Goal: Task Accomplishment & Management: Manage account settings

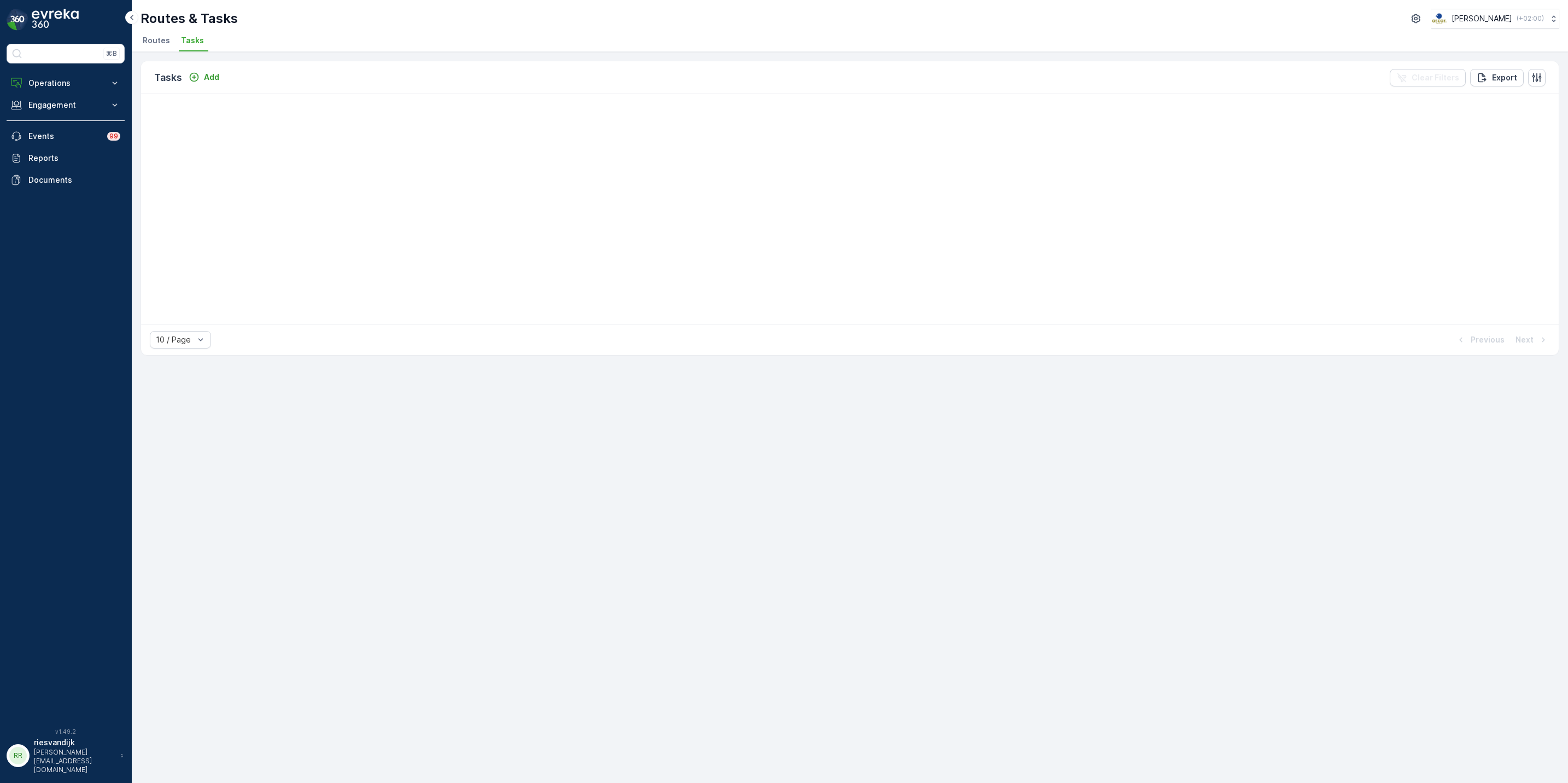
click at [332, 125] on td at bounding box center [849, 128] width 1418 height 23
click at [197, 40] on span "Tasks" at bounding box center [192, 40] width 23 height 11
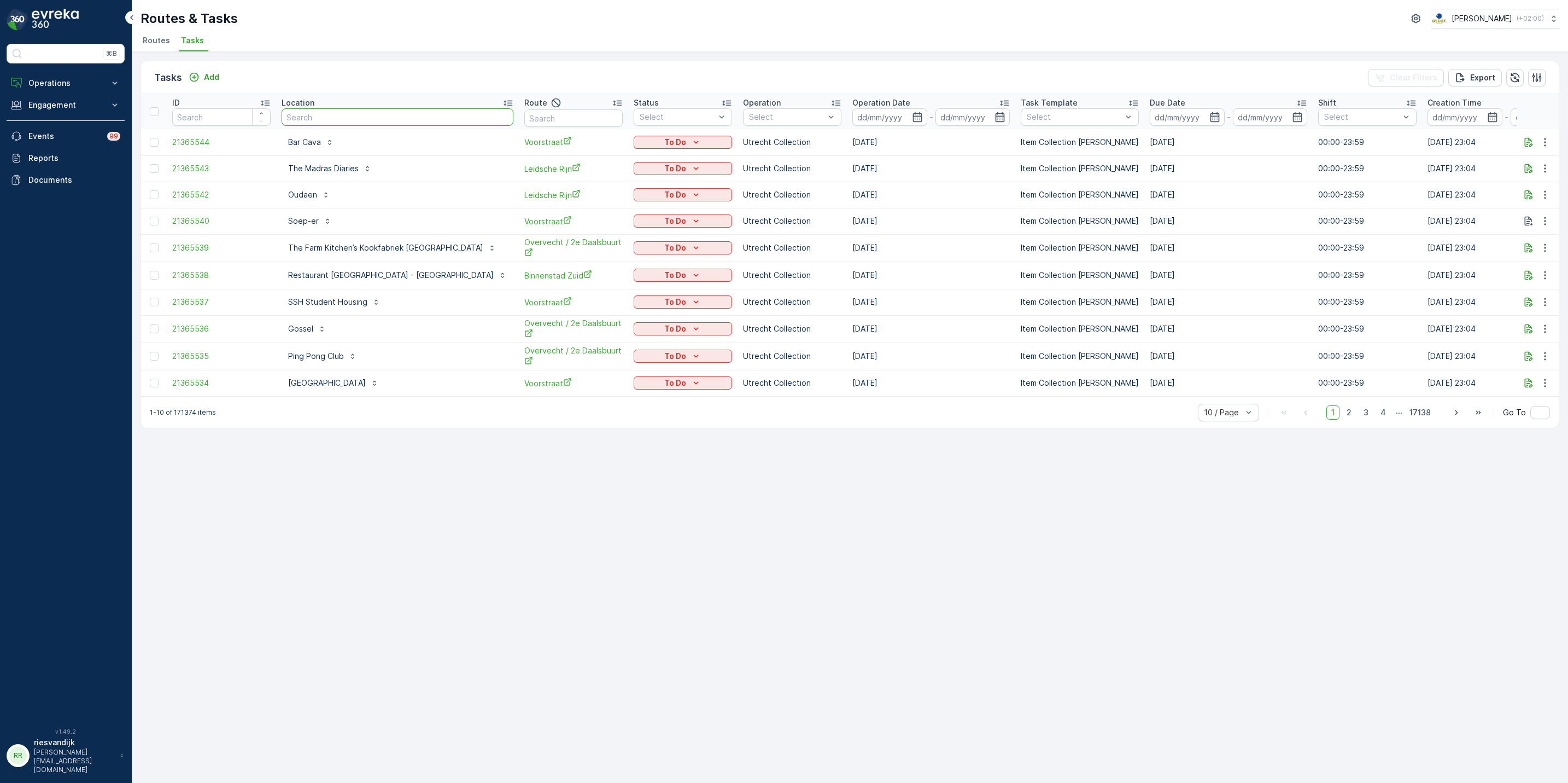
click at [356, 120] on input "text" at bounding box center [397, 118] width 232 height 18
type input "stadium"
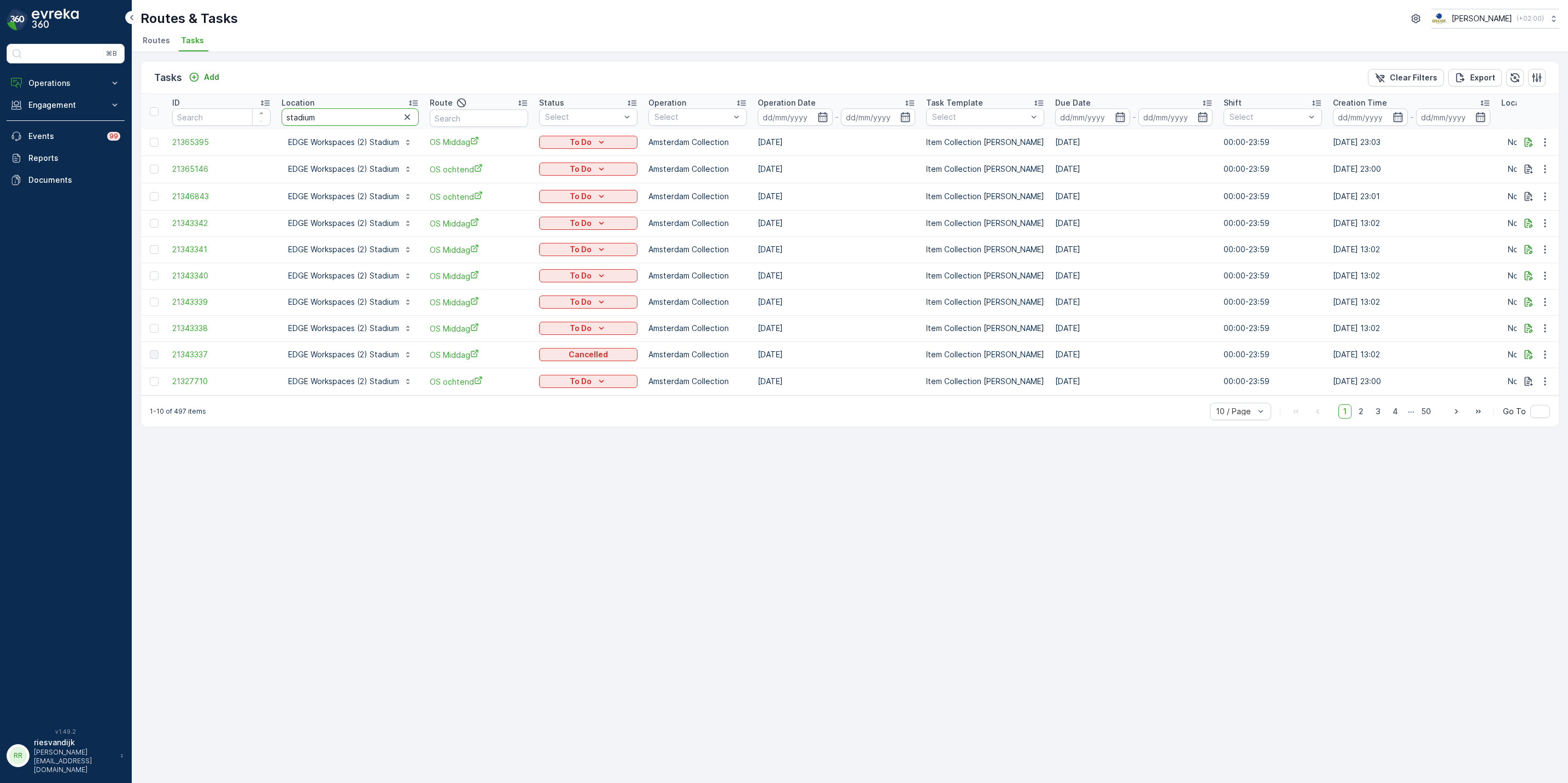
click at [284, 117] on input "stadium" at bounding box center [350, 118] width 137 height 18
type input "stadium"
drag, startPoint x: 284, startPoint y: 114, endPoint x: 392, endPoint y: 136, distance: 110.2
click at [285, 114] on input "stadium" at bounding box center [350, 118] width 137 height 18
type input "( stadium"
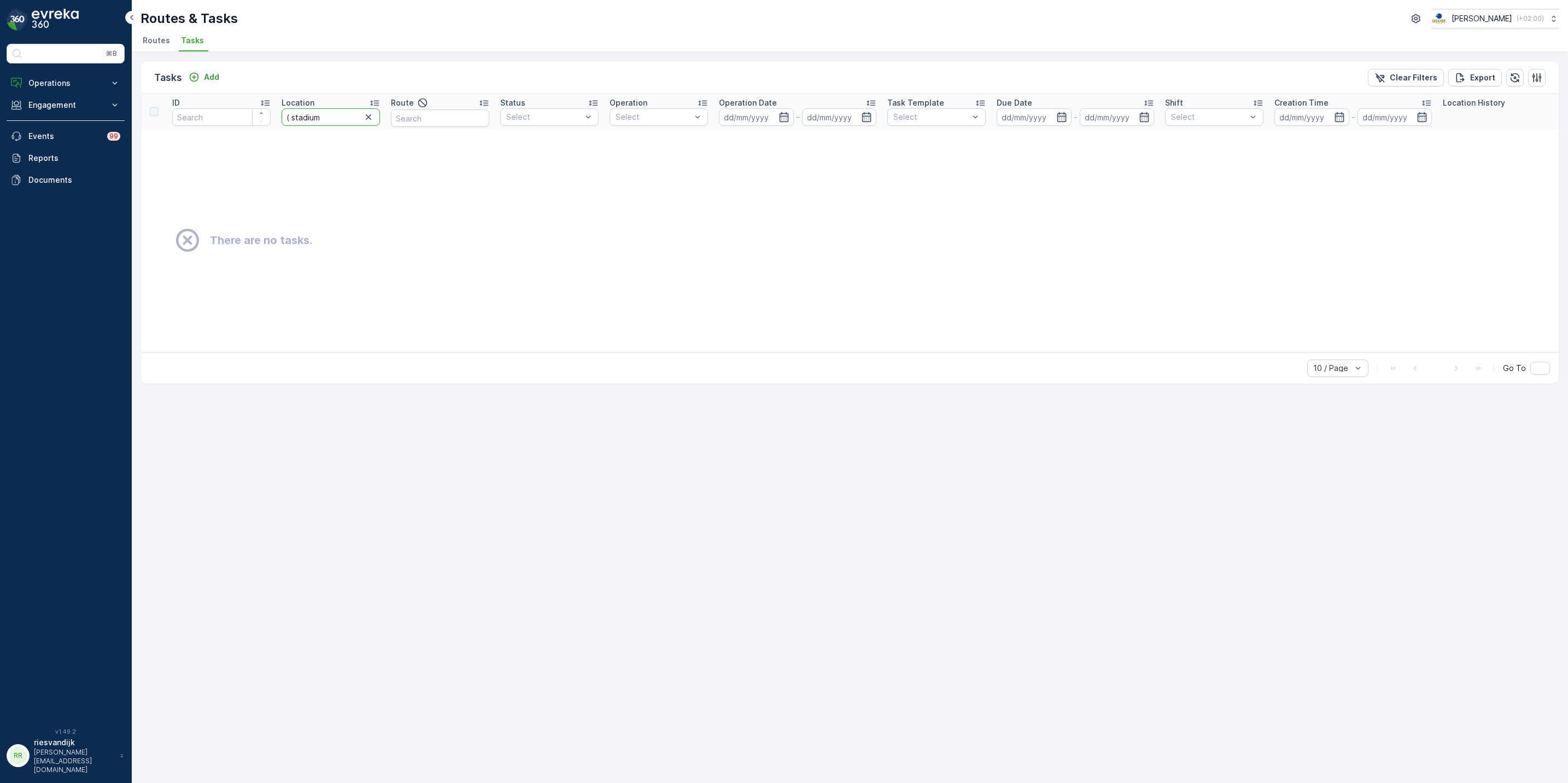
click at [288, 117] on input "( stadium" at bounding box center [330, 118] width 99 height 18
type input "(1 stadium"
click at [292, 121] on input "(1 stadium" at bounding box center [330, 118] width 99 height 18
type input "(1_) stadium"
click at [297, 118] on input "(1_) stadium" at bounding box center [330, 118] width 99 height 18
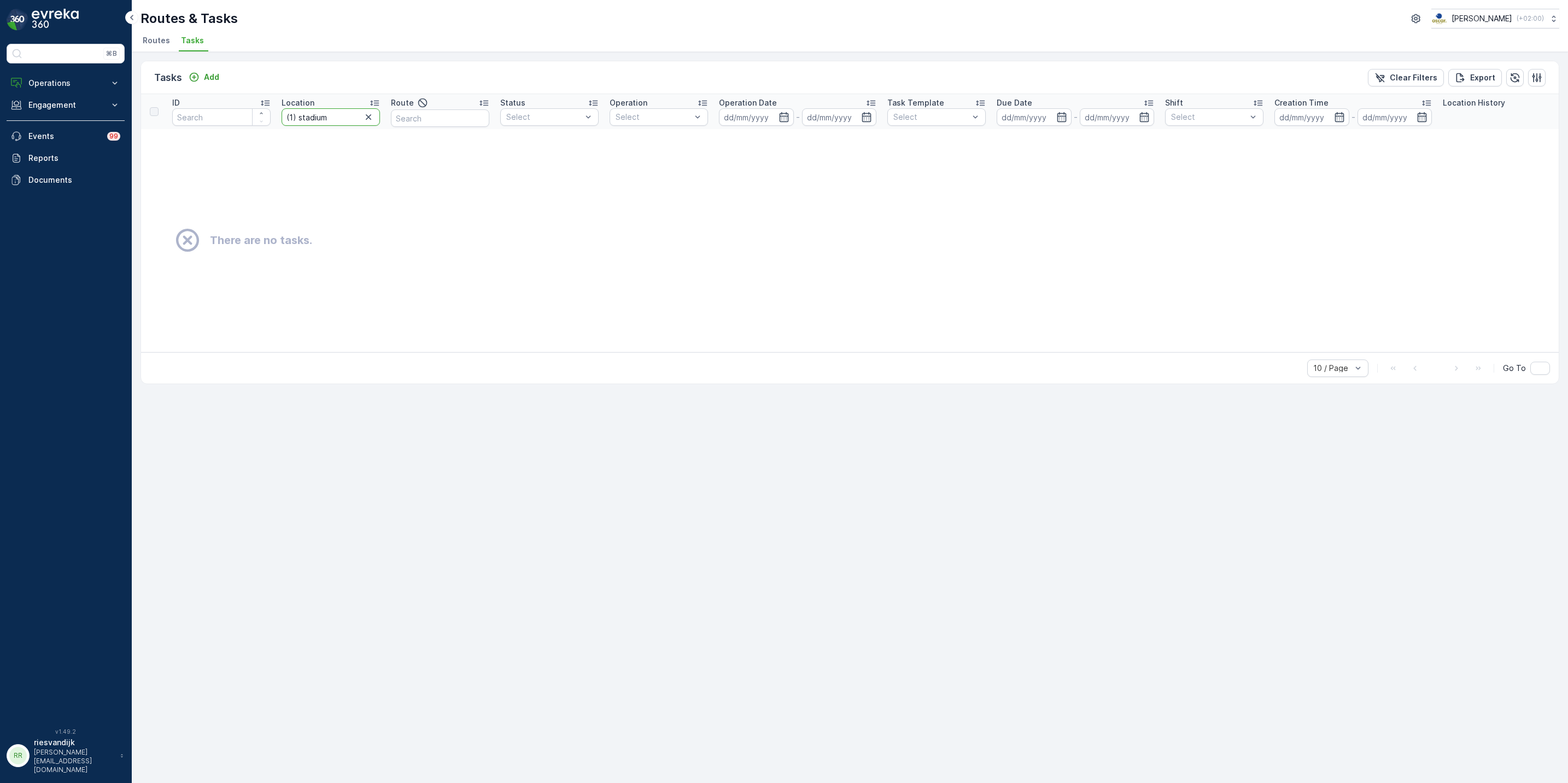
type input "(1) stadium"
drag, startPoint x: 297, startPoint y: 118, endPoint x: 284, endPoint y: 122, distance: 13.6
click at [284, 122] on input "(1) stadium" at bounding box center [330, 118] width 99 height 18
type input "stadium"
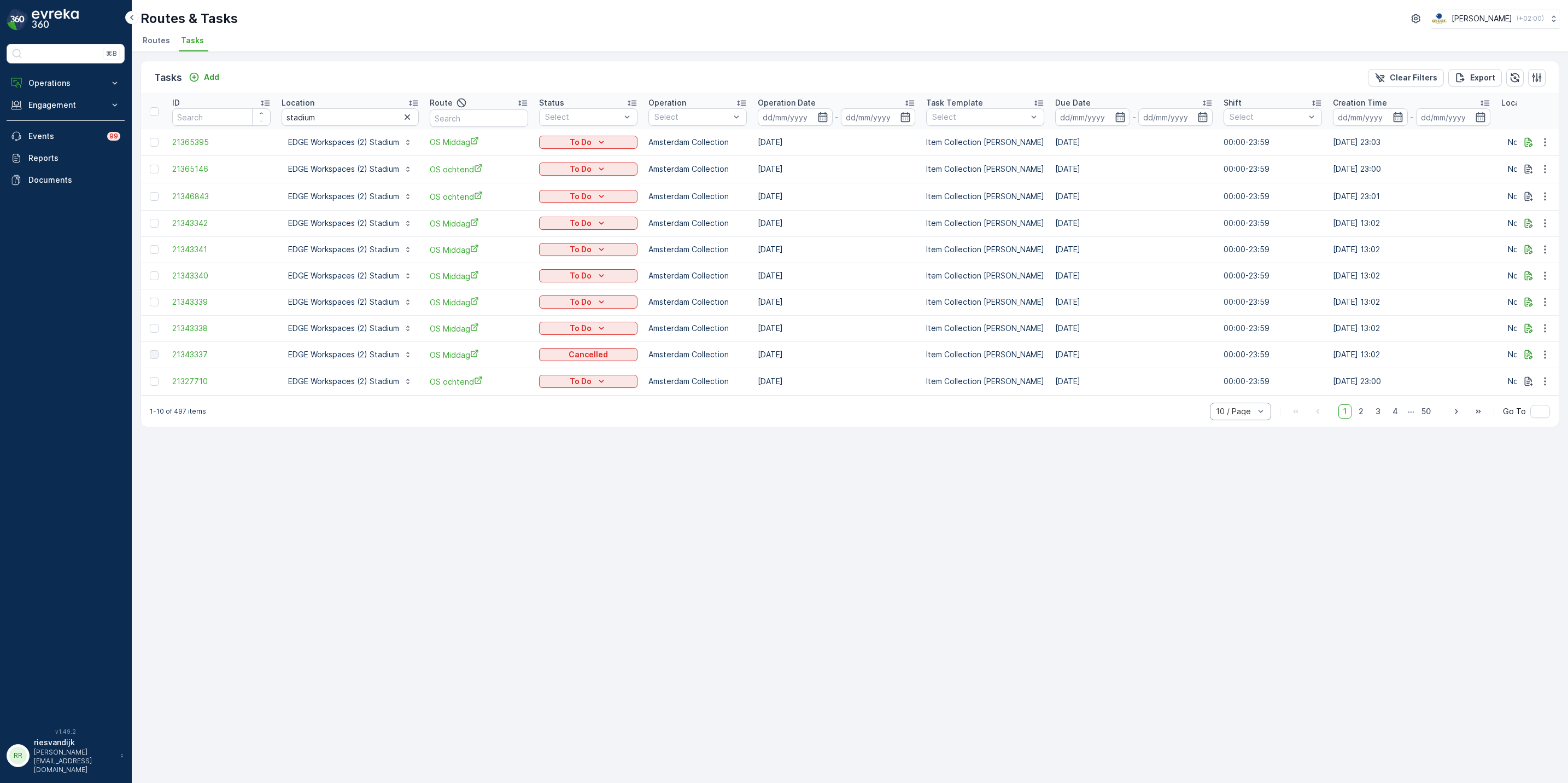
click at [402, 103] on div "Location" at bounding box center [350, 102] width 137 height 11
click at [366, 120] on input "stadium" at bounding box center [350, 118] width 137 height 18
click at [379, 112] on input "stadium" at bounding box center [350, 118] width 137 height 18
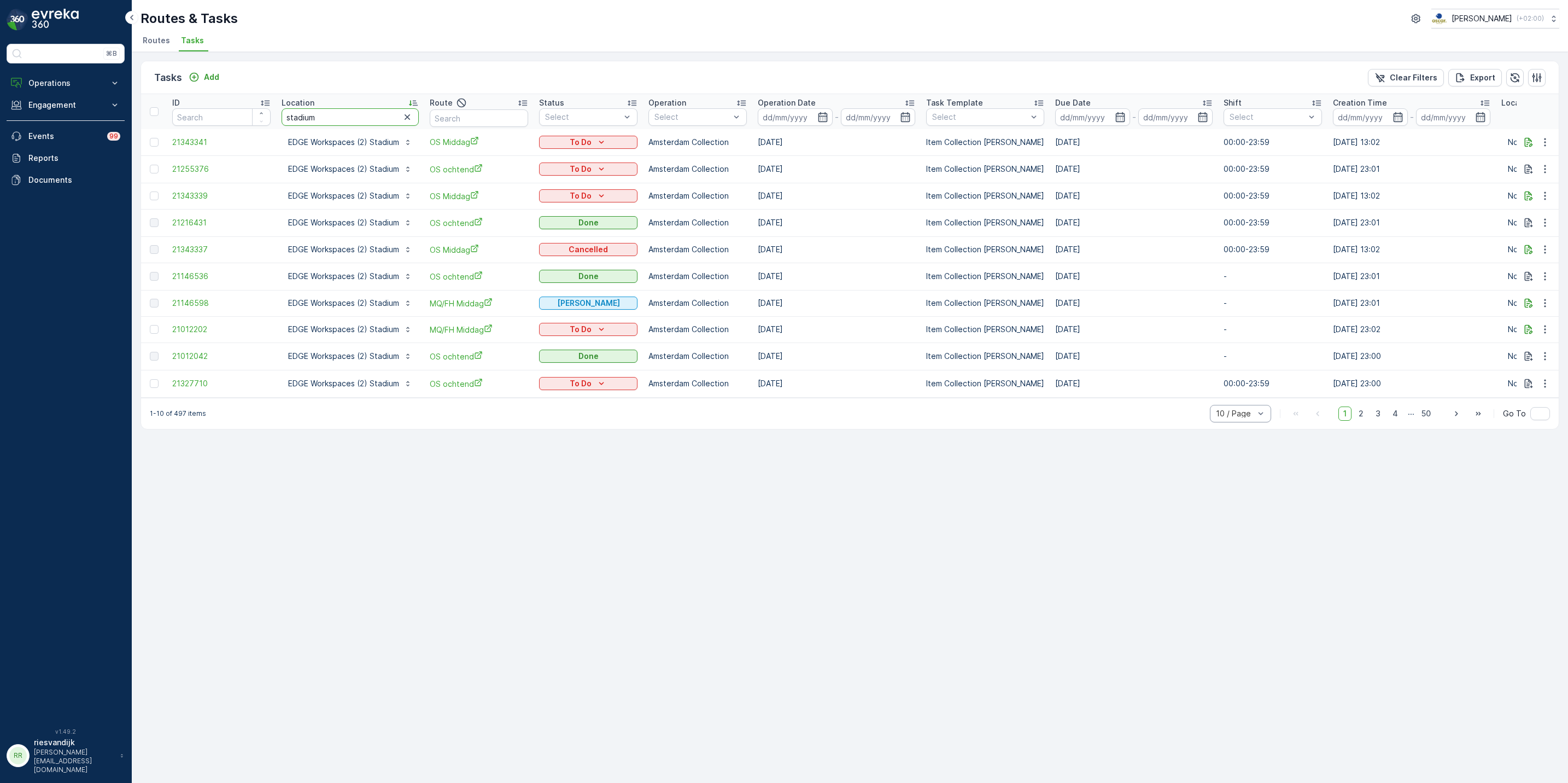
click at [369, 118] on input "stadium" at bounding box center [350, 118] width 137 height 18
type input "olympic"
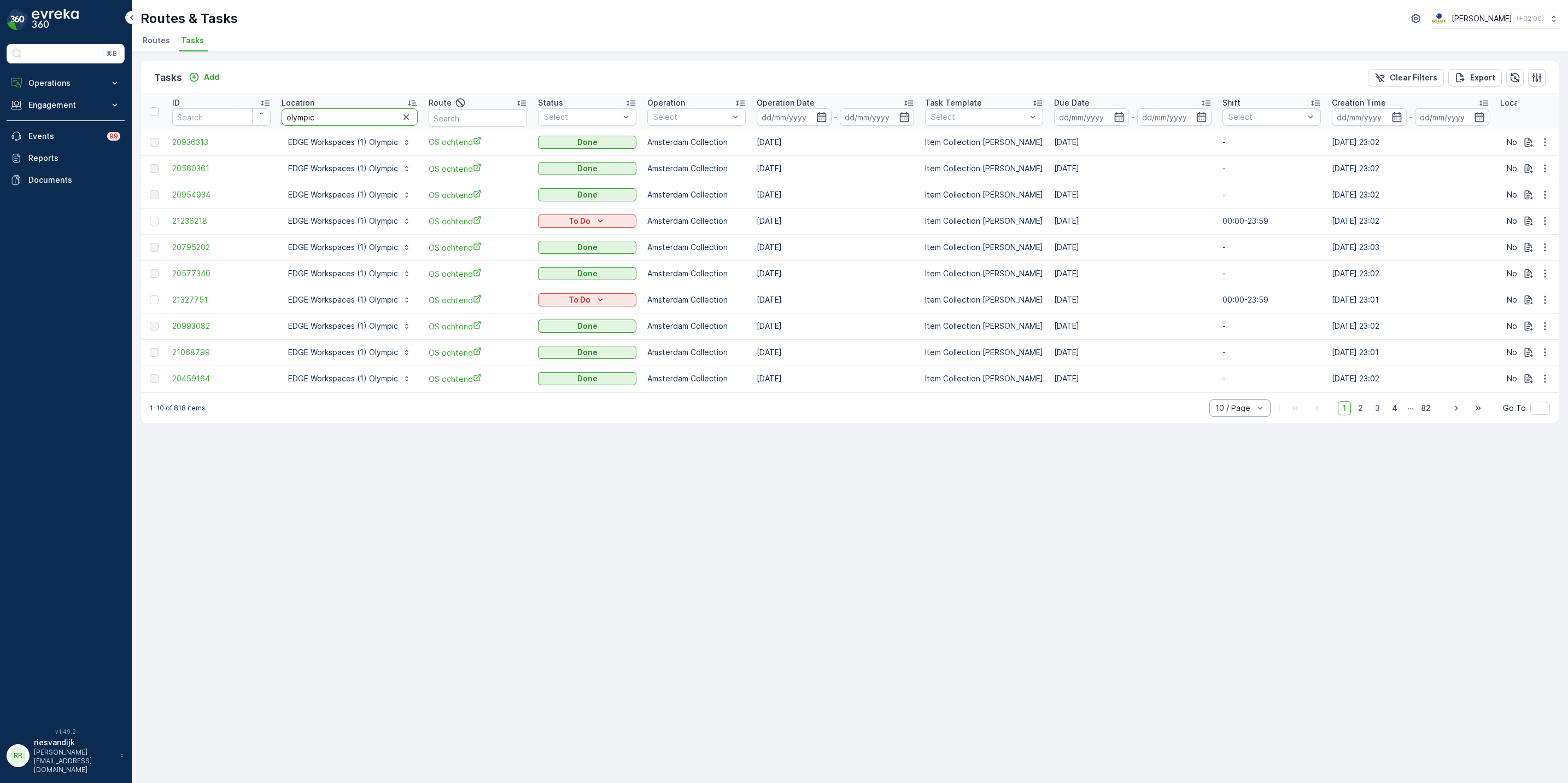
click at [343, 117] on input "olympic" at bounding box center [349, 118] width 136 height 18
click at [581, 181] on p "Let Op!" at bounding box center [569, 182] width 28 height 11
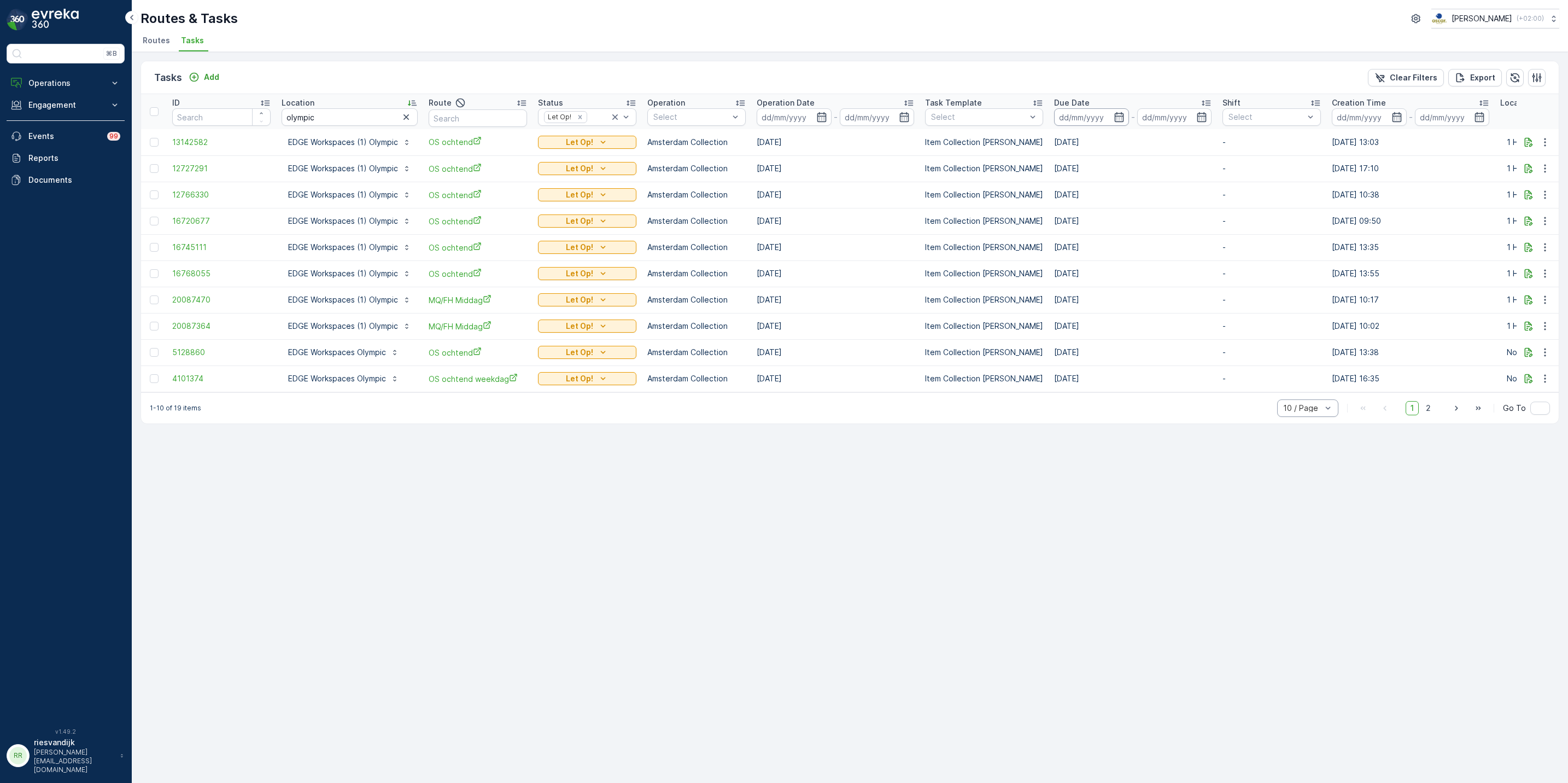
click at [1067, 114] on input at bounding box center [1092, 118] width 75 height 18
click at [1163, 184] on div "1" at bounding box center [1161, 185] width 18 height 18
type input "[DATE]"
click at [1260, 182] on div "6" at bounding box center [1260, 185] width 18 height 18
type input "[DATE]"
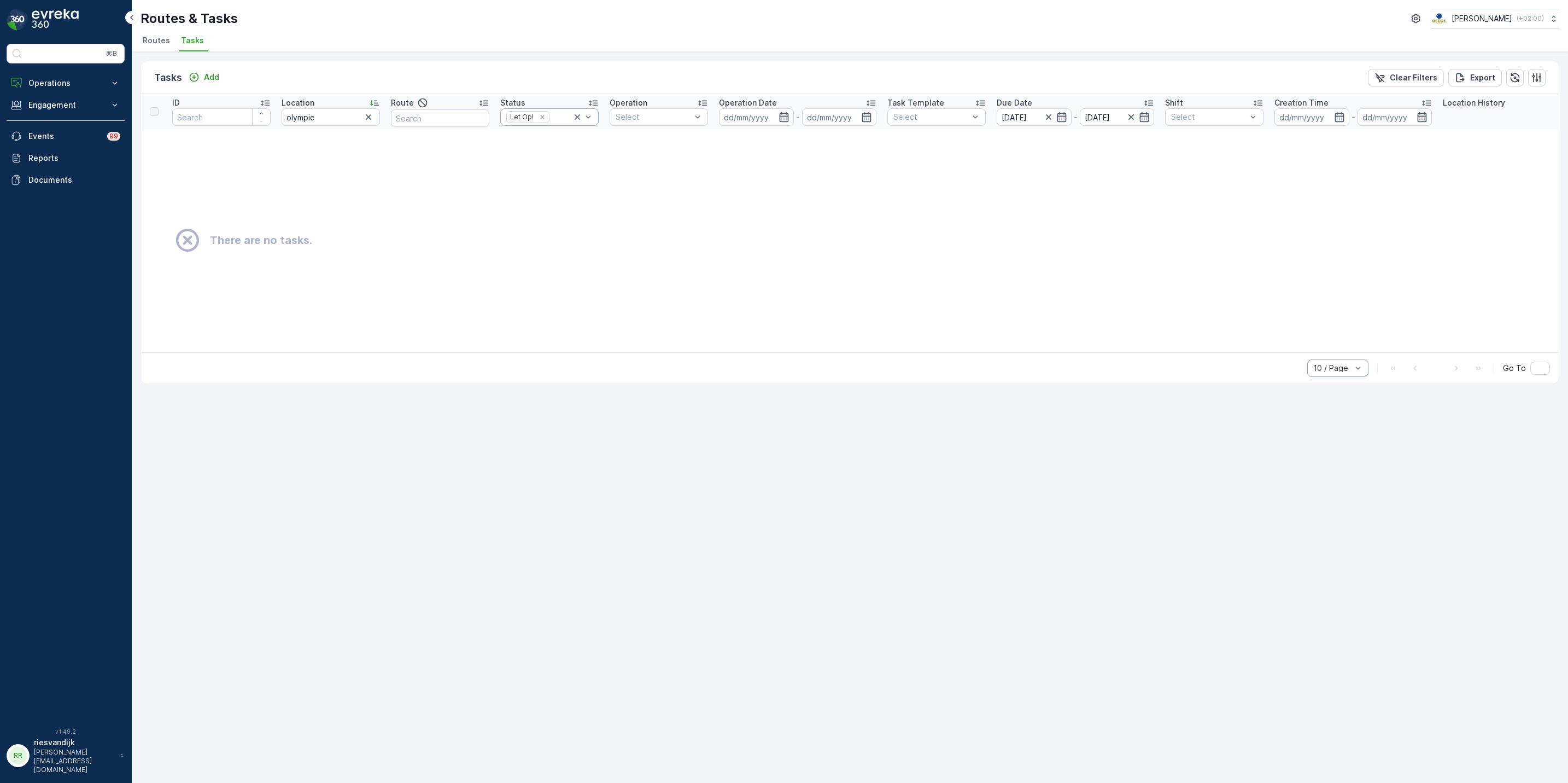
click at [575, 116] on icon at bounding box center [577, 117] width 5 height 5
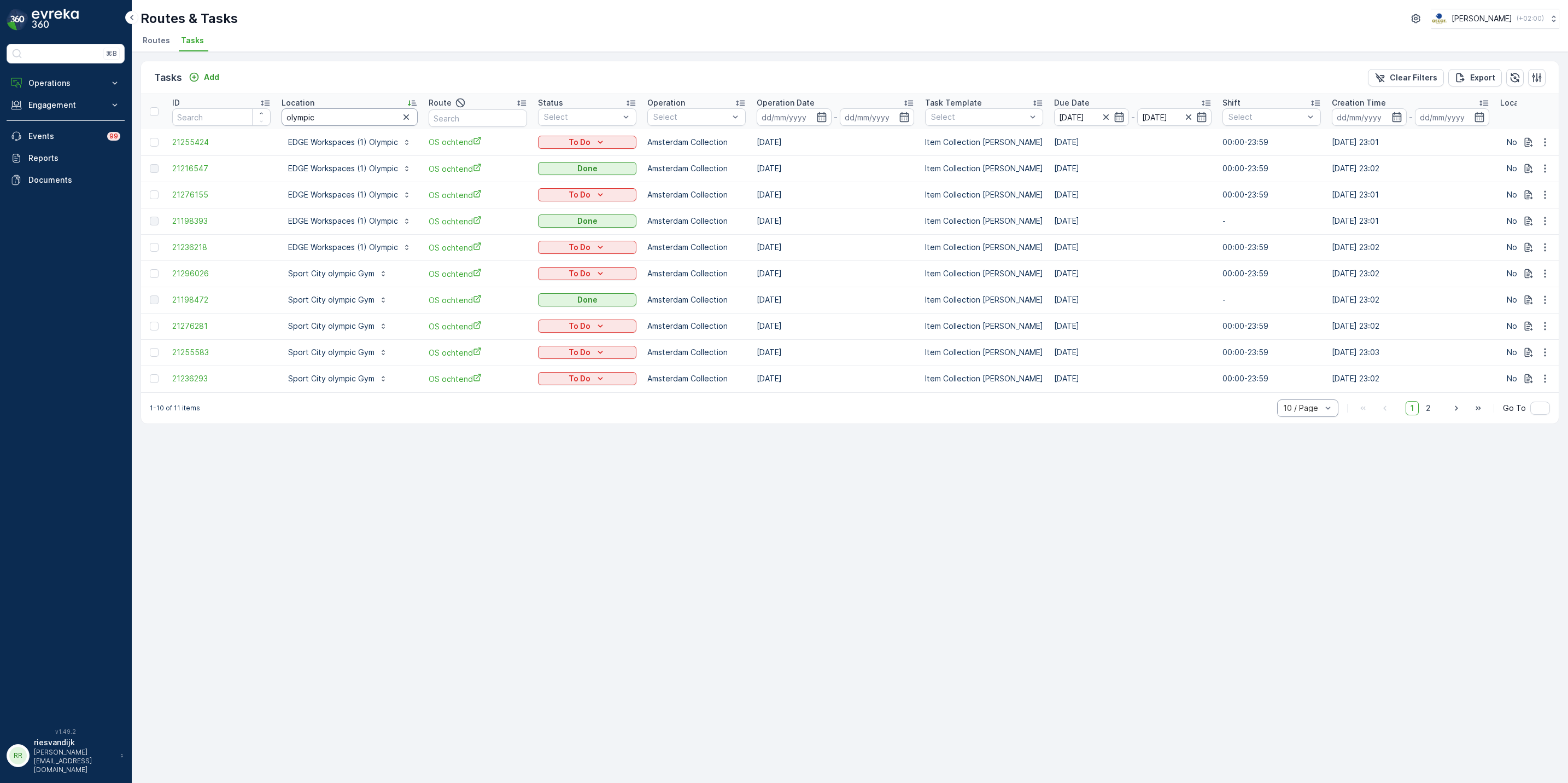
click at [343, 114] on input "olympic" at bounding box center [349, 118] width 136 height 18
type input "olympi"
click at [402, 120] on icon "button" at bounding box center [406, 117] width 11 height 11
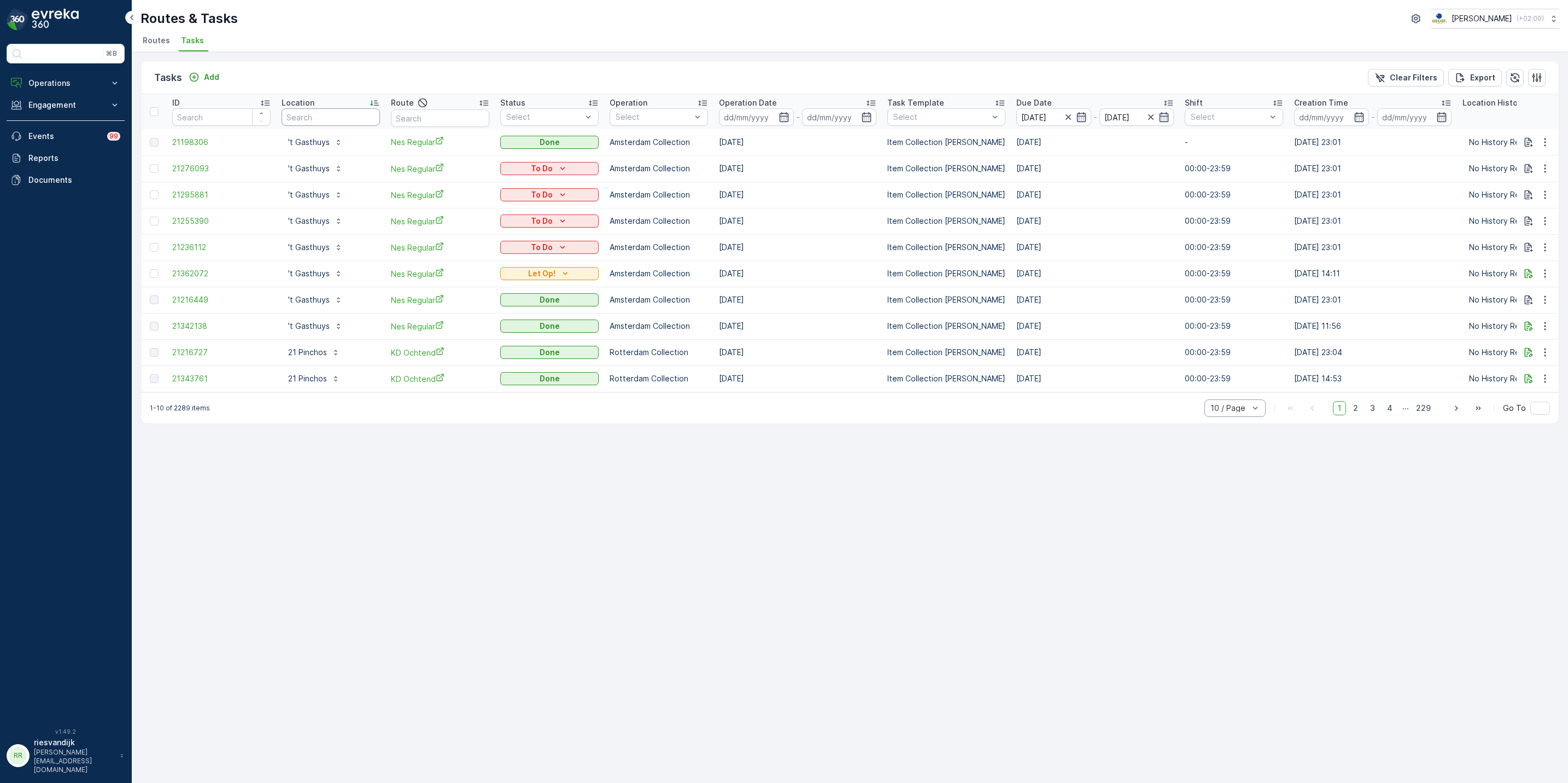
click at [337, 118] on input "text" at bounding box center [330, 118] width 99 height 18
type input "ag"
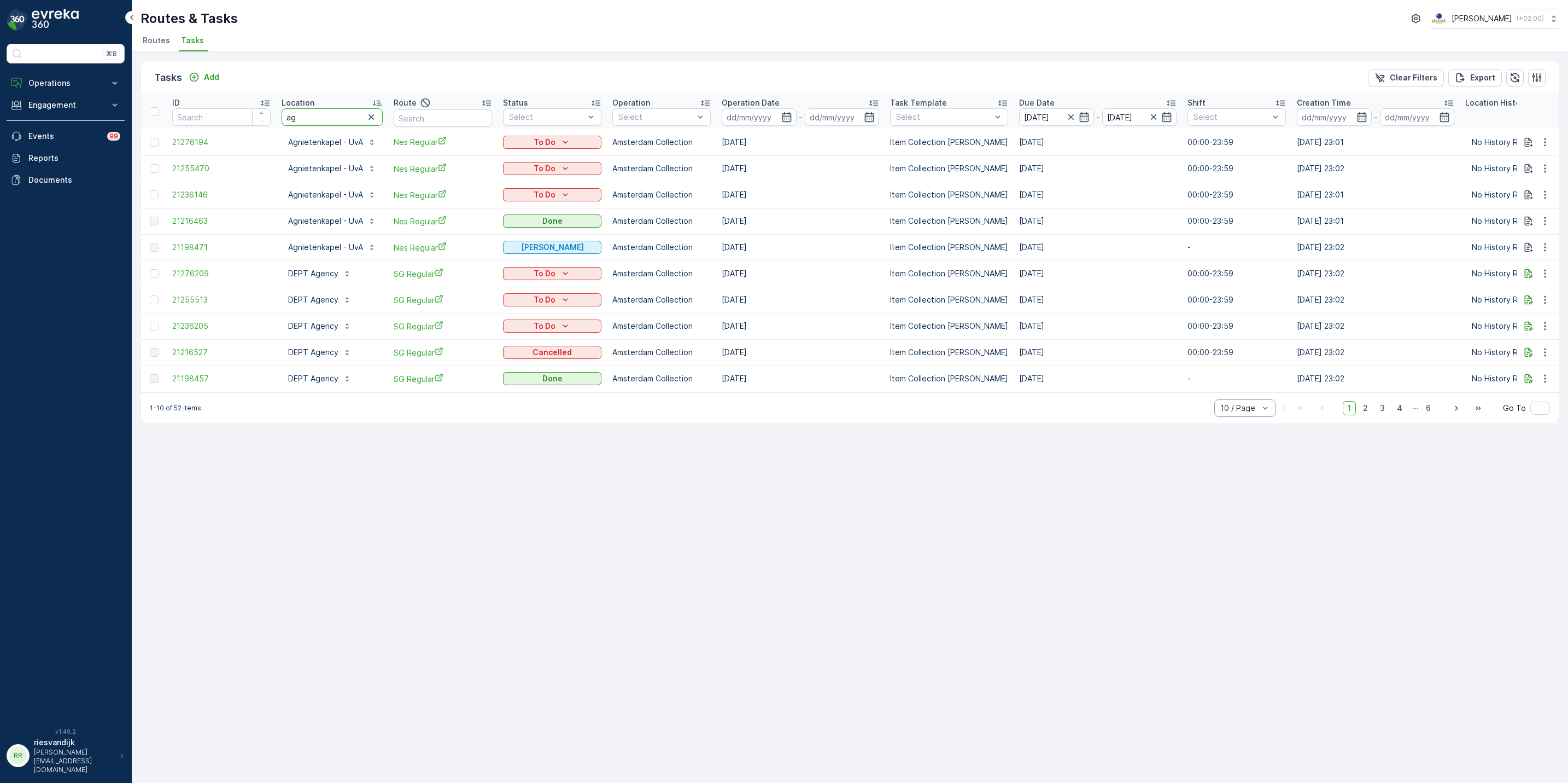
click at [350, 117] on input "ag" at bounding box center [332, 118] width 102 height 18
type input "a"
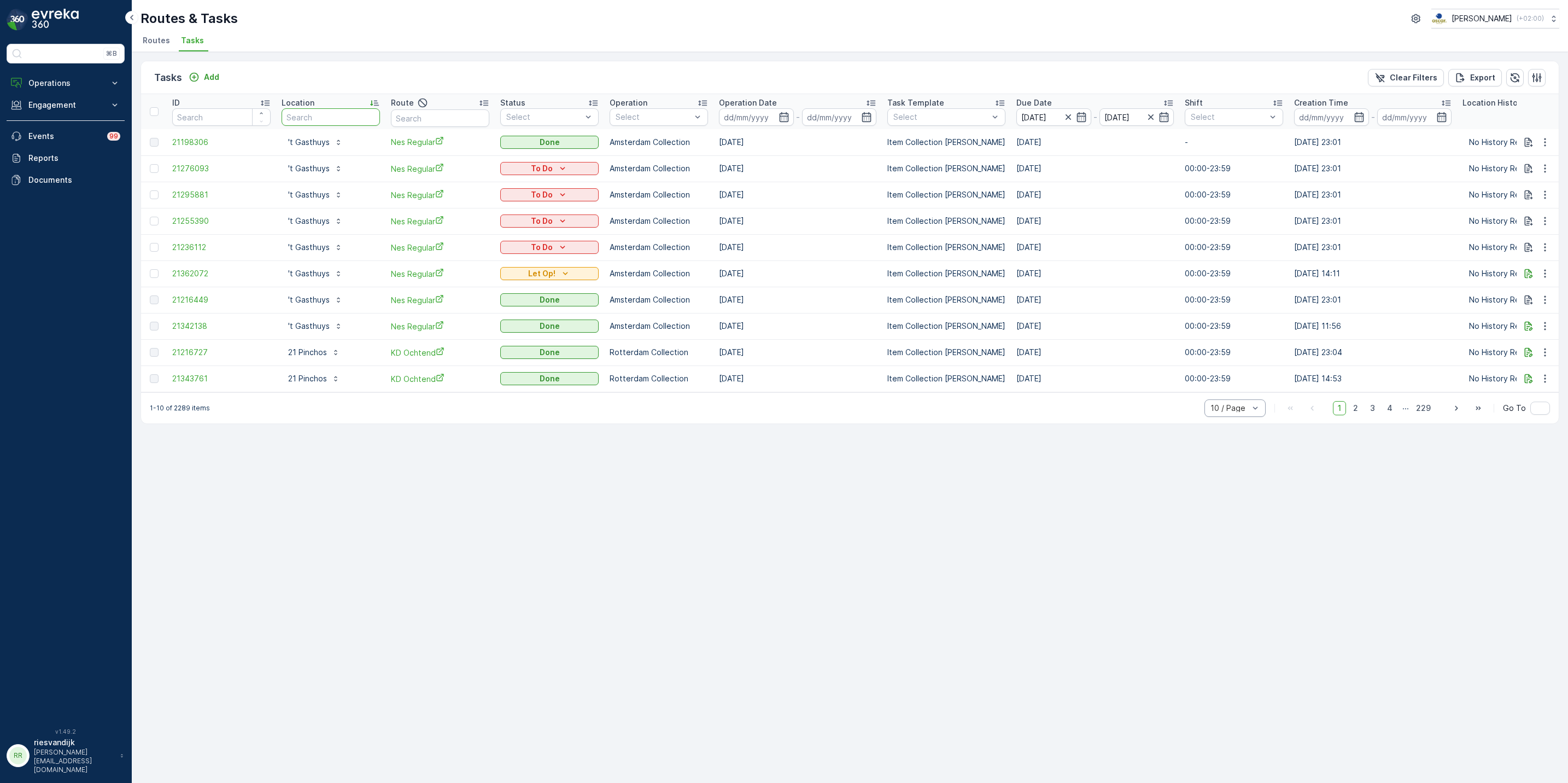
click at [307, 119] on input "text" at bounding box center [330, 118] width 99 height 18
type input "phanos"
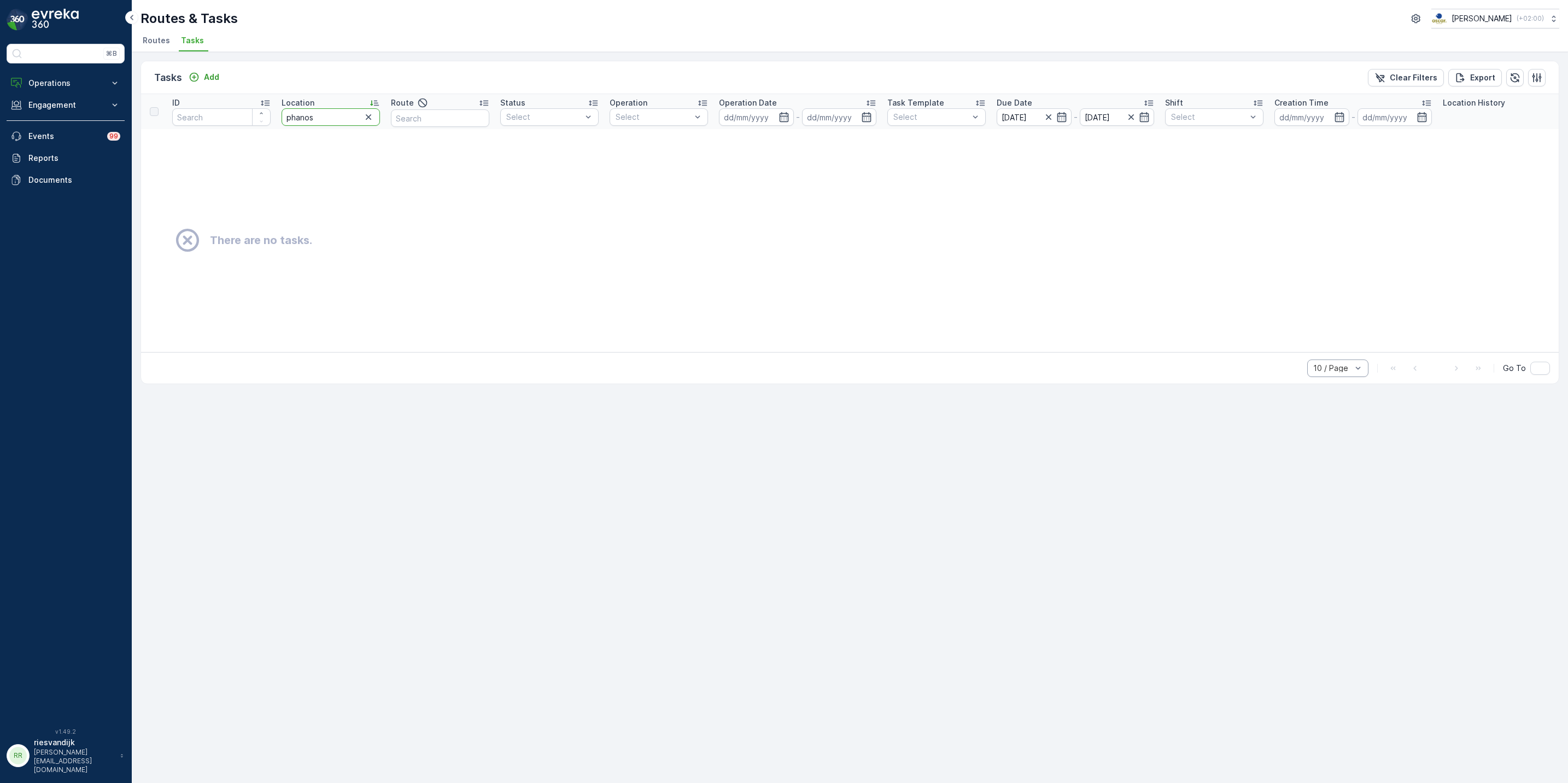
click at [335, 118] on input "phanos" at bounding box center [330, 118] width 99 height 18
click at [337, 123] on input "phanos" at bounding box center [330, 118] width 99 height 18
click at [337, 124] on input "phanos" at bounding box center [330, 118] width 99 height 18
click at [1054, 116] on div at bounding box center [1054, 117] width 24 height 11
click at [1044, 117] on icon "button" at bounding box center [1048, 117] width 11 height 11
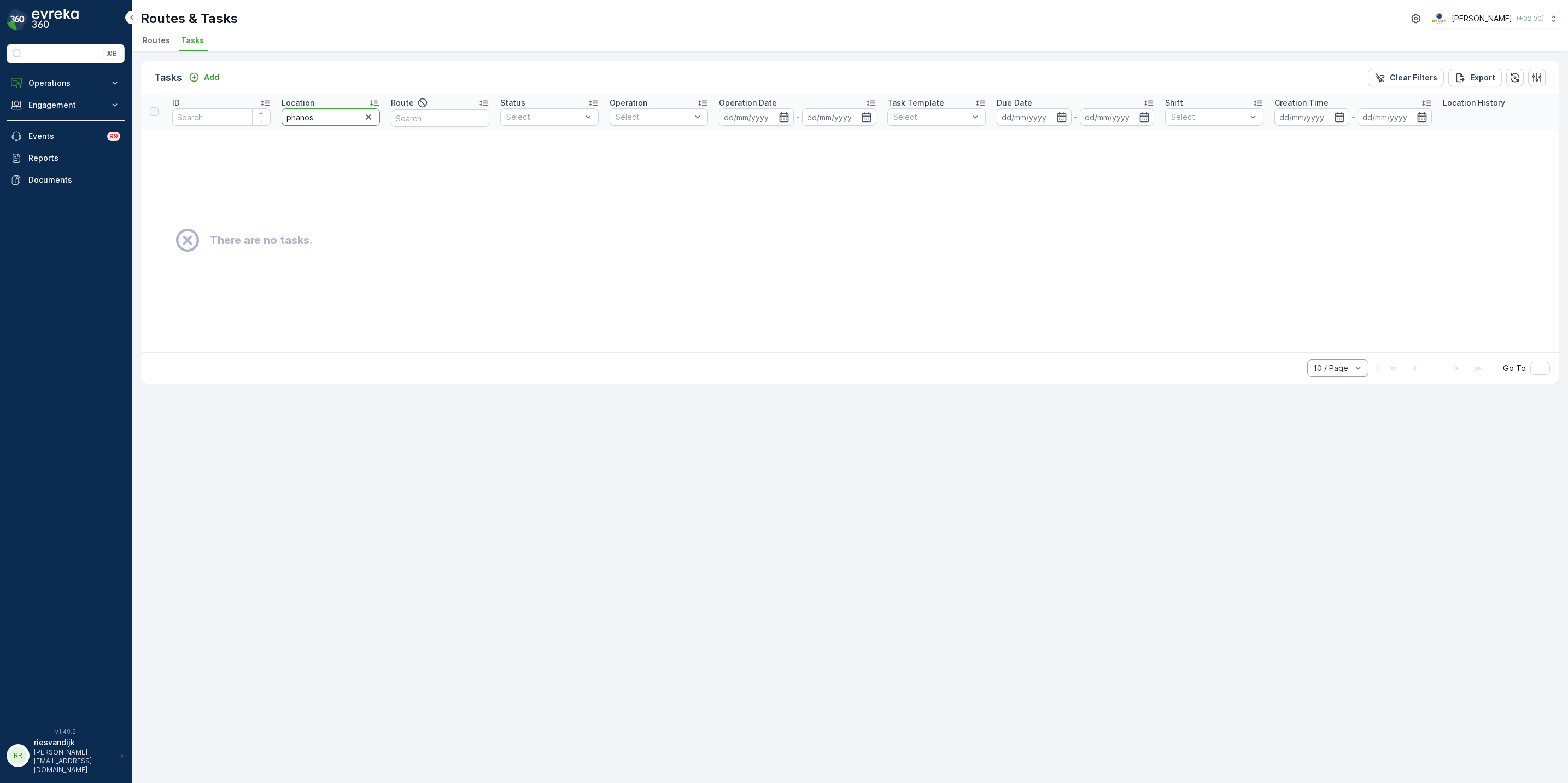
click at [328, 116] on input "phanos" at bounding box center [330, 118] width 99 height 18
type input "AV"
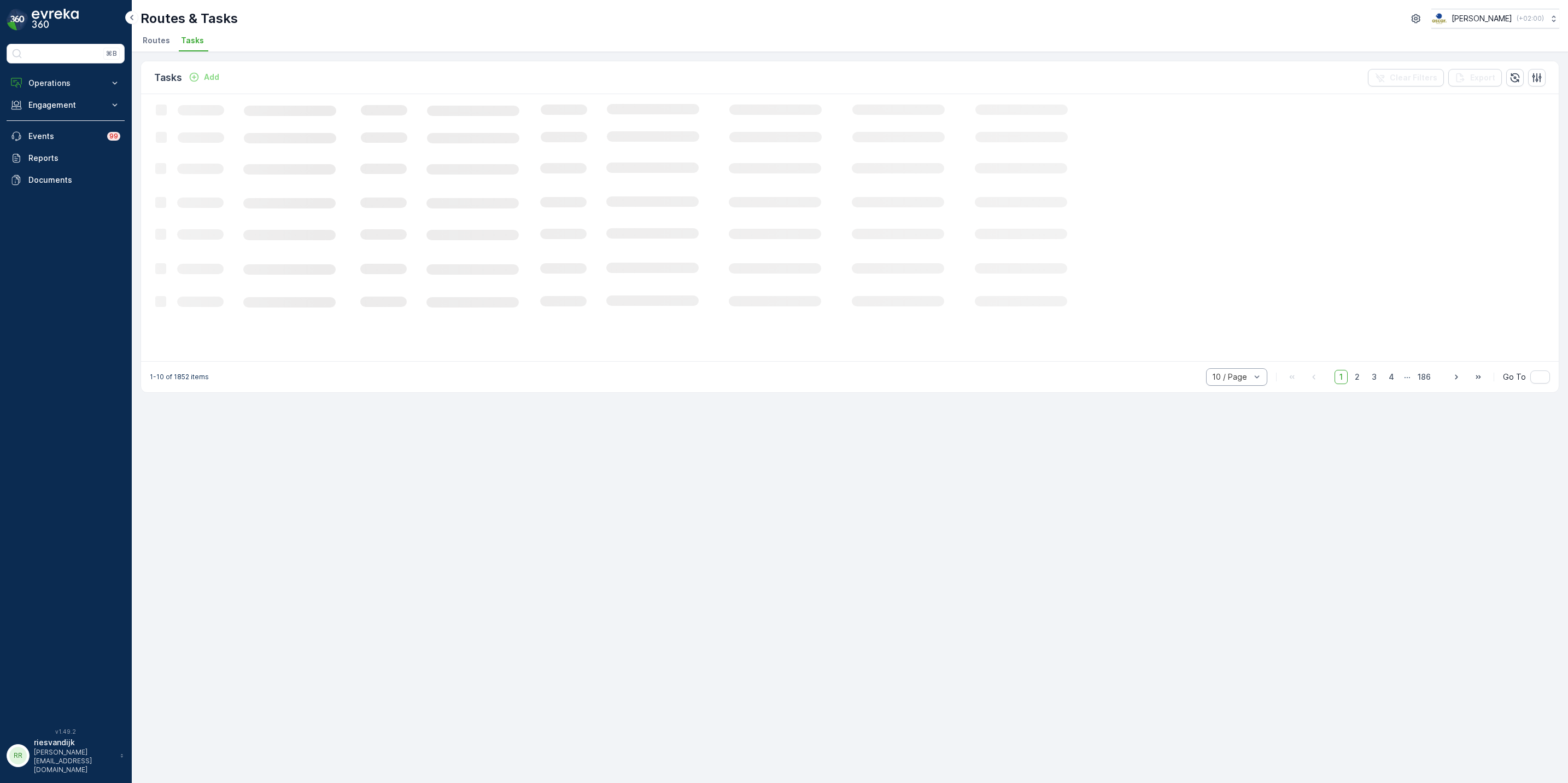
click at [629, 50] on ul "Routes Tasks" at bounding box center [845, 42] width 1410 height 19
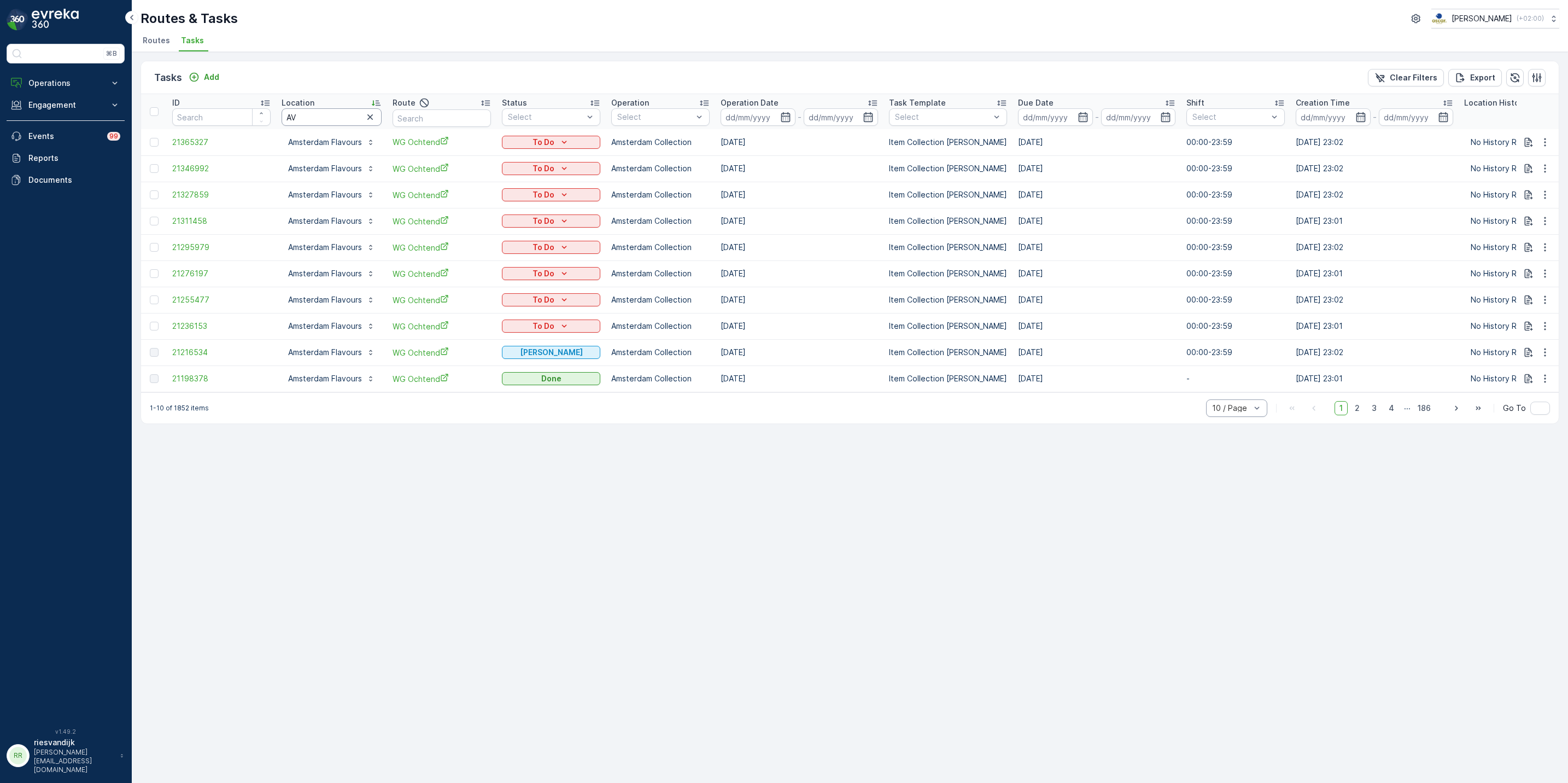
click at [356, 115] on input "AV" at bounding box center [331, 118] width 100 height 18
type input "AV ph"
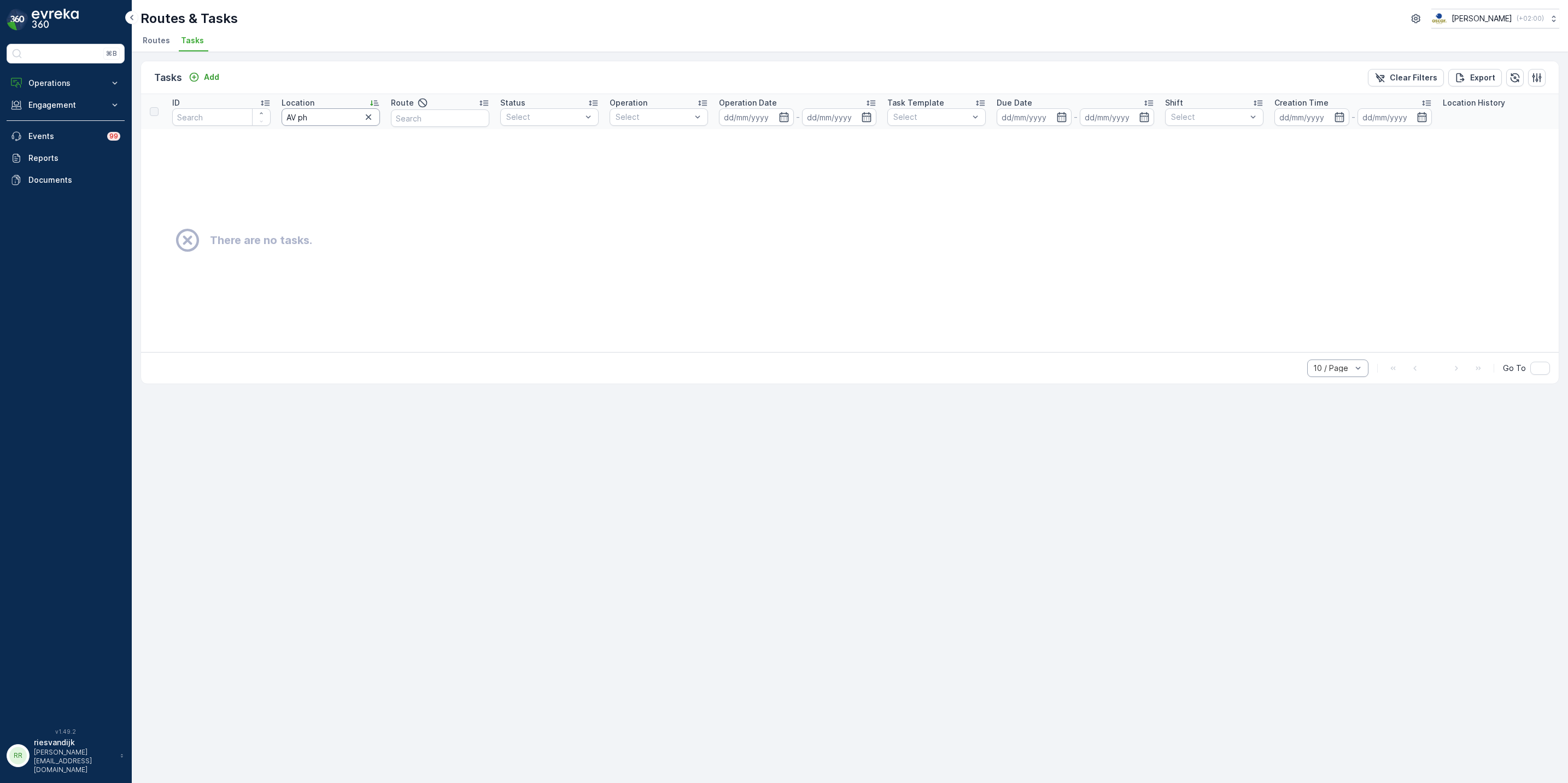
click at [335, 114] on input "AV ph" at bounding box center [330, 118] width 99 height 18
type input "AV"
click at [345, 119] on input "AV" at bounding box center [330, 118] width 99 height 18
click at [365, 114] on icon "button" at bounding box center [369, 117] width 11 height 11
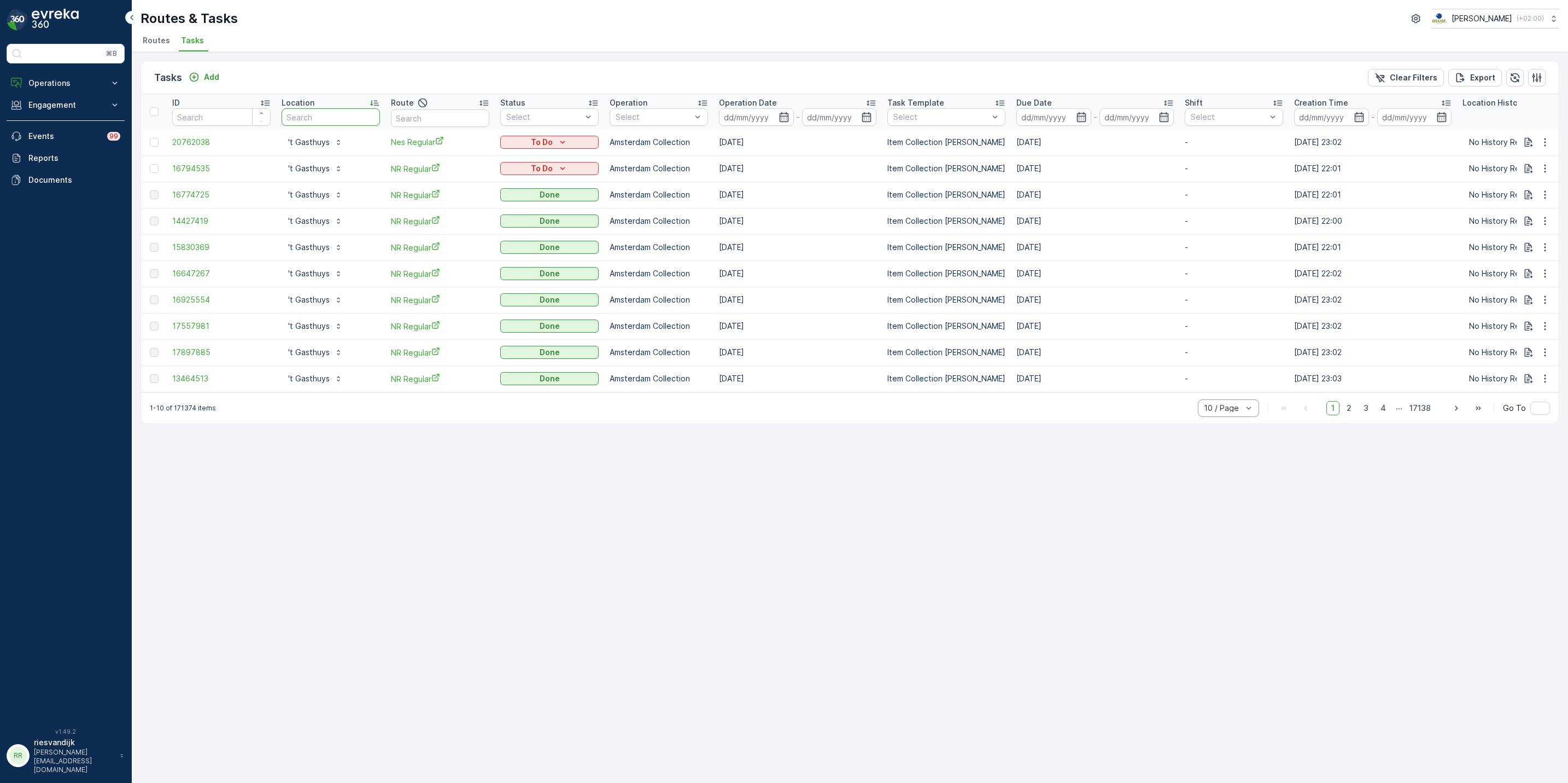
click at [323, 115] on input "text" at bounding box center [330, 118] width 99 height 18
type input "P"
type input "OSA"
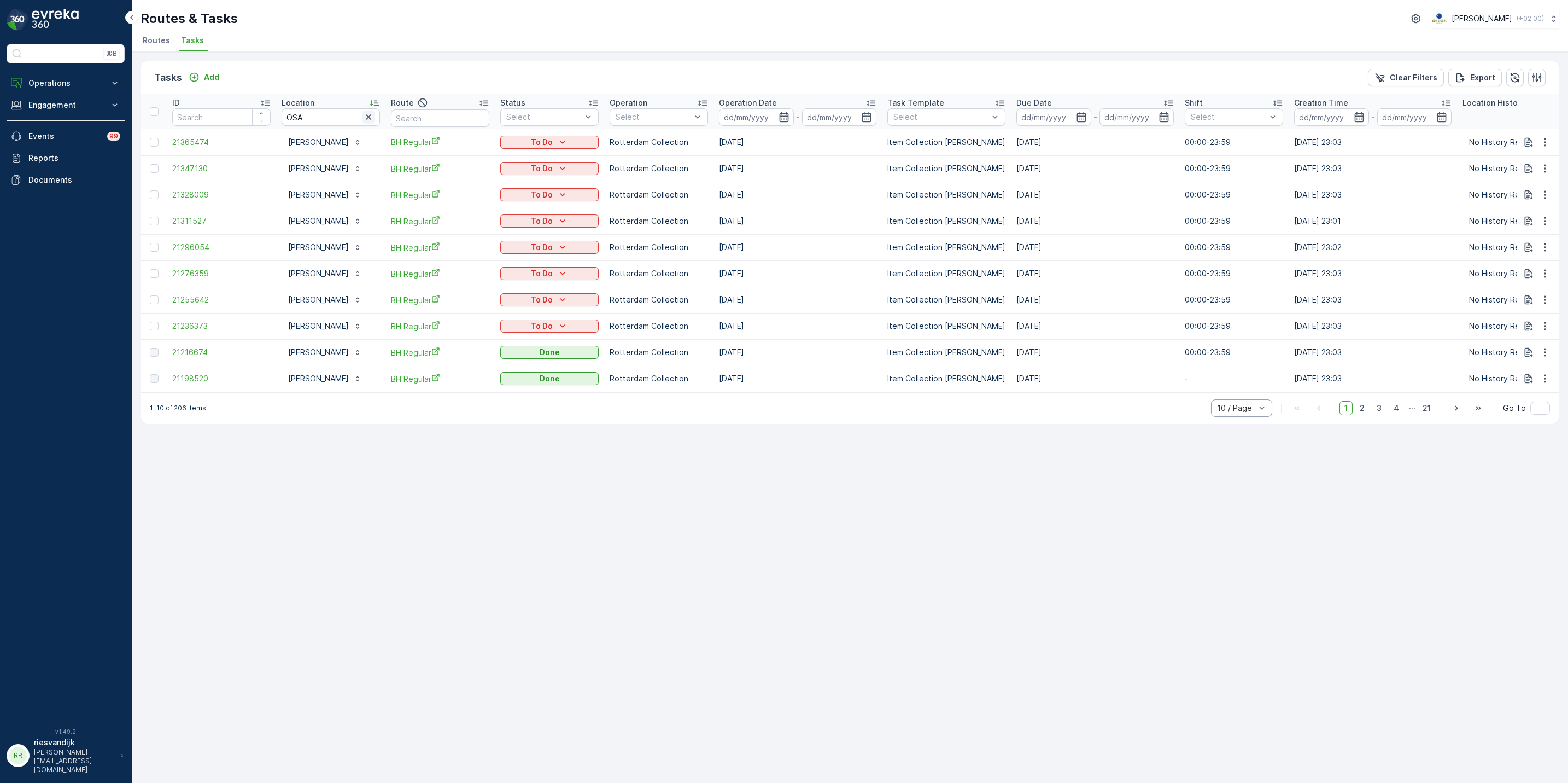
click at [368, 112] on icon "button" at bounding box center [369, 117] width 11 height 11
type input "olympisch stadi"
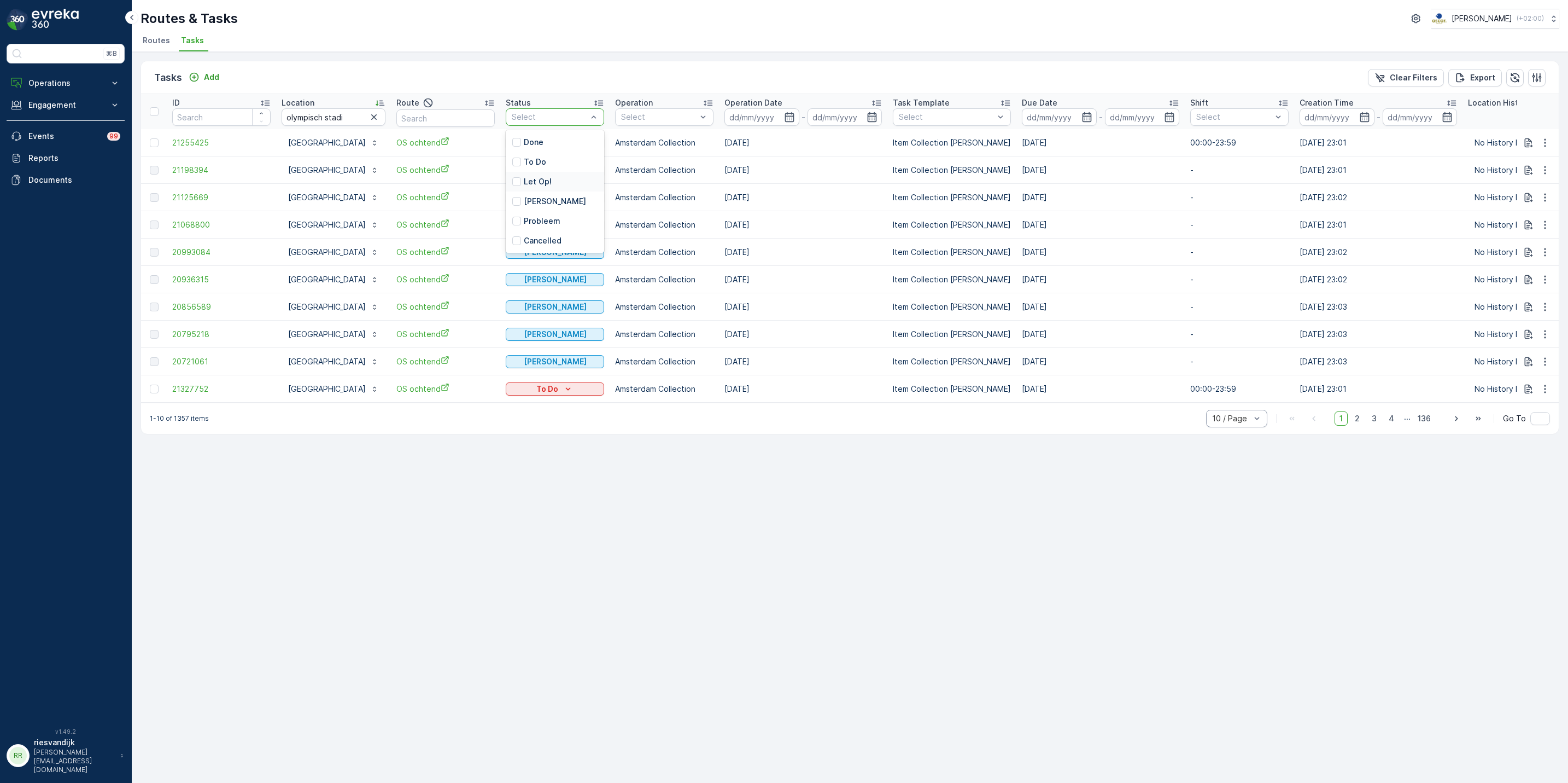
drag, startPoint x: 577, startPoint y: 165, endPoint x: 573, endPoint y: 181, distance: 16.5
click at [573, 181] on div "Done To Do Let Op! Geen Afval Probleem Cancelled" at bounding box center [555, 192] width 99 height 123
click at [551, 179] on p "Let Op!" at bounding box center [537, 182] width 28 height 11
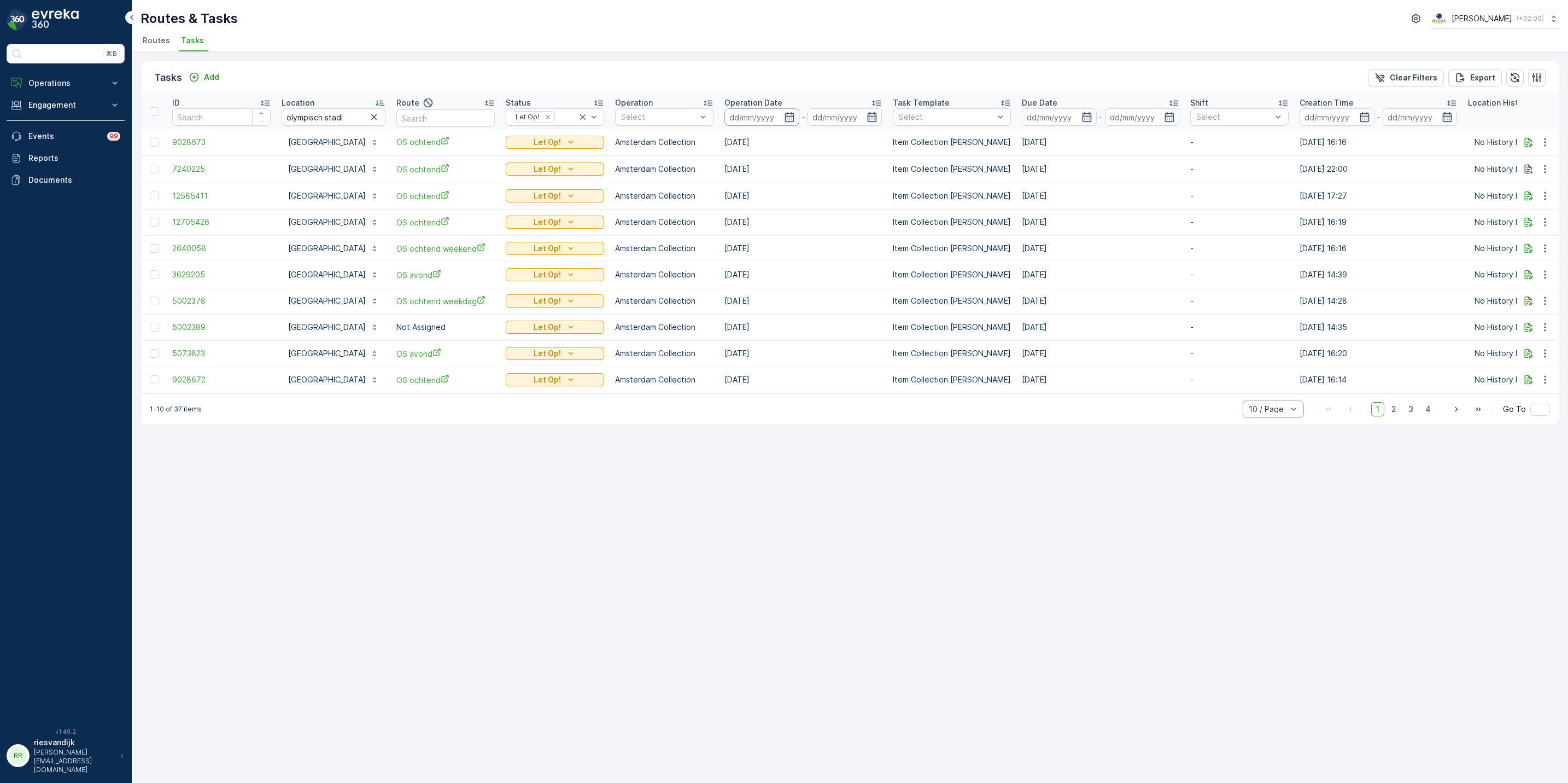
click at [800, 112] on input at bounding box center [761, 118] width 75 height 18
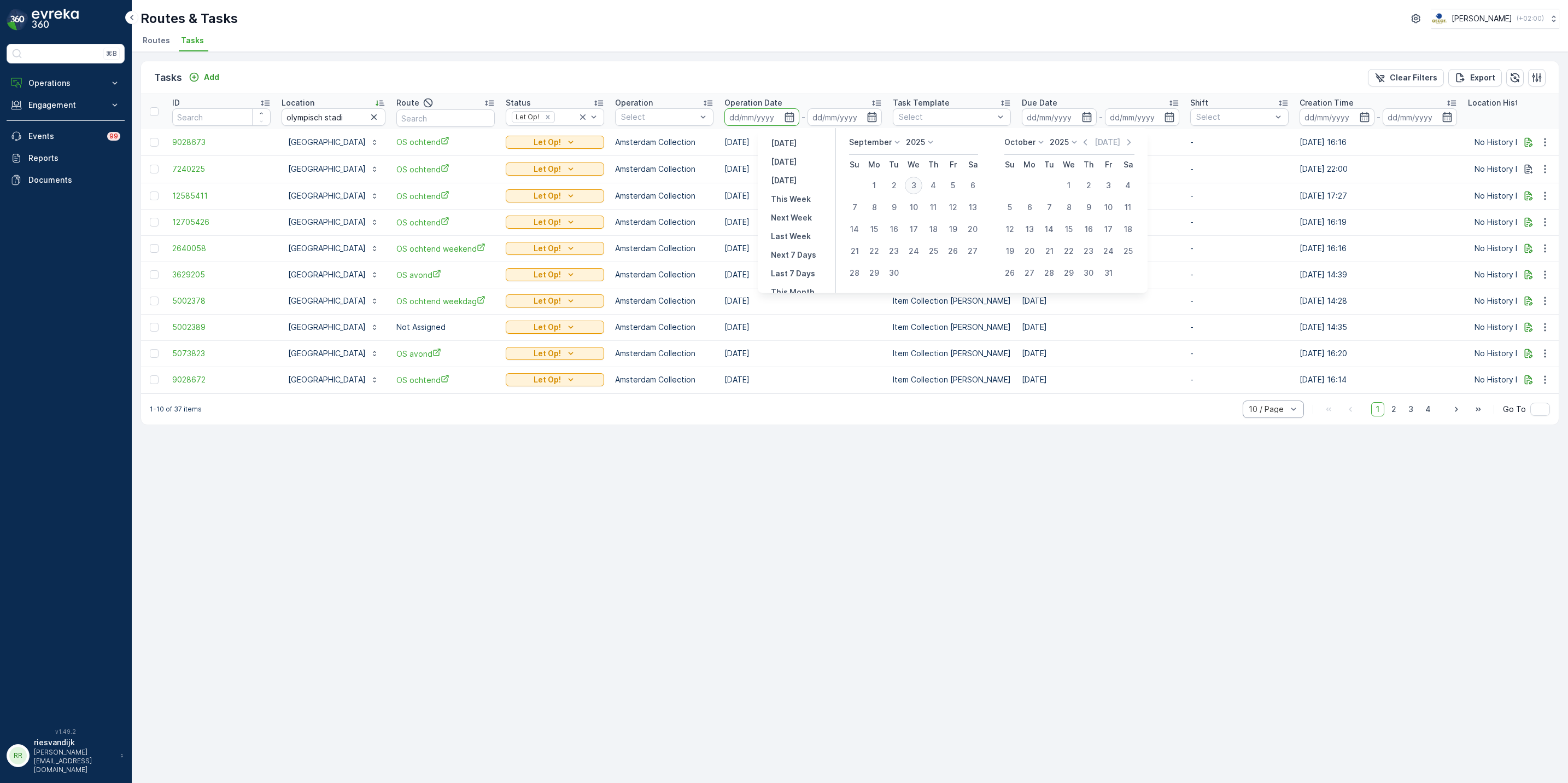
click at [914, 186] on div "3" at bounding box center [914, 185] width 18 height 18
type input "[DATE]"
click at [966, 184] on div "6" at bounding box center [972, 185] width 18 height 18
type input "[DATE]"
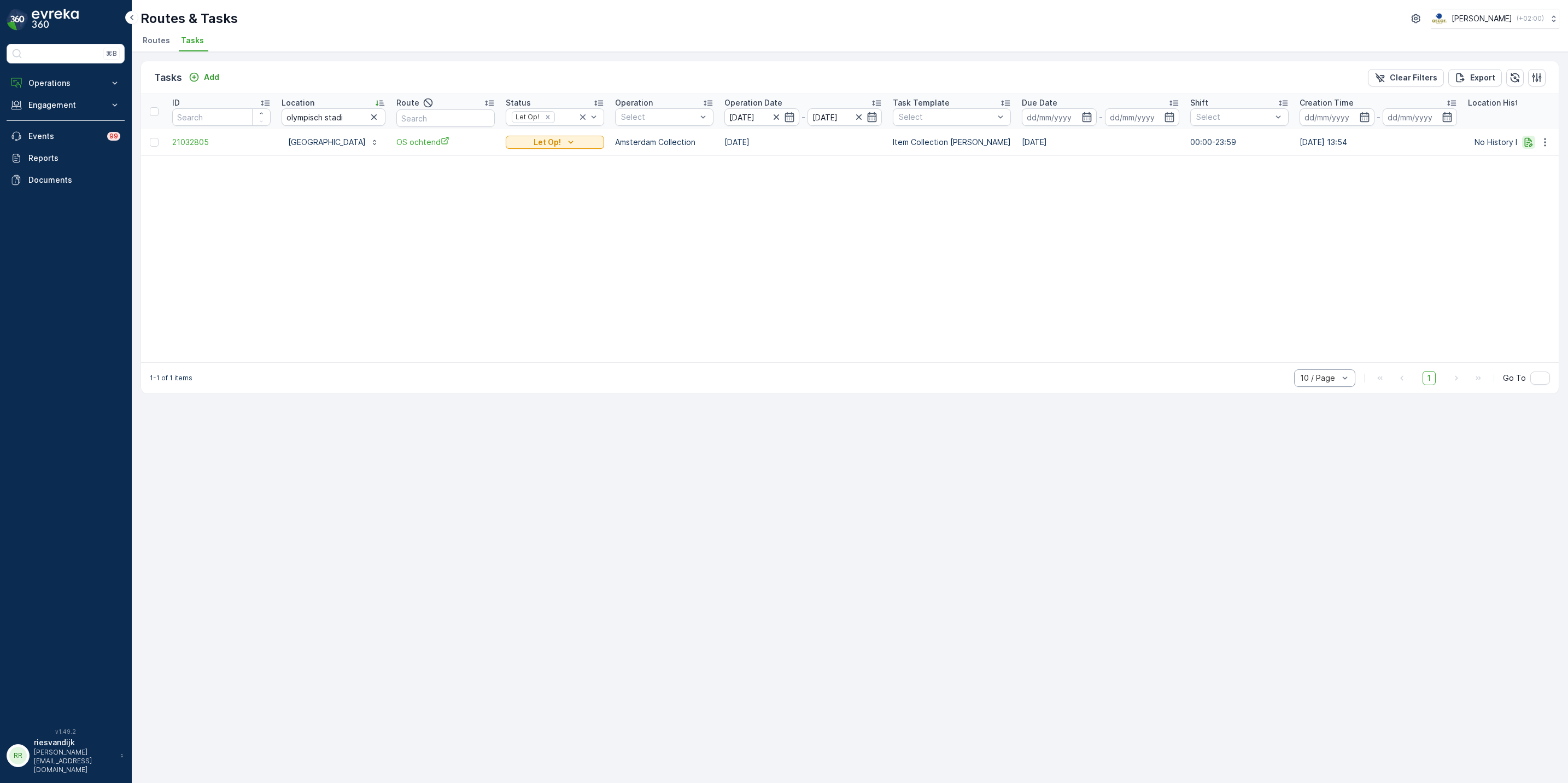
click at [1524, 143] on icon "button" at bounding box center [1528, 142] width 8 height 9
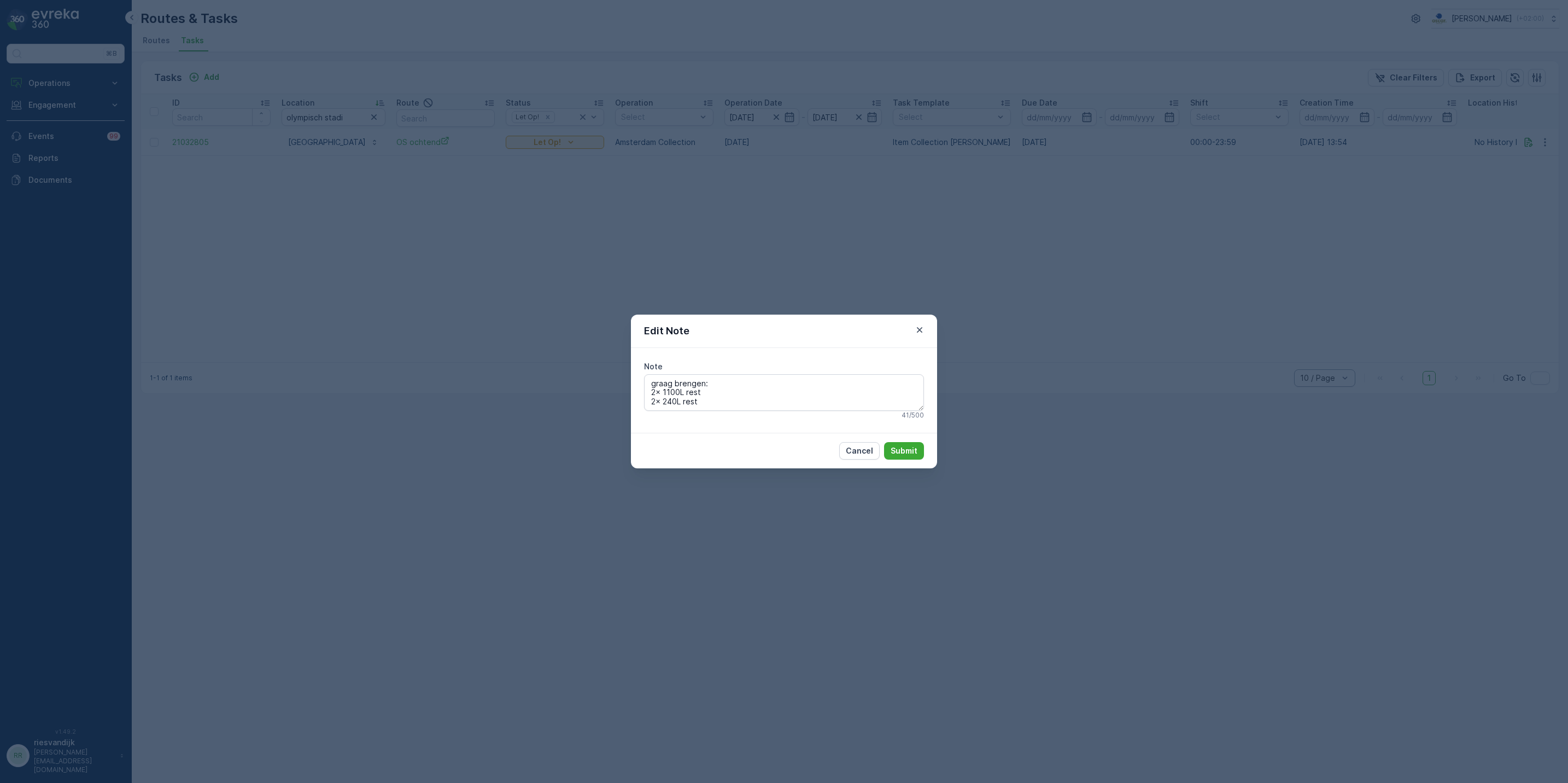
drag, startPoint x: 715, startPoint y: 404, endPoint x: 563, endPoint y: 409, distance: 152.1
click at [563, 409] on div "Edit Note Note graag brengen: 2x 1100L rest 2x 240L rest 41 / 500 Cancel Submit" at bounding box center [784, 391] width 1568 height 783
type textarea "graag brengen: 2x 1100L rest"
click at [898, 441] on div "Cancel Submit" at bounding box center [784, 451] width 306 height 36
click at [876, 306] on div "Edit Note Note graag brengen: 2x 1100L rest 29 / 500 Cancel Submit" at bounding box center [784, 391] width 1568 height 783
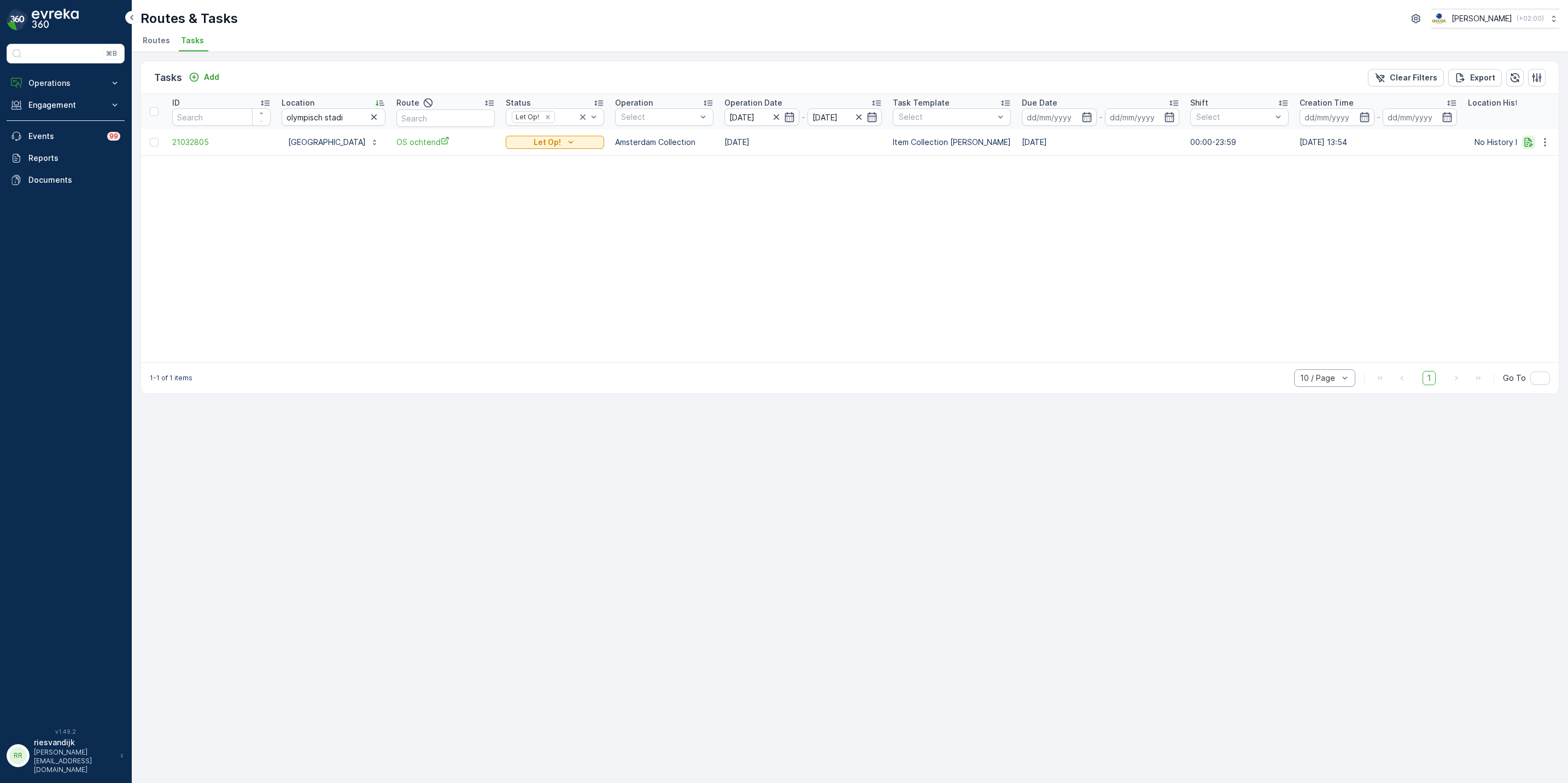
click at [1527, 144] on icon "button" at bounding box center [1528, 142] width 11 height 11
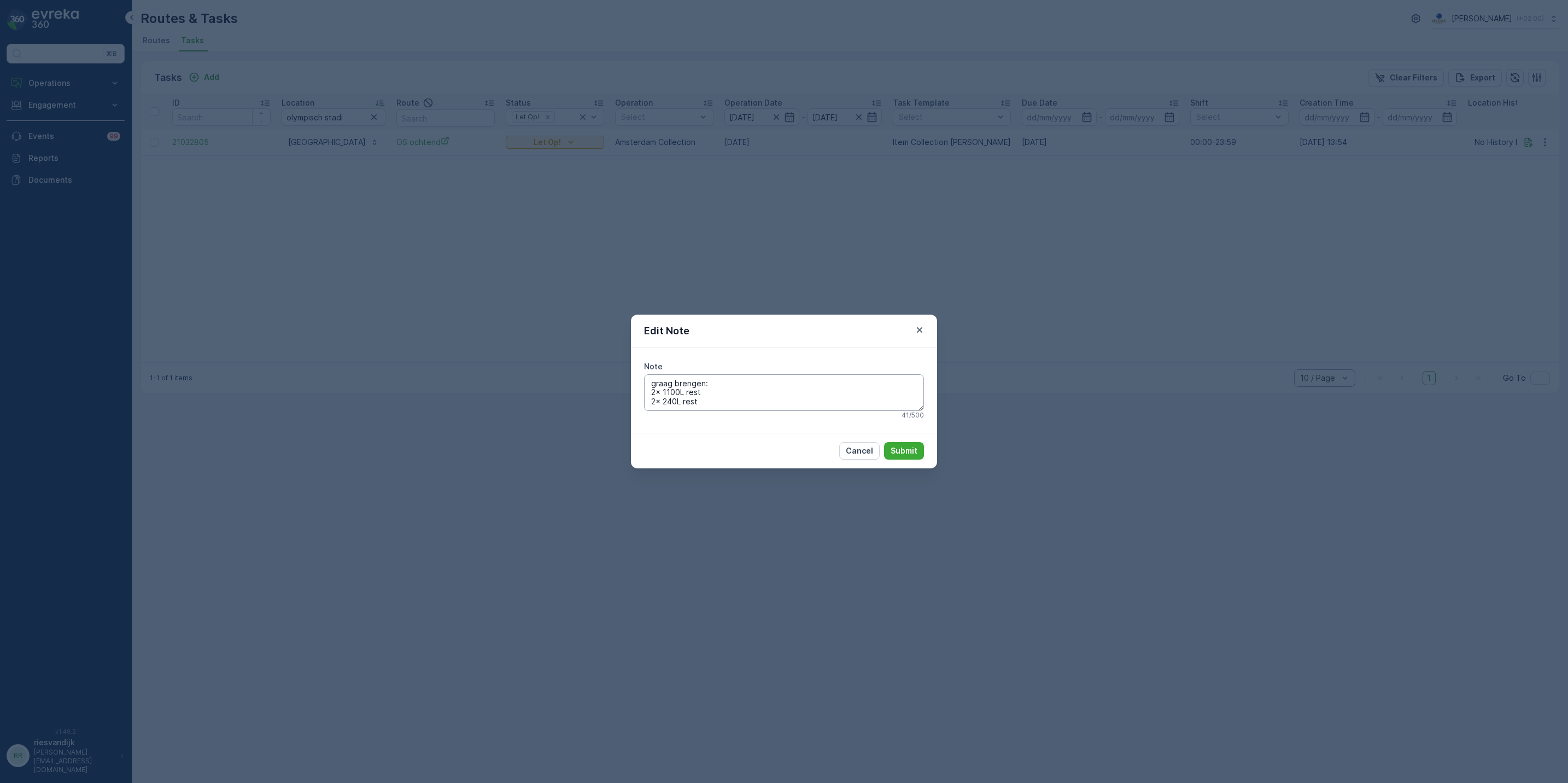
click at [723, 397] on textarea "graag brengen: 2x 1100L rest 2x 240L rest" at bounding box center [784, 392] width 280 height 37
click at [724, 397] on textarea "graag brengen: 2x 1100L rest 2x 240L rest" at bounding box center [784, 392] width 280 height 37
click at [725, 397] on textarea "graag brengen: 2x 1100L rest 2x 240L rest" at bounding box center [784, 392] width 280 height 37
click at [723, 403] on textarea "graag brengen: 2x 1100L rest 2x 240L rest" at bounding box center [784, 392] width 280 height 37
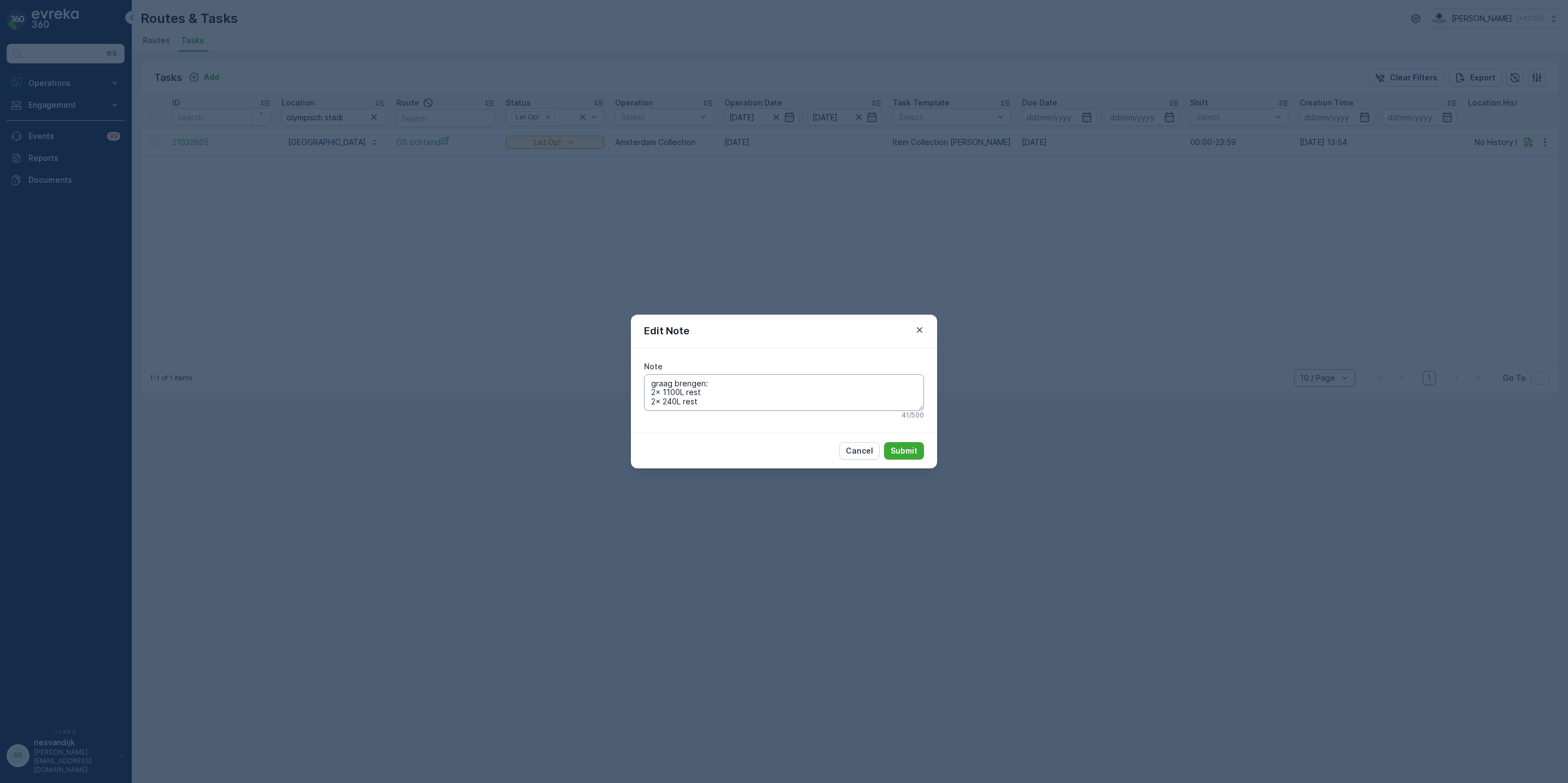
click at [722, 404] on textarea "graag brengen: 2x 1100L rest 2x 240L rest" at bounding box center [784, 392] width 280 height 37
type textarea "graag brengen: 2x 1100L rest"
click at [912, 450] on p "Submit" at bounding box center [904, 451] width 27 height 11
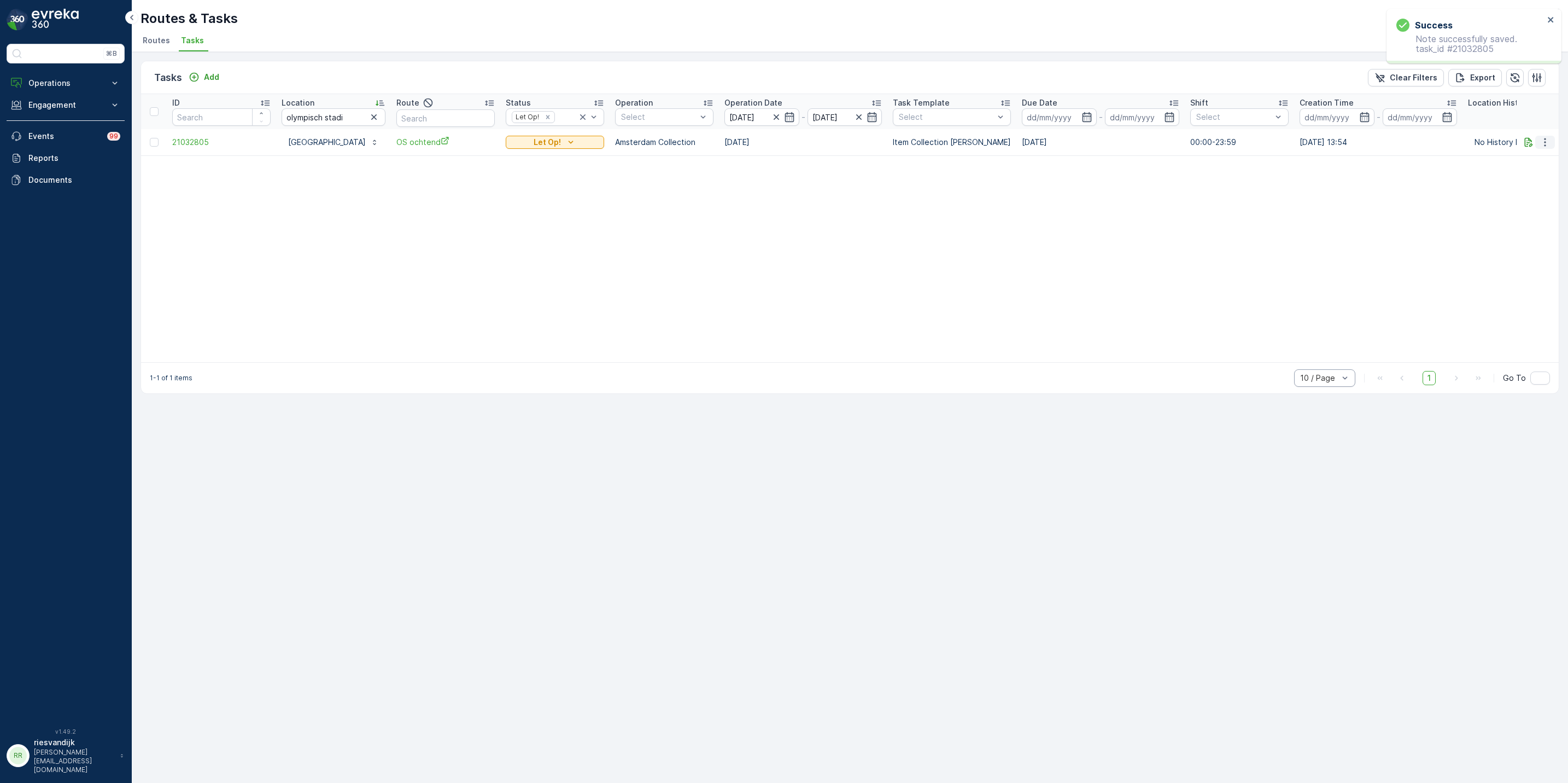
click at [1540, 143] on icon "button" at bounding box center [1545, 142] width 11 height 11
click at [1529, 192] on span "Change Route" at bounding box center [1517, 190] width 53 height 11
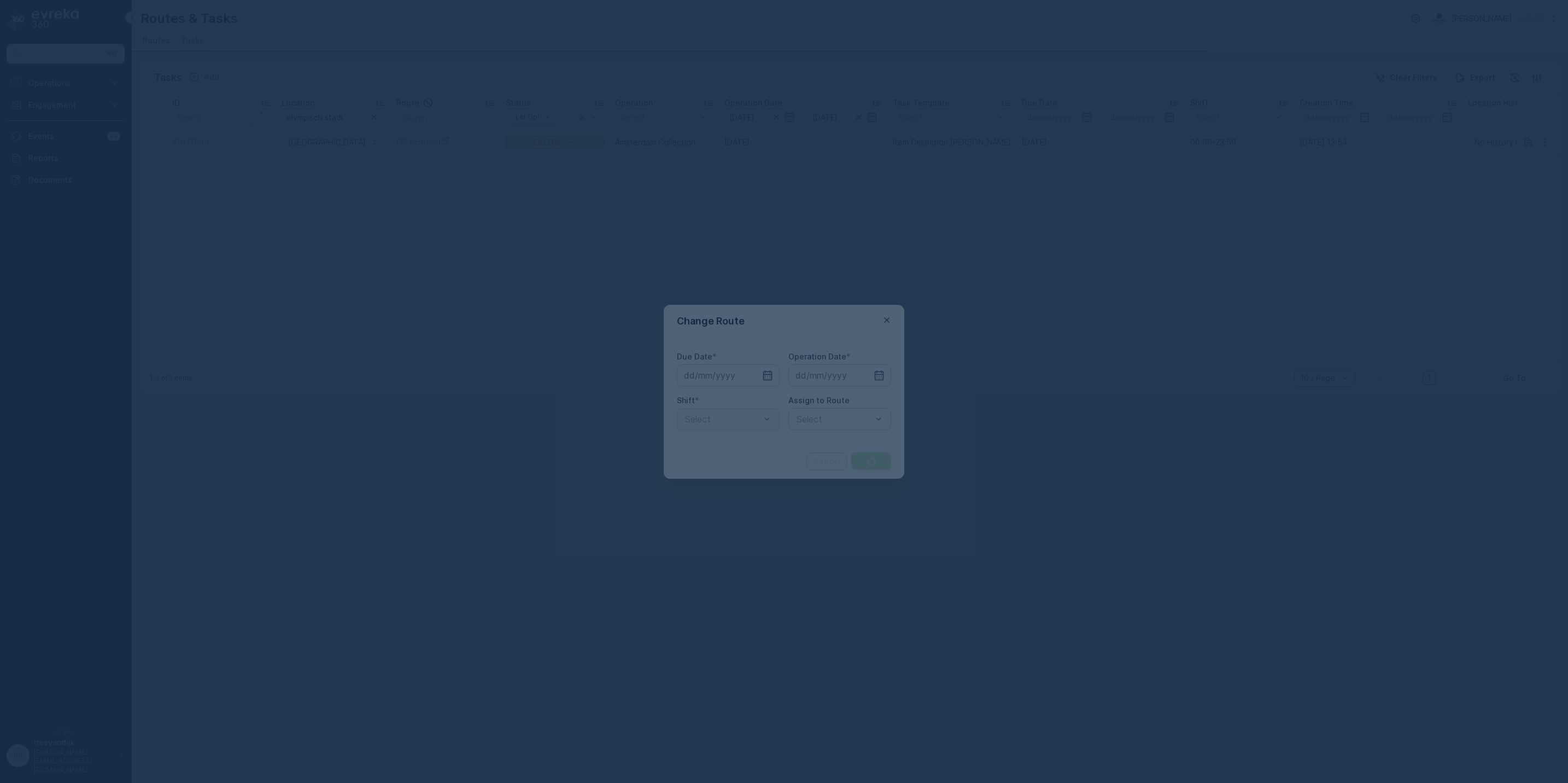
type input "[DATE]"
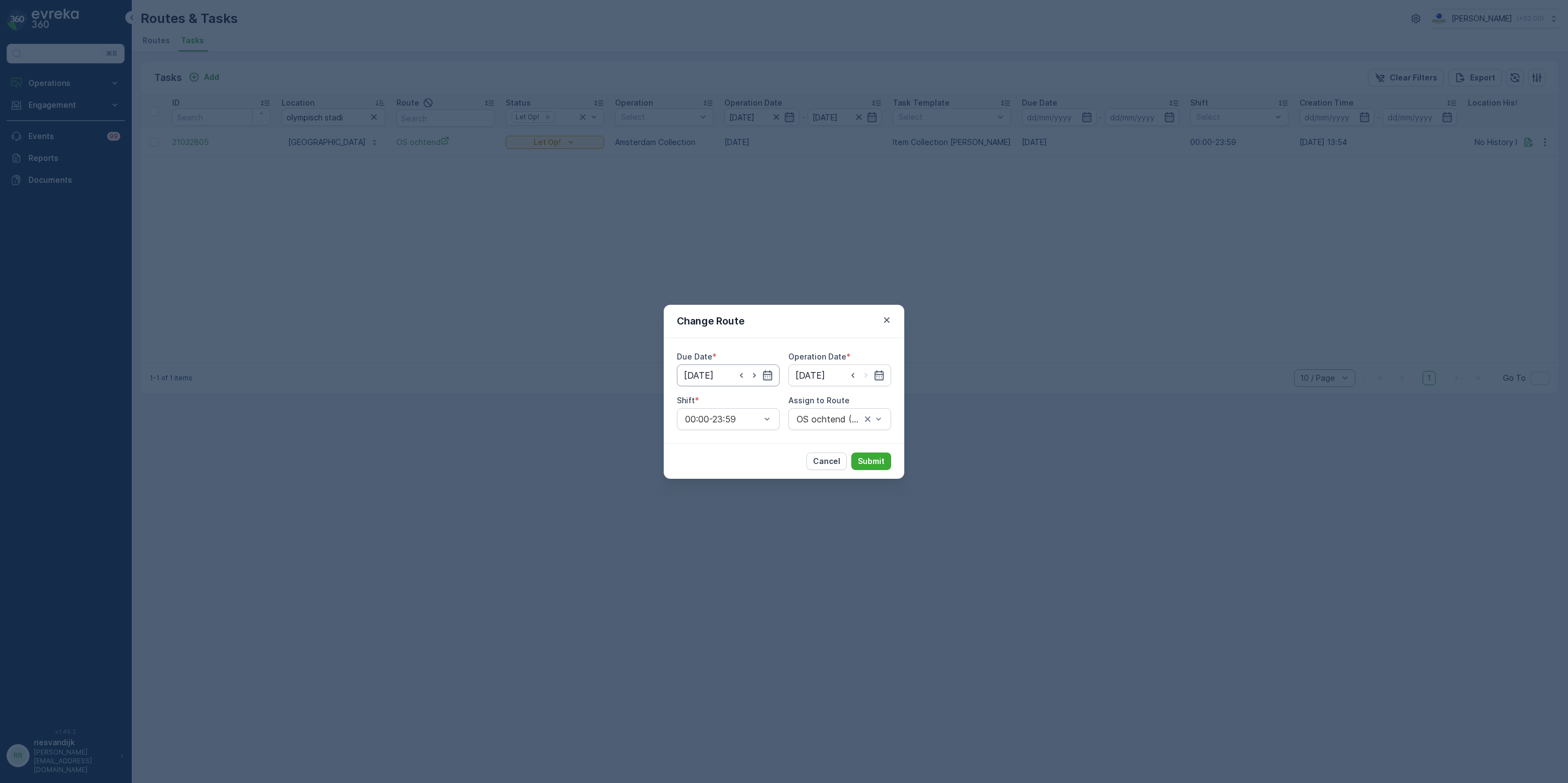
click at [744, 380] on input "[DATE]" at bounding box center [727, 375] width 102 height 22
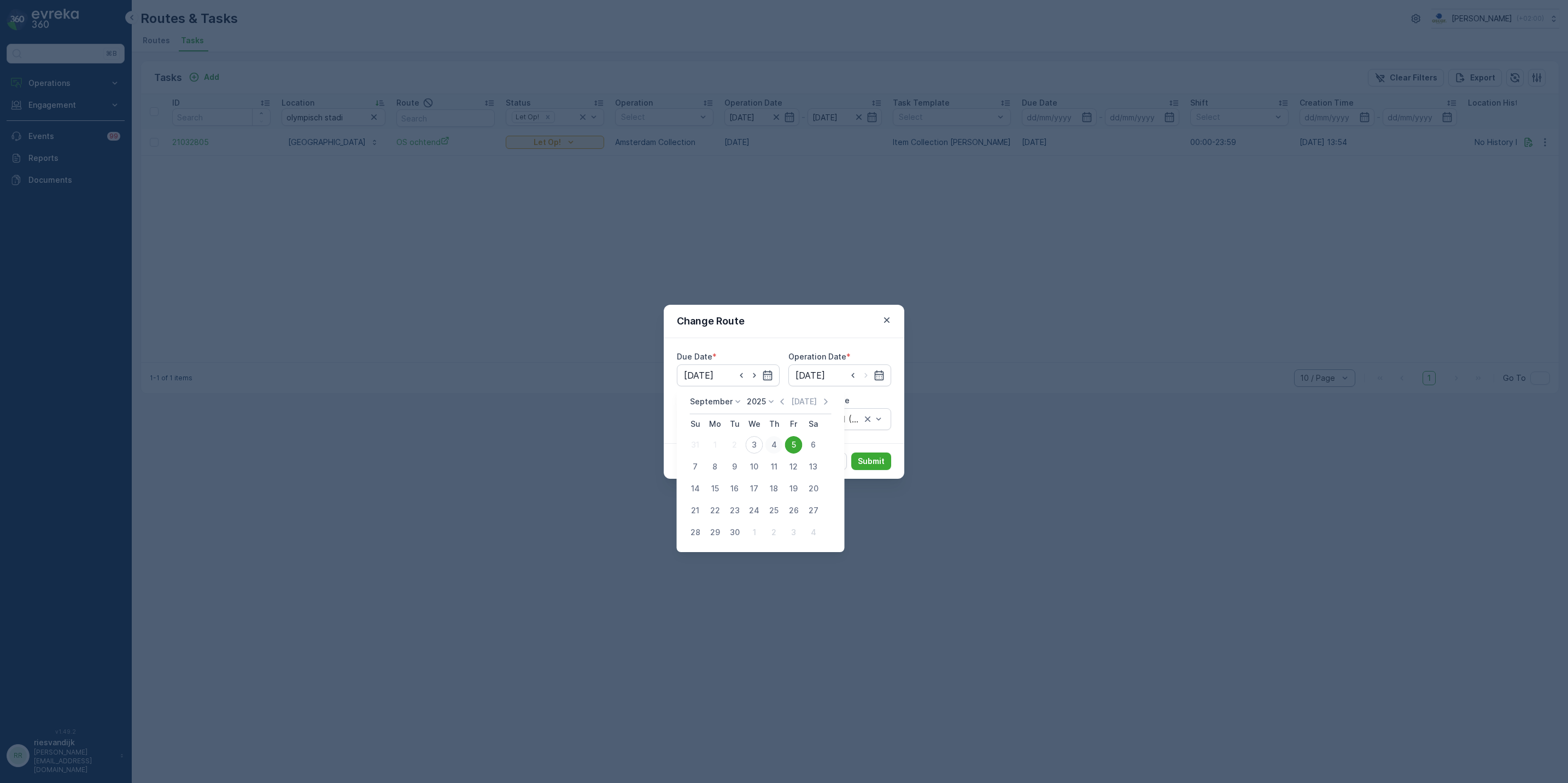
click at [773, 442] on div "4" at bounding box center [775, 445] width 18 height 18
type input "[DATE]"
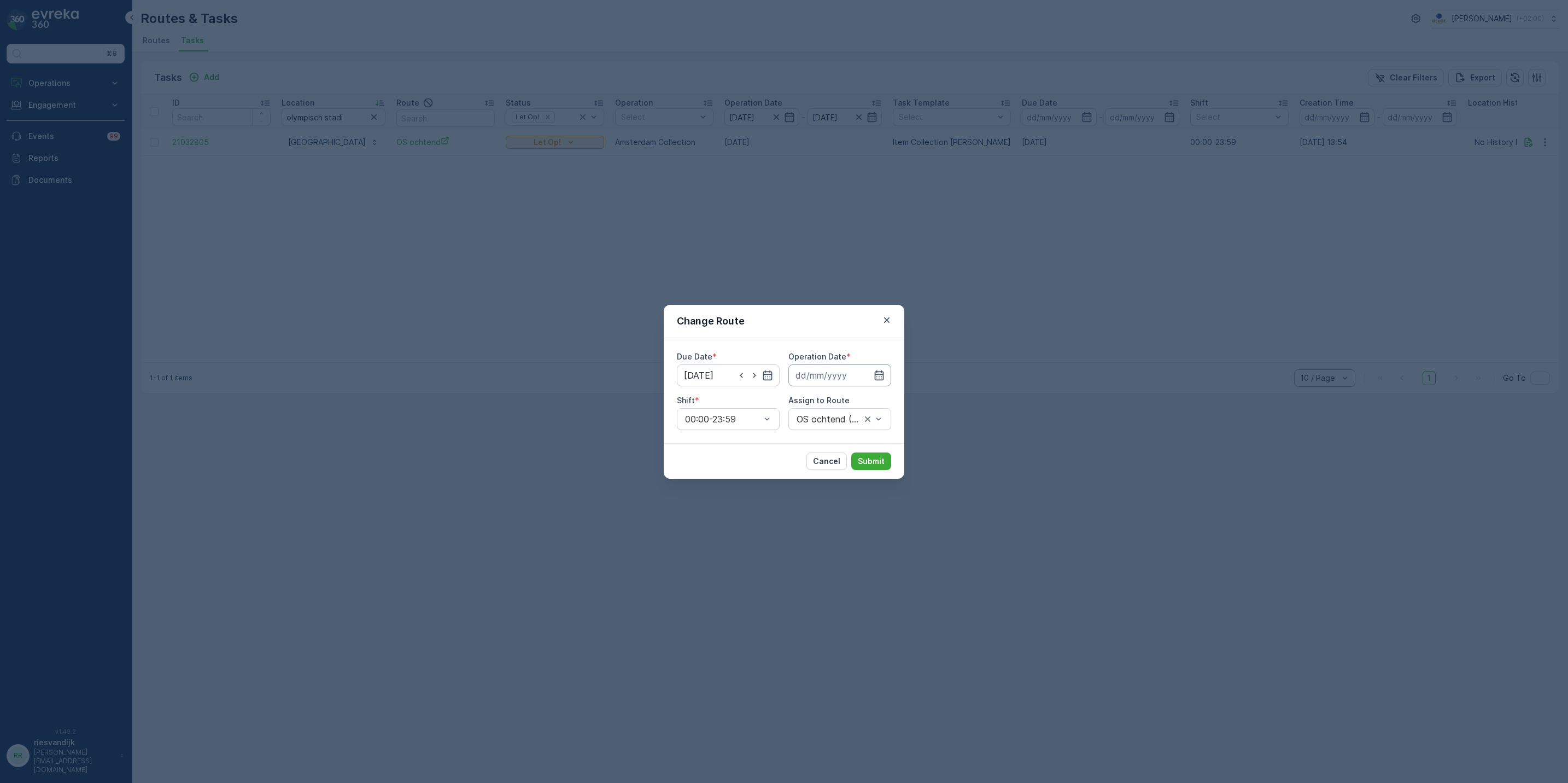
click at [804, 372] on input at bounding box center [839, 375] width 102 height 22
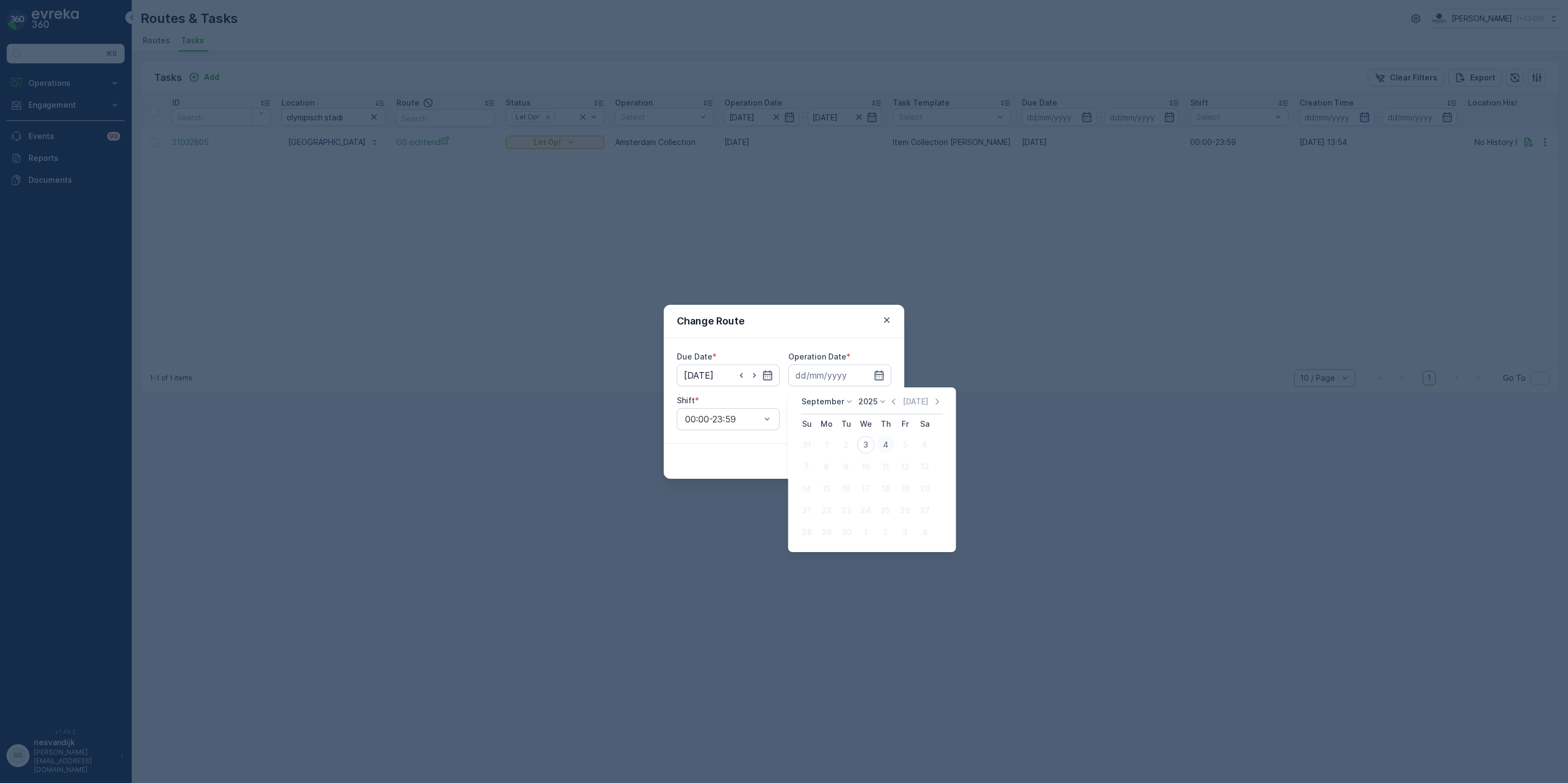
click at [881, 443] on div "4" at bounding box center [886, 445] width 18 height 18
type input "[DATE]"
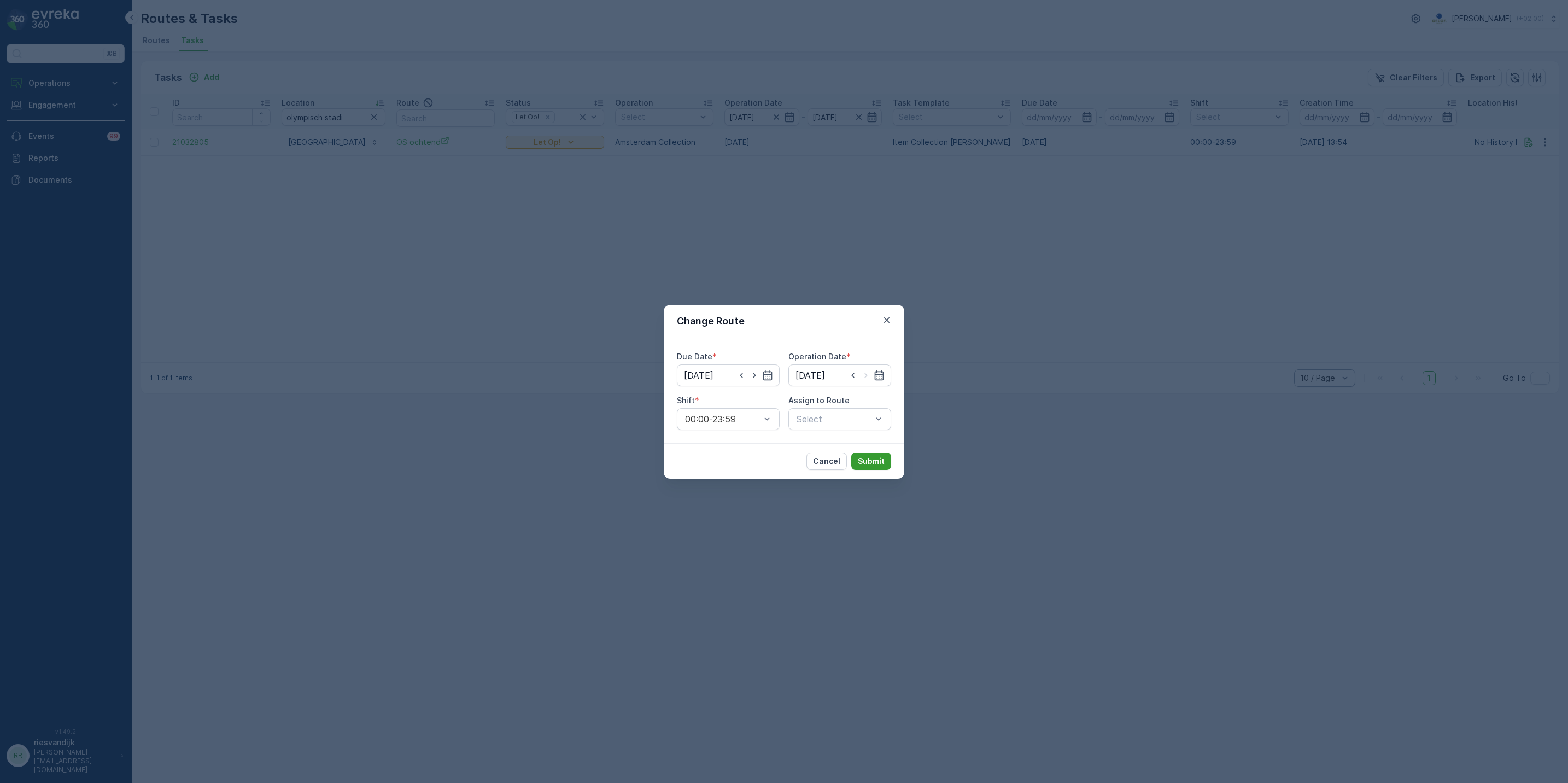
click at [880, 457] on p "Submit" at bounding box center [871, 461] width 27 height 11
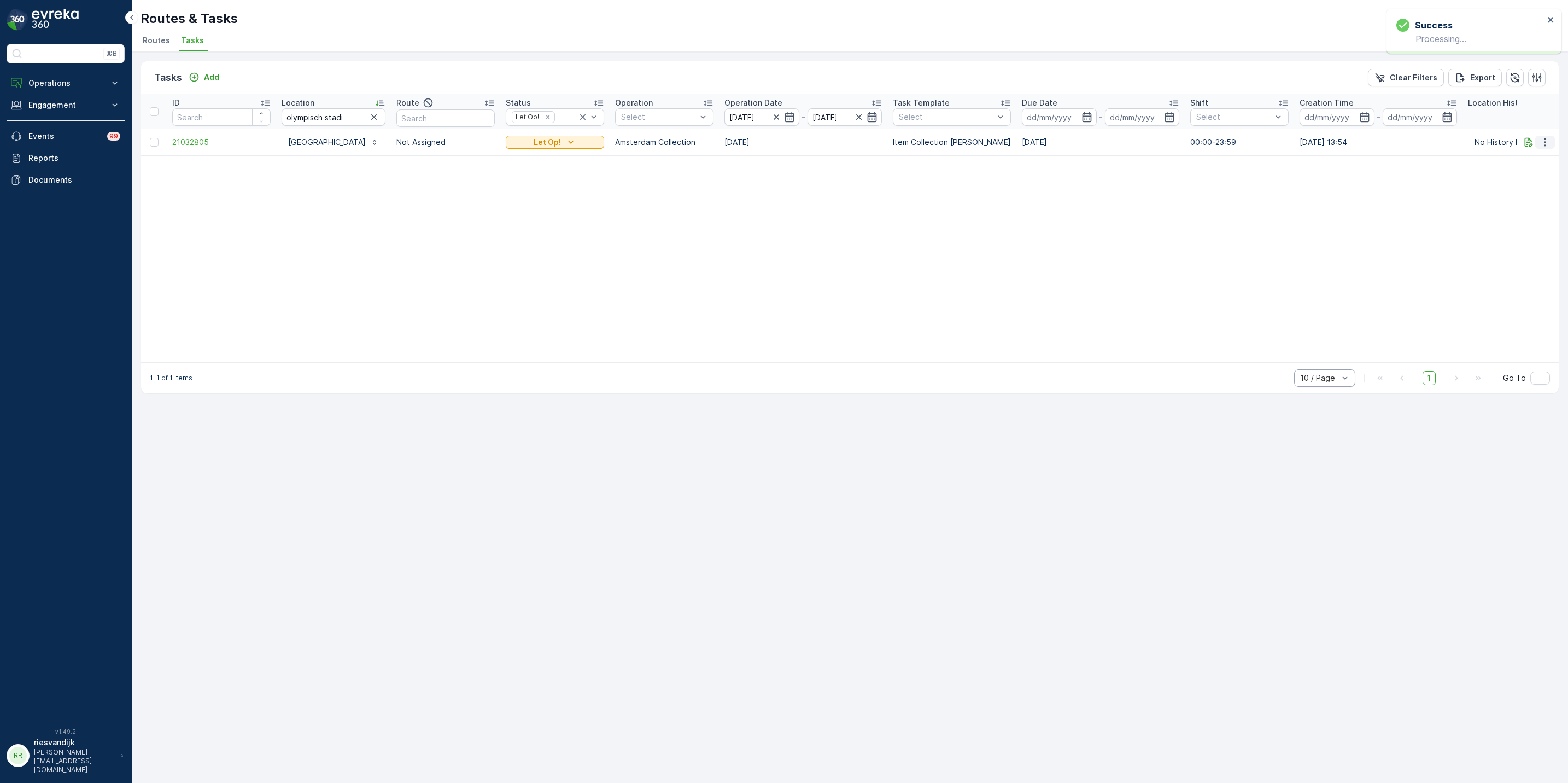
click at [1553, 140] on button "button" at bounding box center [1545, 142] width 20 height 13
click at [1536, 188] on span "Change Route" at bounding box center [1517, 190] width 53 height 11
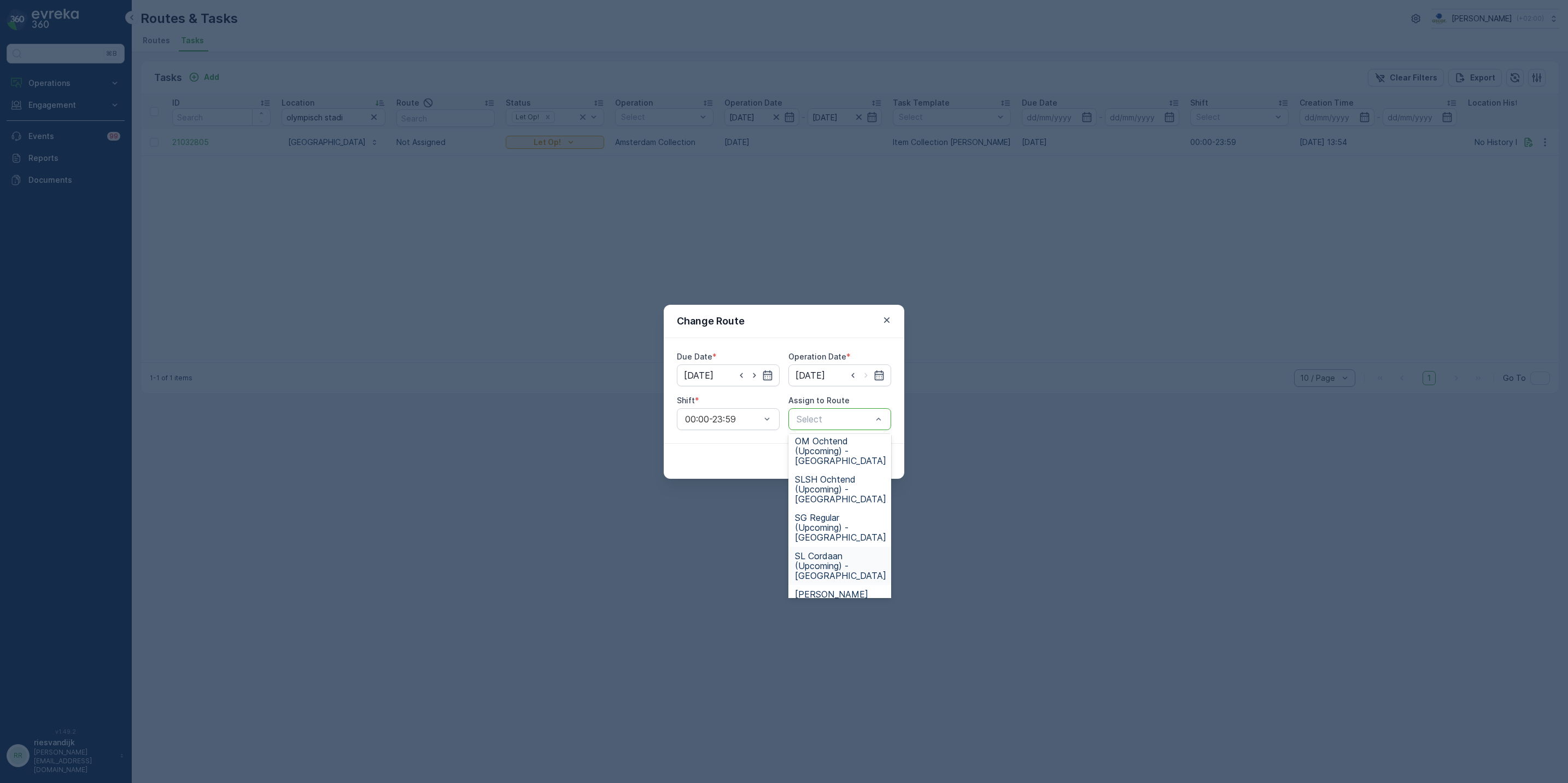
scroll to position [493, 0]
click at [850, 504] on span "OS ochtend (Upcoming) - [GEOGRAPHIC_DATA]" at bounding box center [841, 508] width 92 height 29
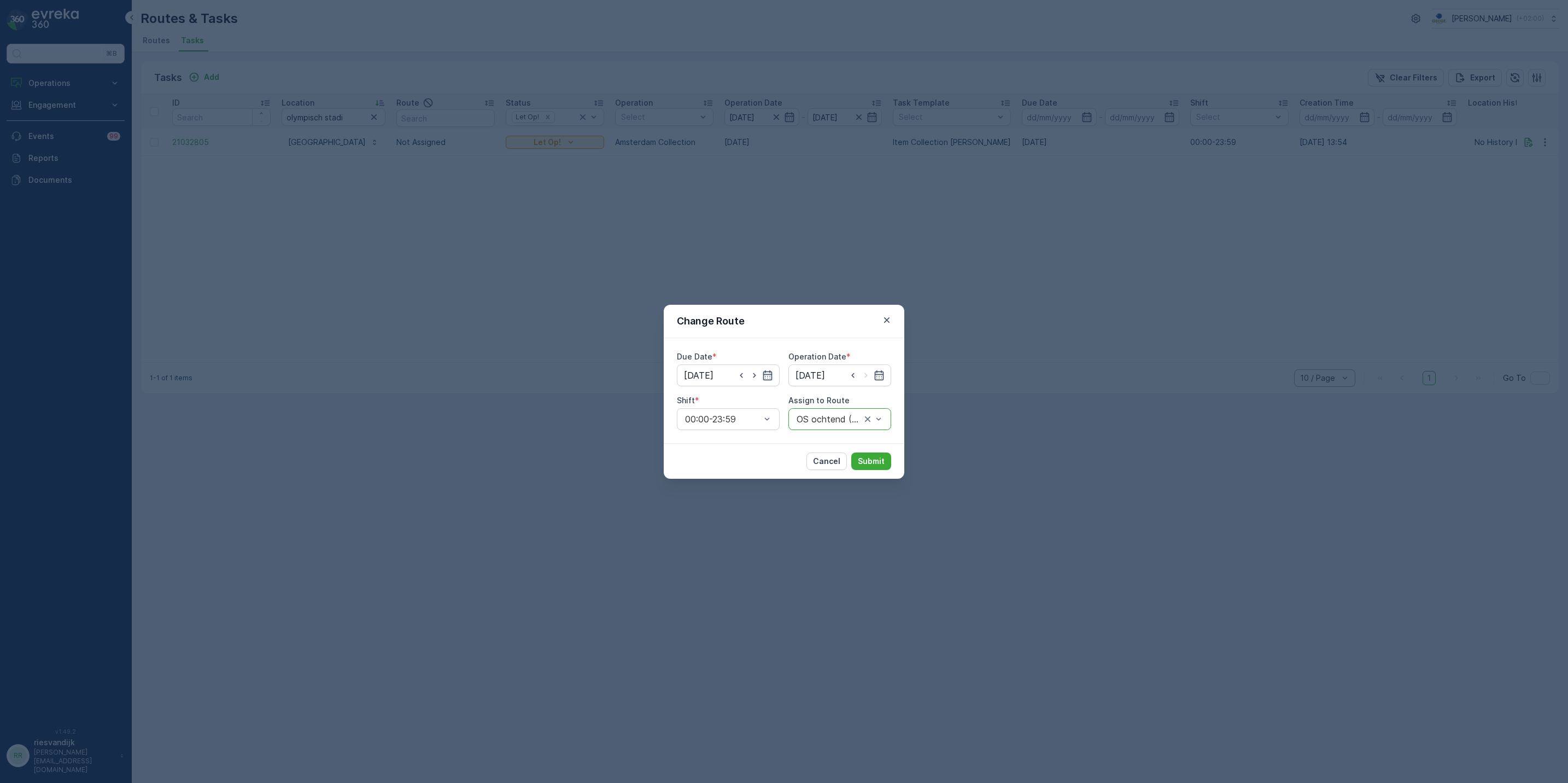
drag, startPoint x: 884, startPoint y: 460, endPoint x: 881, endPoint y: 471, distance: 11.4
click at [881, 471] on div "Cancel Submit" at bounding box center [784, 461] width 240 height 36
click at [883, 460] on p "Submit" at bounding box center [871, 461] width 27 height 11
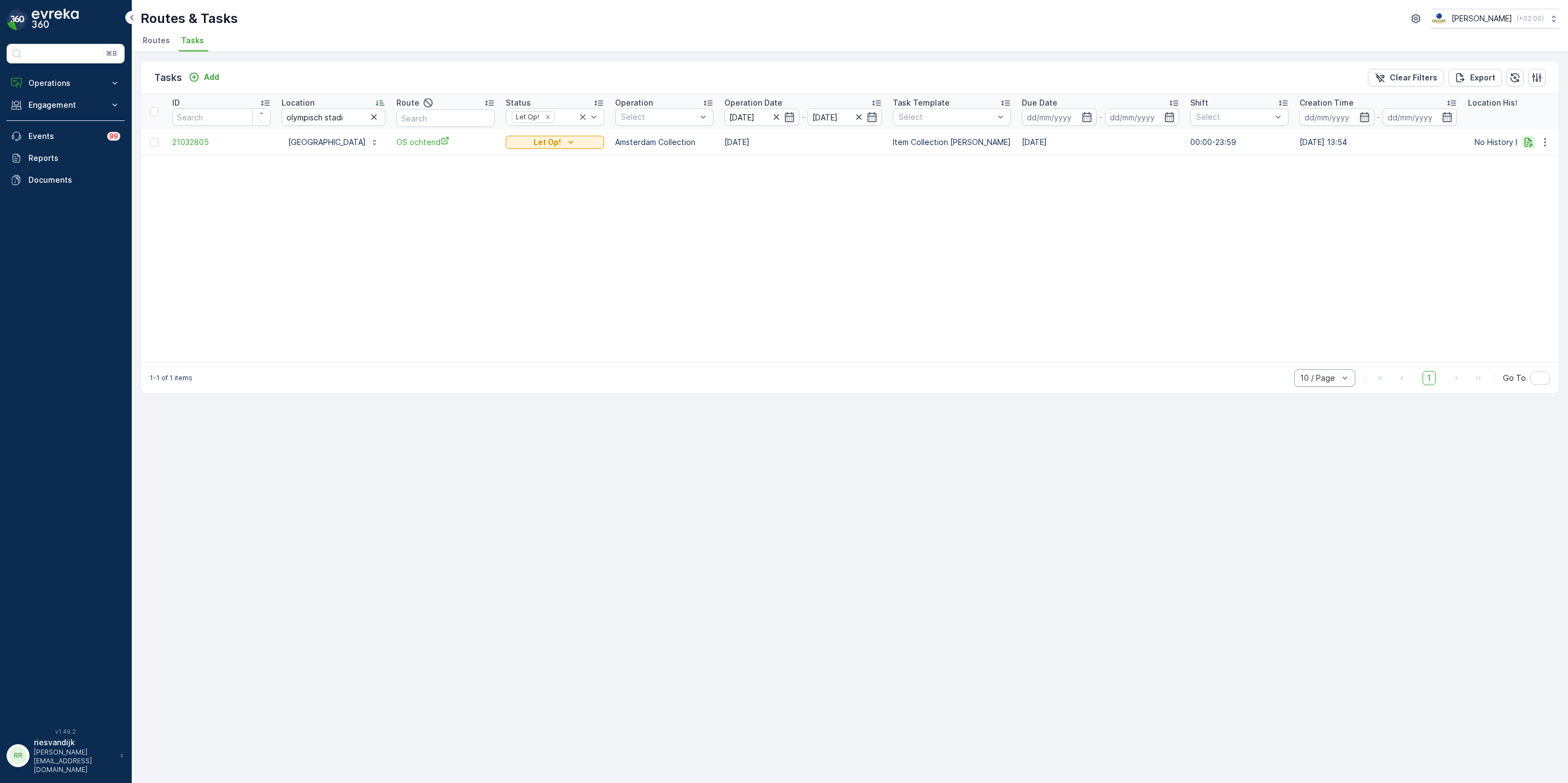
click at [1527, 143] on icon "button" at bounding box center [1528, 142] width 8 height 9
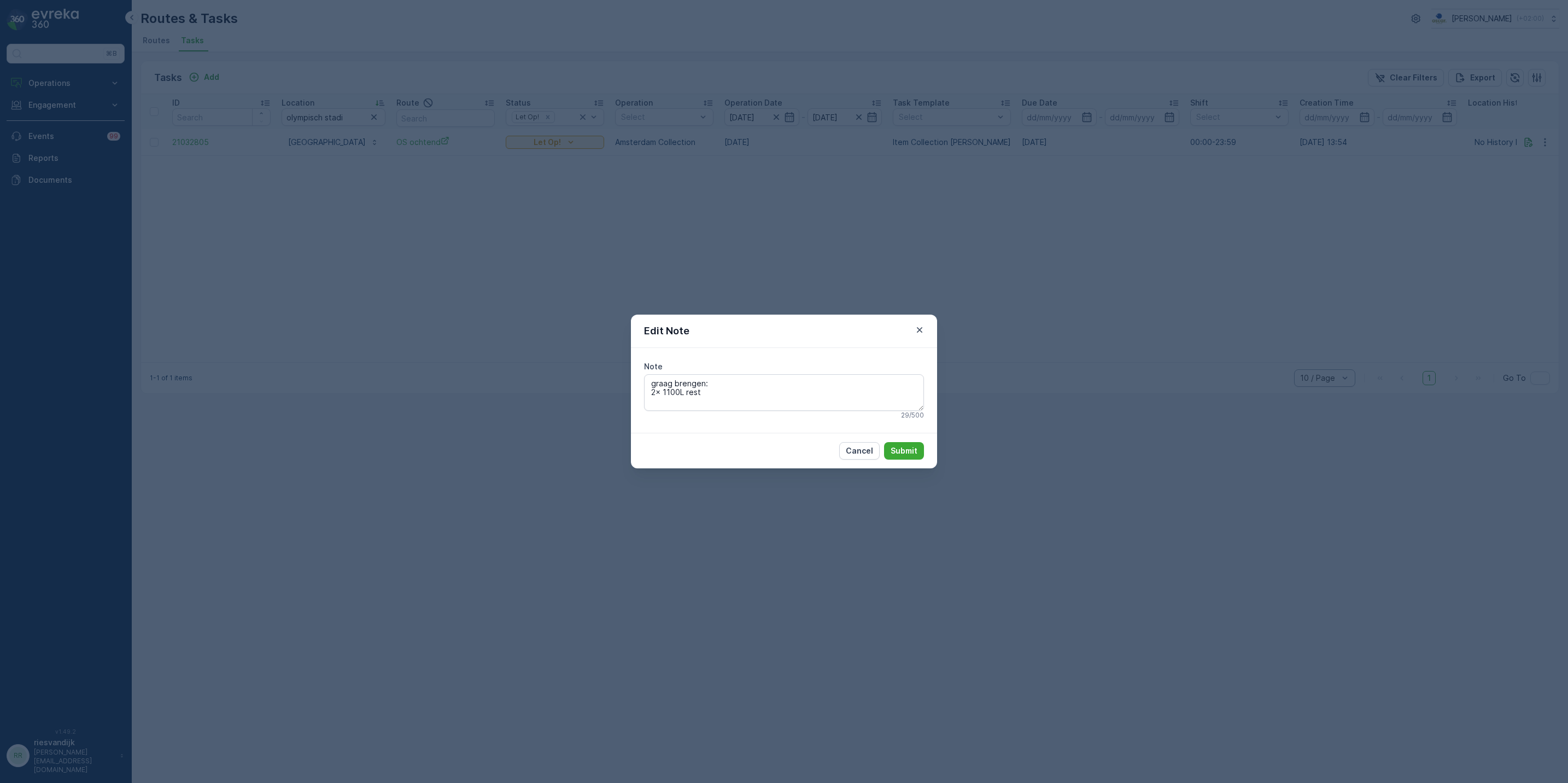
click at [970, 450] on div "Edit Note Note graag brengen: 2x 1100L rest 29 / 500 Cancel Submit" at bounding box center [784, 391] width 1568 height 783
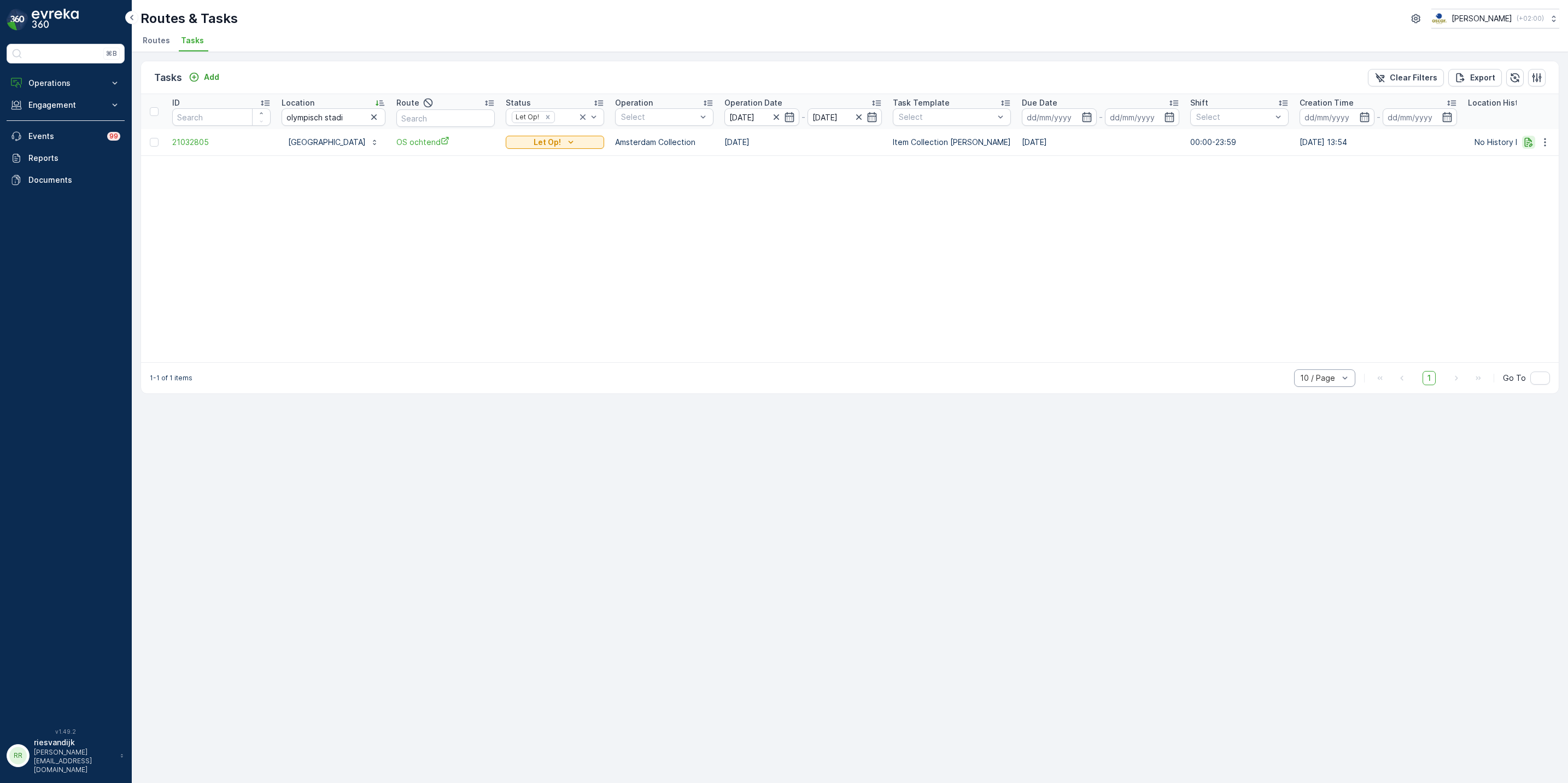
click at [1529, 142] on icon "button" at bounding box center [1528, 142] width 11 height 11
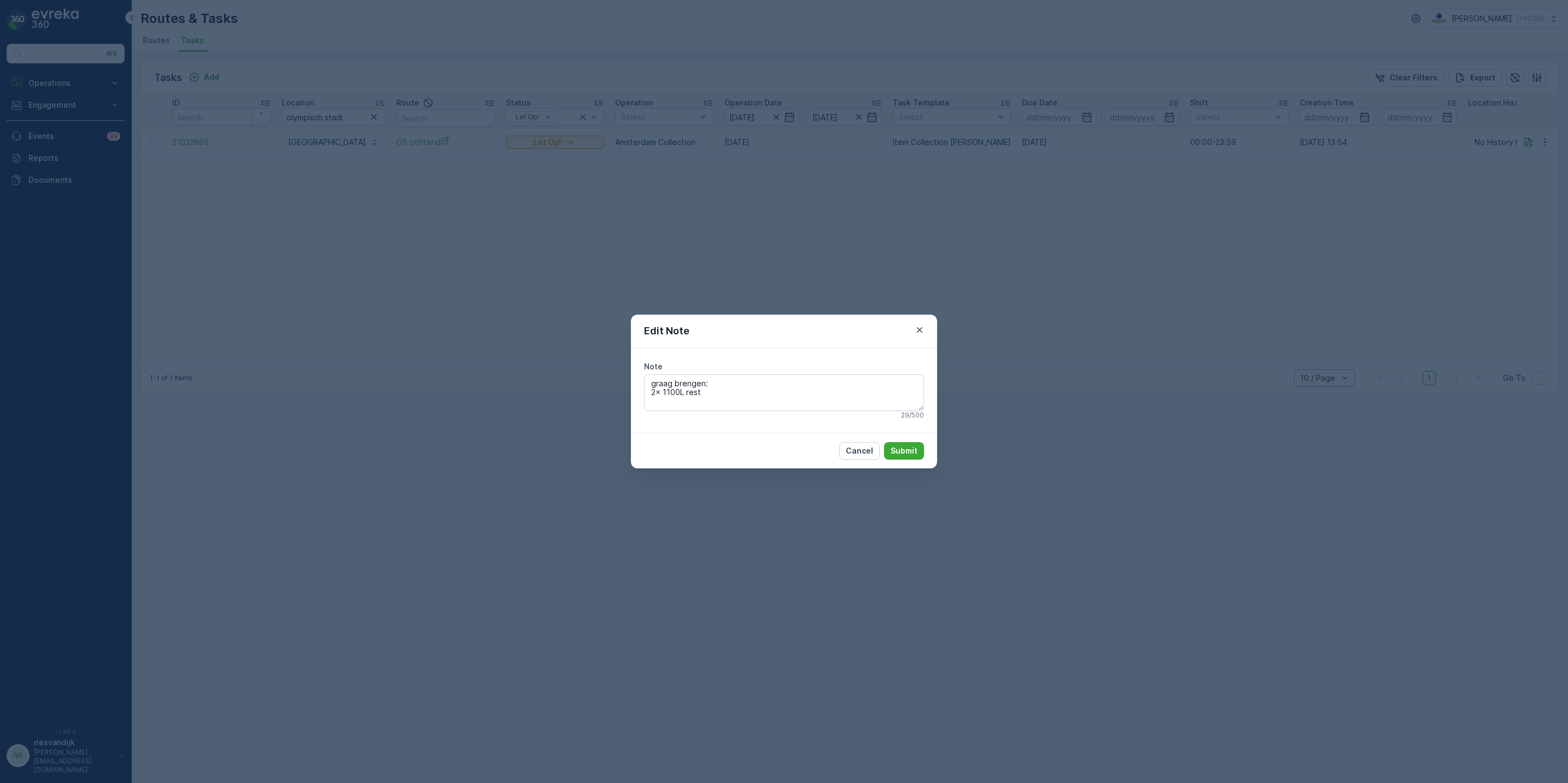
drag, startPoint x: 923, startPoint y: 325, endPoint x: 925, endPoint y: 314, distance: 11.2
click at [923, 325] on icon "button" at bounding box center [920, 330] width 11 height 11
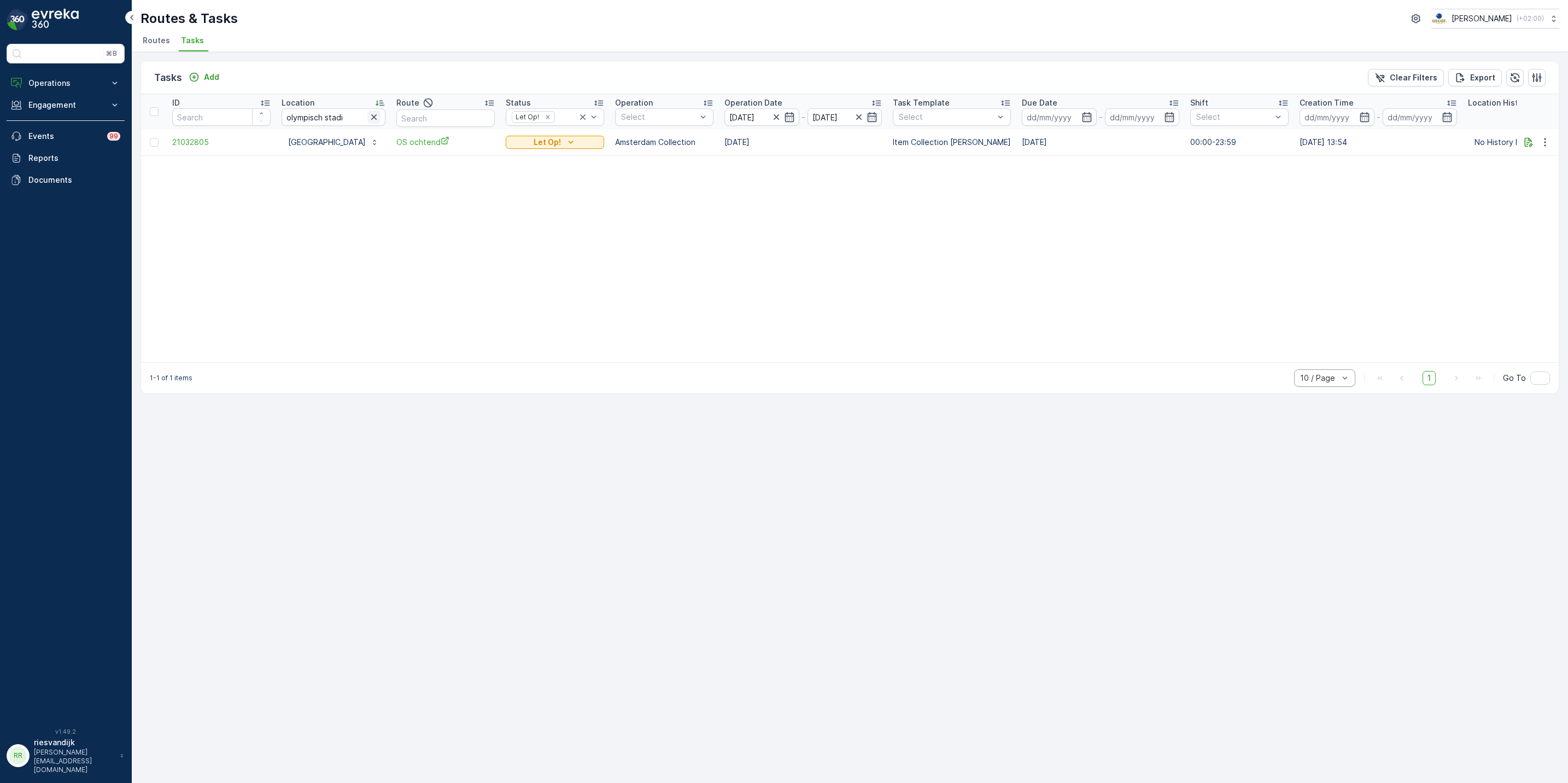
click at [377, 116] on icon "button" at bounding box center [374, 117] width 5 height 5
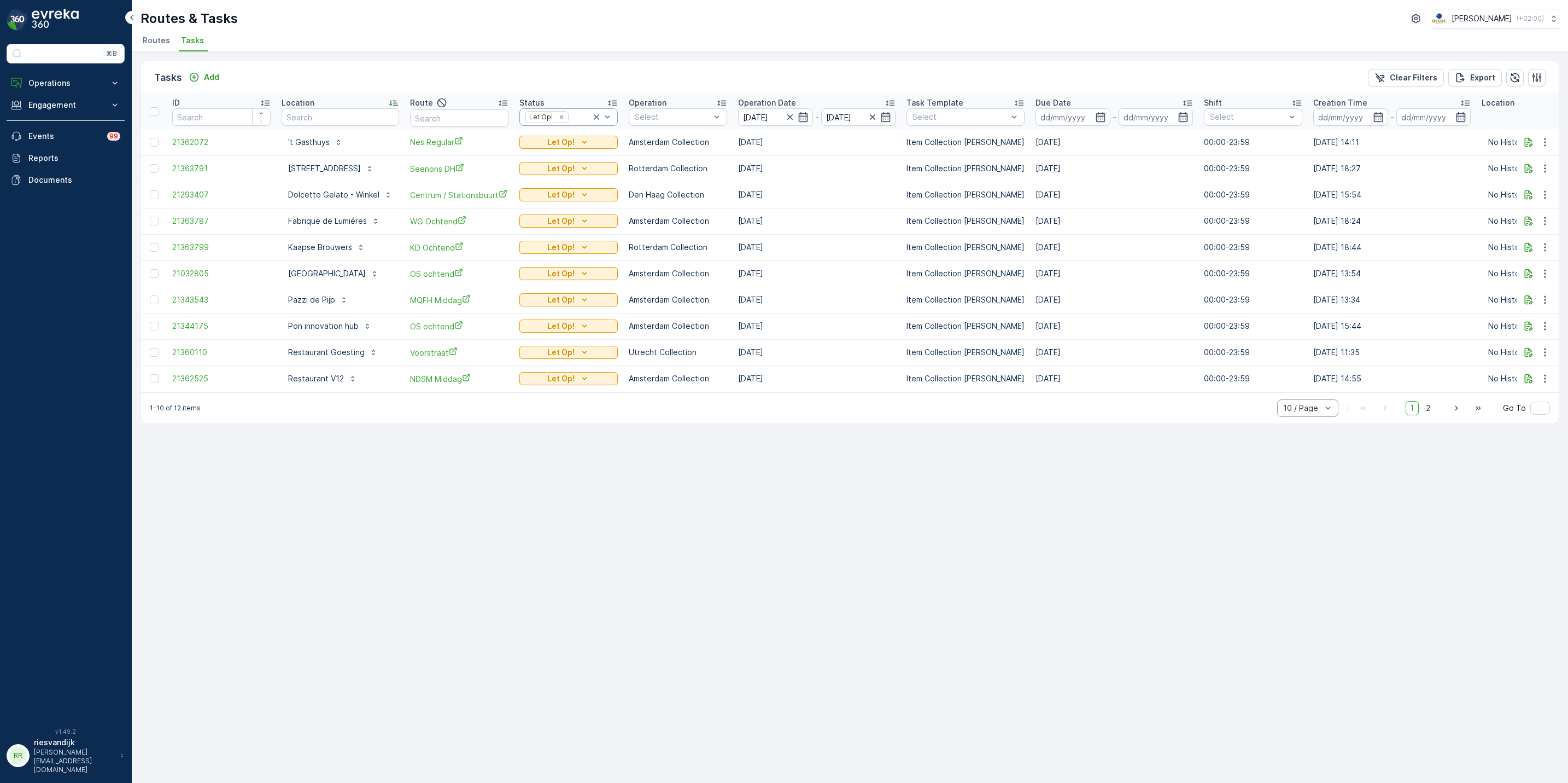
click at [602, 116] on icon at bounding box center [597, 117] width 11 height 11
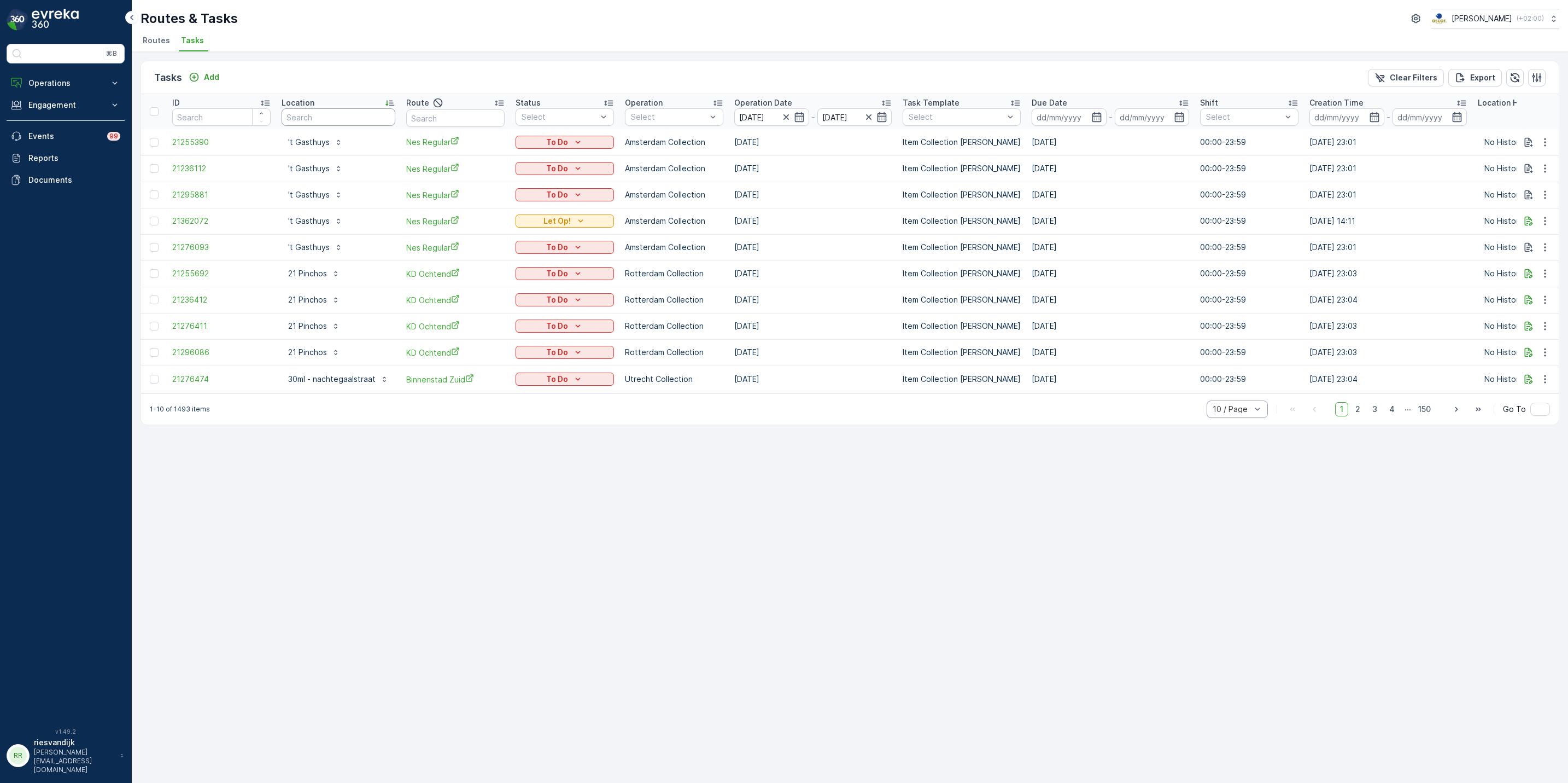
click at [332, 122] on input "text" at bounding box center [338, 118] width 114 height 18
click at [343, 117] on input "text" at bounding box center [338, 118] width 114 height 18
type input "[PERSON_NAME]"
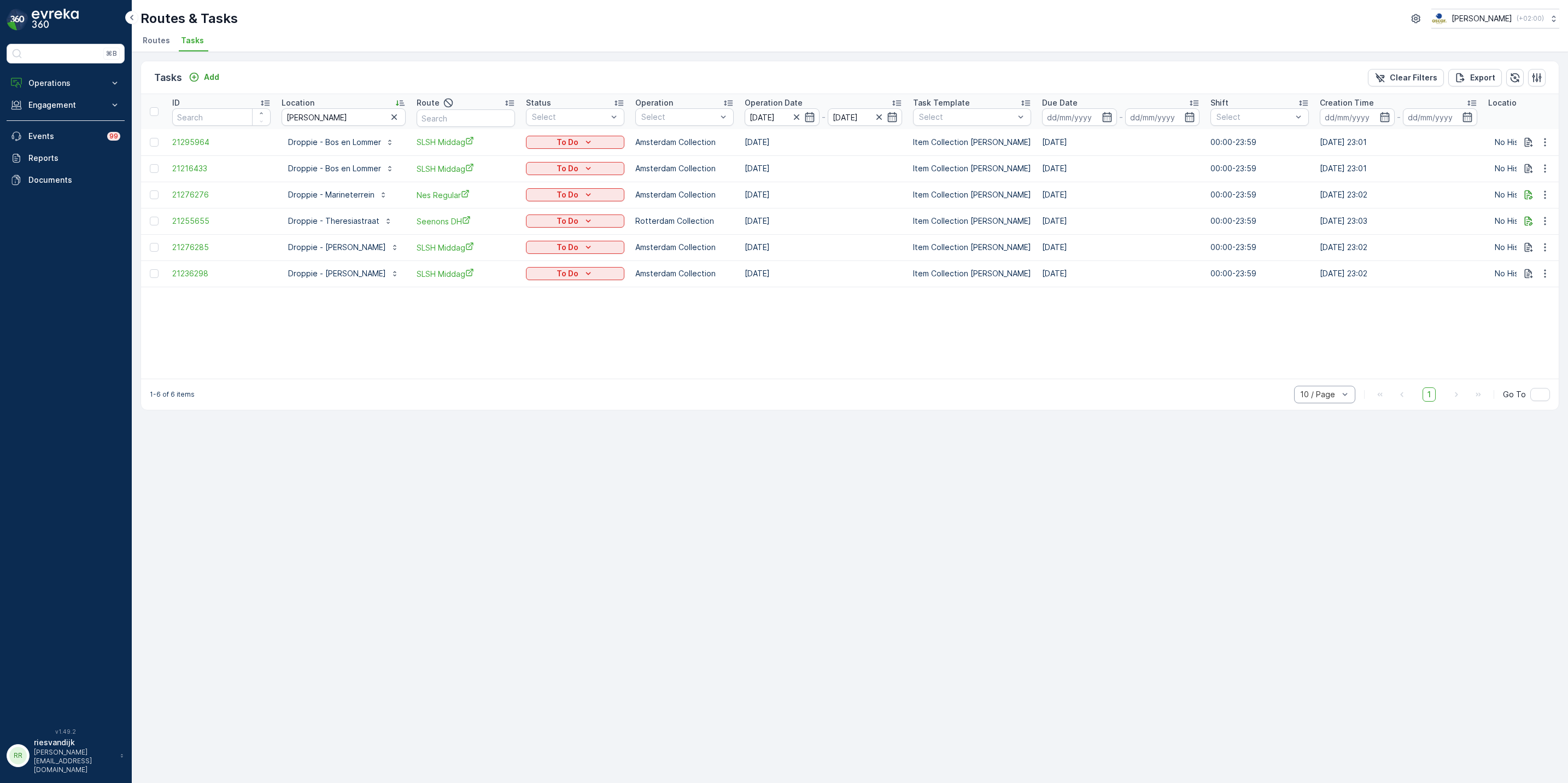
click at [666, 448] on div "Tasks Add Clear Filters Export ID Location [PERSON_NAME] Route Status Select Op…" at bounding box center [849, 417] width 1436 height 730
drag, startPoint x: 76, startPoint y: 69, endPoint x: 85, endPoint y: 85, distance: 18.4
click at [78, 76] on div "⌘B Operations Insights Planning Routes & Tasks Cockpit Settings Engagement Insi…" at bounding box center [65, 379] width 118 height 671
click at [85, 85] on p "Operations" at bounding box center [65, 83] width 74 height 11
drag, startPoint x: 74, startPoint y: 143, endPoint x: 76, endPoint y: 175, distance: 32.1
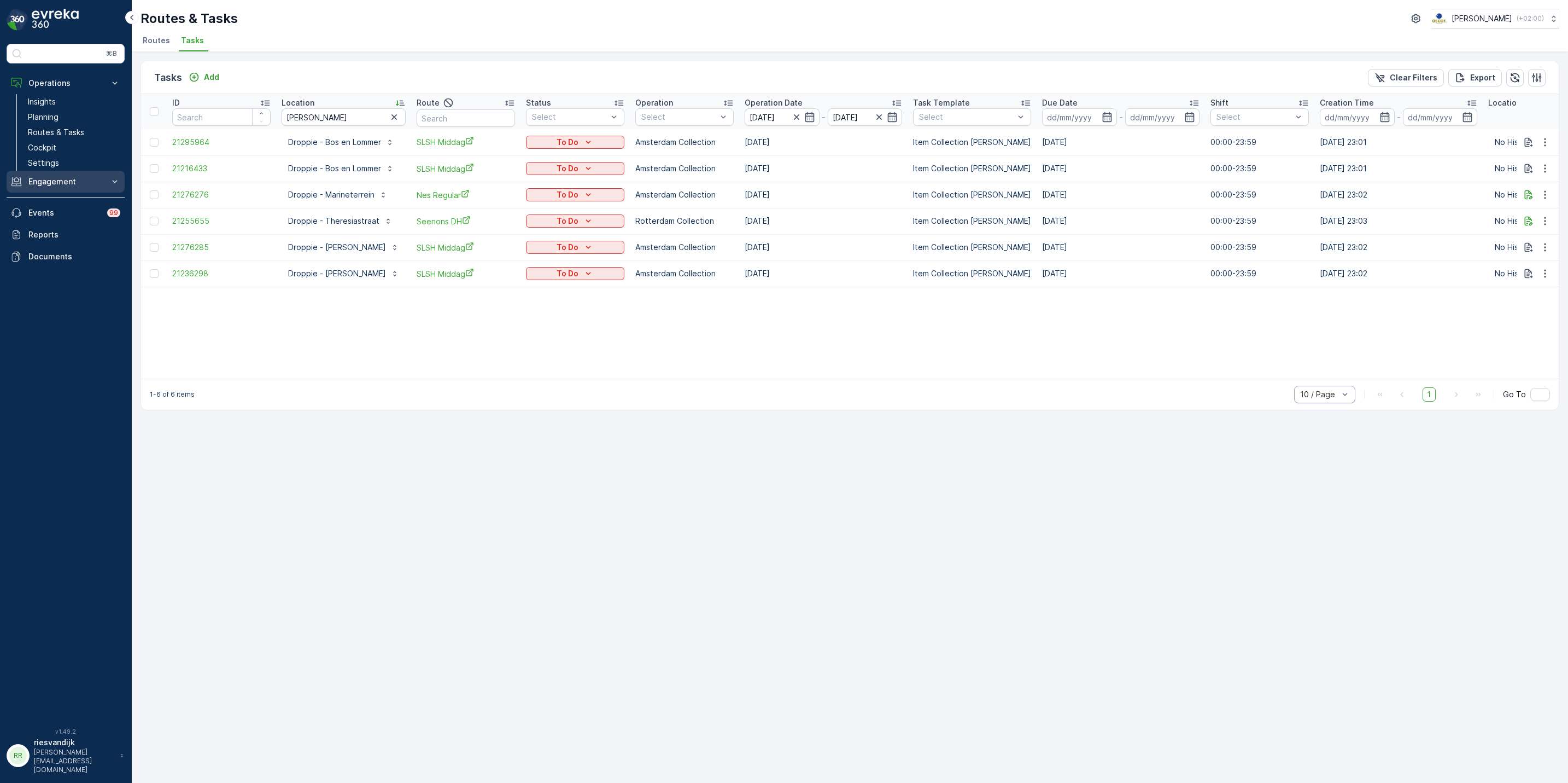
click at [76, 144] on link "Cockpit" at bounding box center [74, 147] width 102 height 15
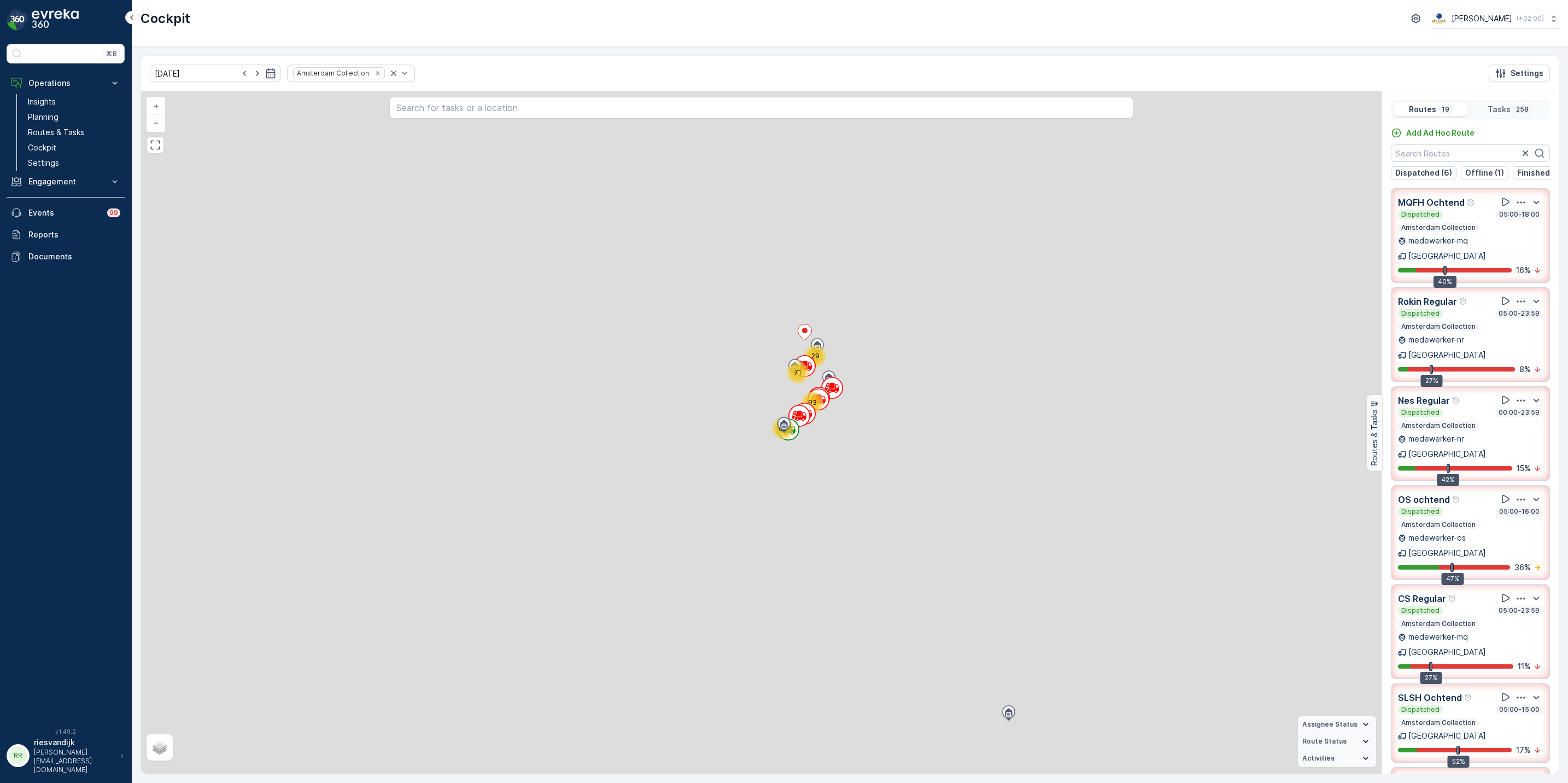
drag, startPoint x: 931, startPoint y: 206, endPoint x: 863, endPoint y: 436, distance: 239.8
click at [863, 436] on div "29 64 93 71 + − Satellite Roadmap Terrain Hybrid Leaflet Assignee Status On The…" at bounding box center [760, 433] width 1240 height 682
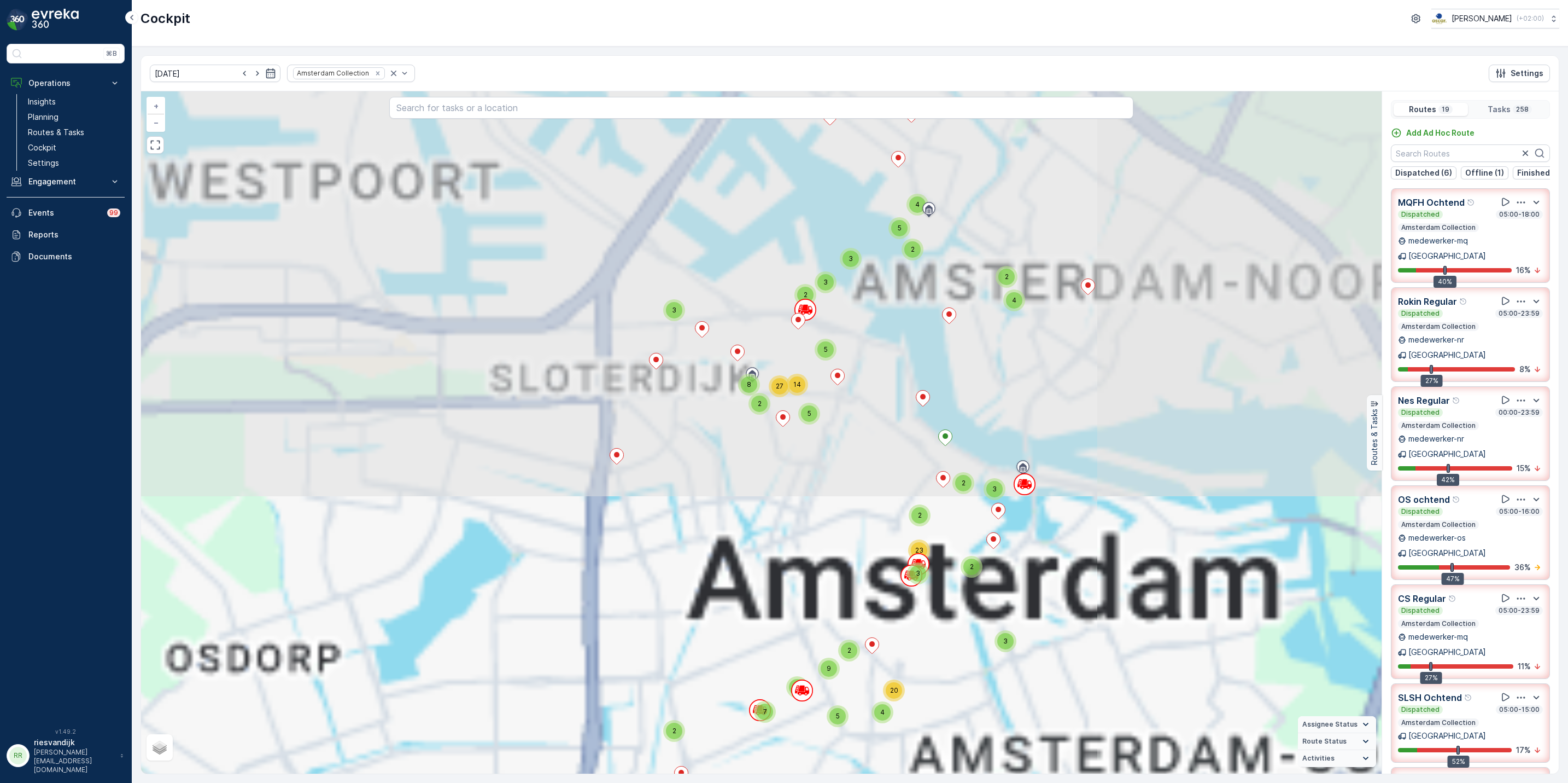
drag, startPoint x: 1052, startPoint y: 376, endPoint x: 914, endPoint y: 405, distance: 141.0
click at [915, 411] on div "2 3 3 2 5 4 4 2 2 8 5 7 3 38 3 2 2 3 3 2 23 5 7 4 20 2 2 9 3 5 5 14 2 8 27 2130…" at bounding box center [760, 433] width 1240 height 682
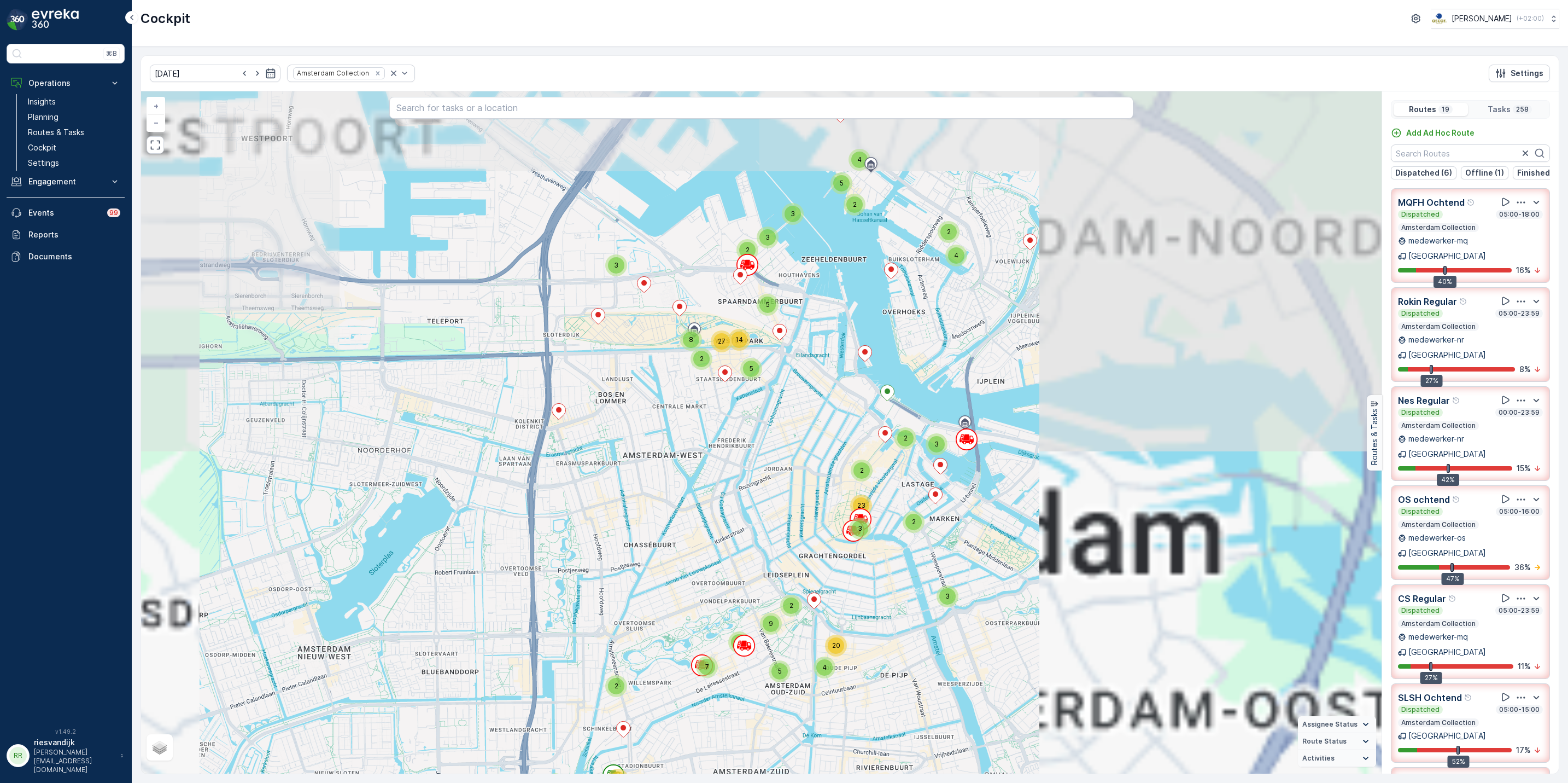
drag, startPoint x: 932, startPoint y: 303, endPoint x: 856, endPoint y: 253, distance: 91.0
click at [856, 258] on div "2 3 3 2 5 4 4 2 2 8 5 7 3 38 3 2 2 3 3 2 23 5 7 4 20 2 2 9 3 5 5 14 2 8 27 + − …" at bounding box center [760, 433] width 1240 height 682
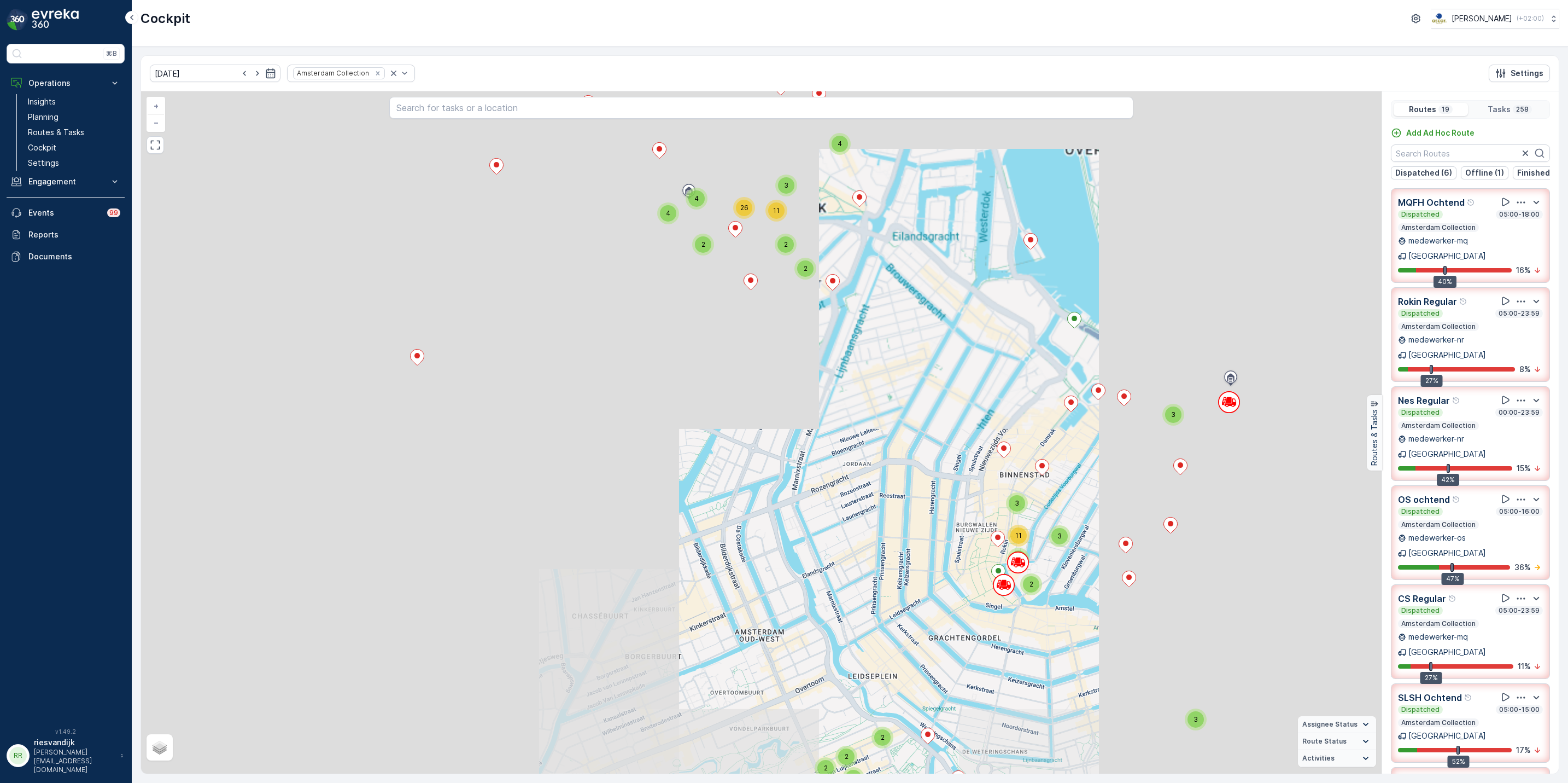
drag, startPoint x: 1024, startPoint y: 404, endPoint x: 1036, endPoint y: 481, distance: 77.9
click at [1036, 481] on div "2 2 2 3 4 4 2 2 3 4 2 2 3 4 3 3 6 9 20 3 3 2 3 3 5 11 3 2 2 3 4 3 5 10 2 2 2 4 …" at bounding box center [760, 433] width 1240 height 682
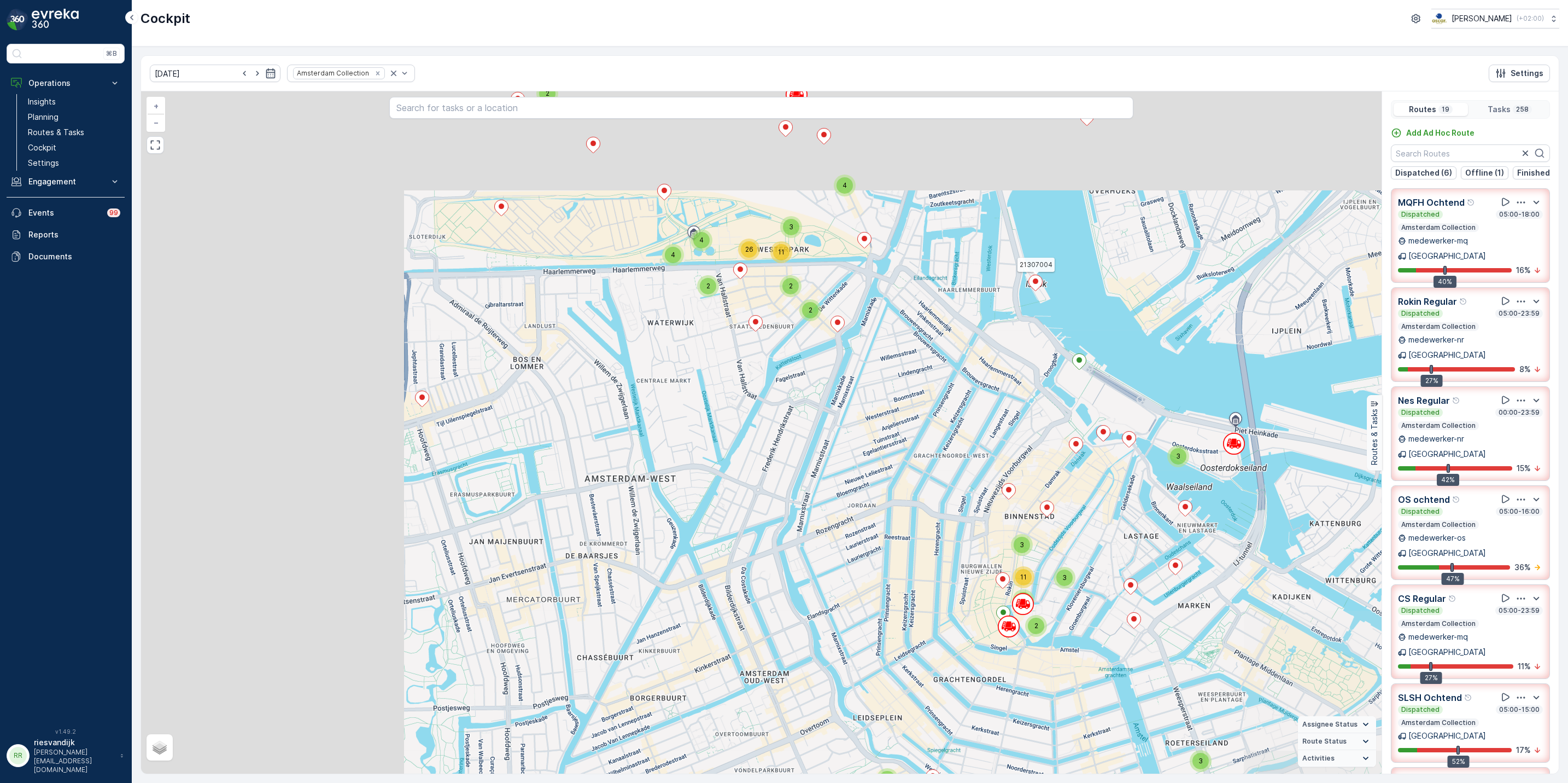
click at [1033, 285] on icon at bounding box center [1035, 282] width 13 height 16
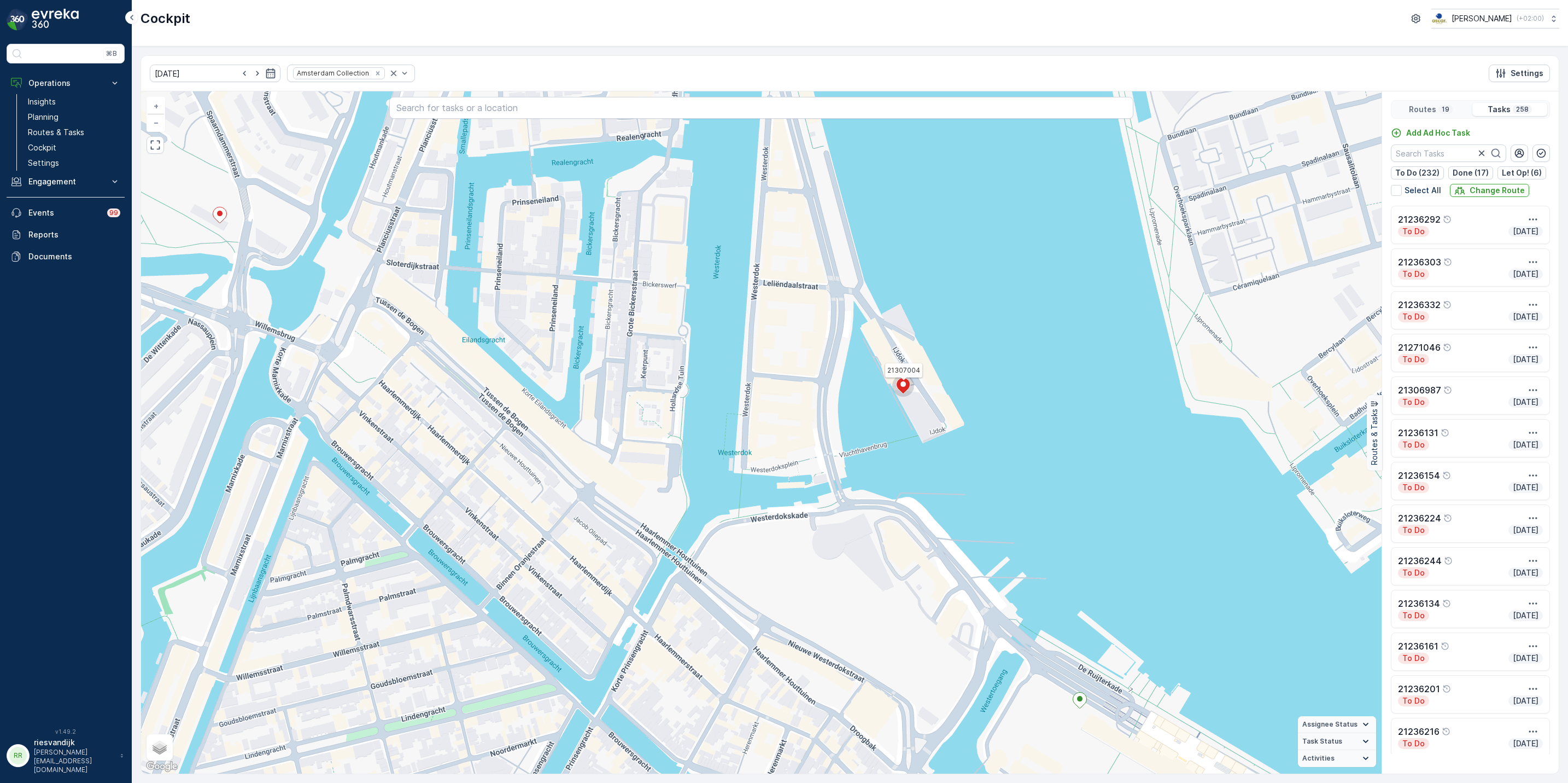
drag, startPoint x: 896, startPoint y: 385, endPoint x: 914, endPoint y: 366, distance: 26.2
click at [928, 352] on div "2 2 2 2 2 4 2 2 2 2 2 2 2 2 2 2 4 2 10 2 2 2 2 2 3 2 2 3 2 3 2 2 4 4 2 2 3 2 2 …" at bounding box center [760, 433] width 1240 height 682
click at [906, 385] on ellipse at bounding box center [903, 384] width 5 height 5
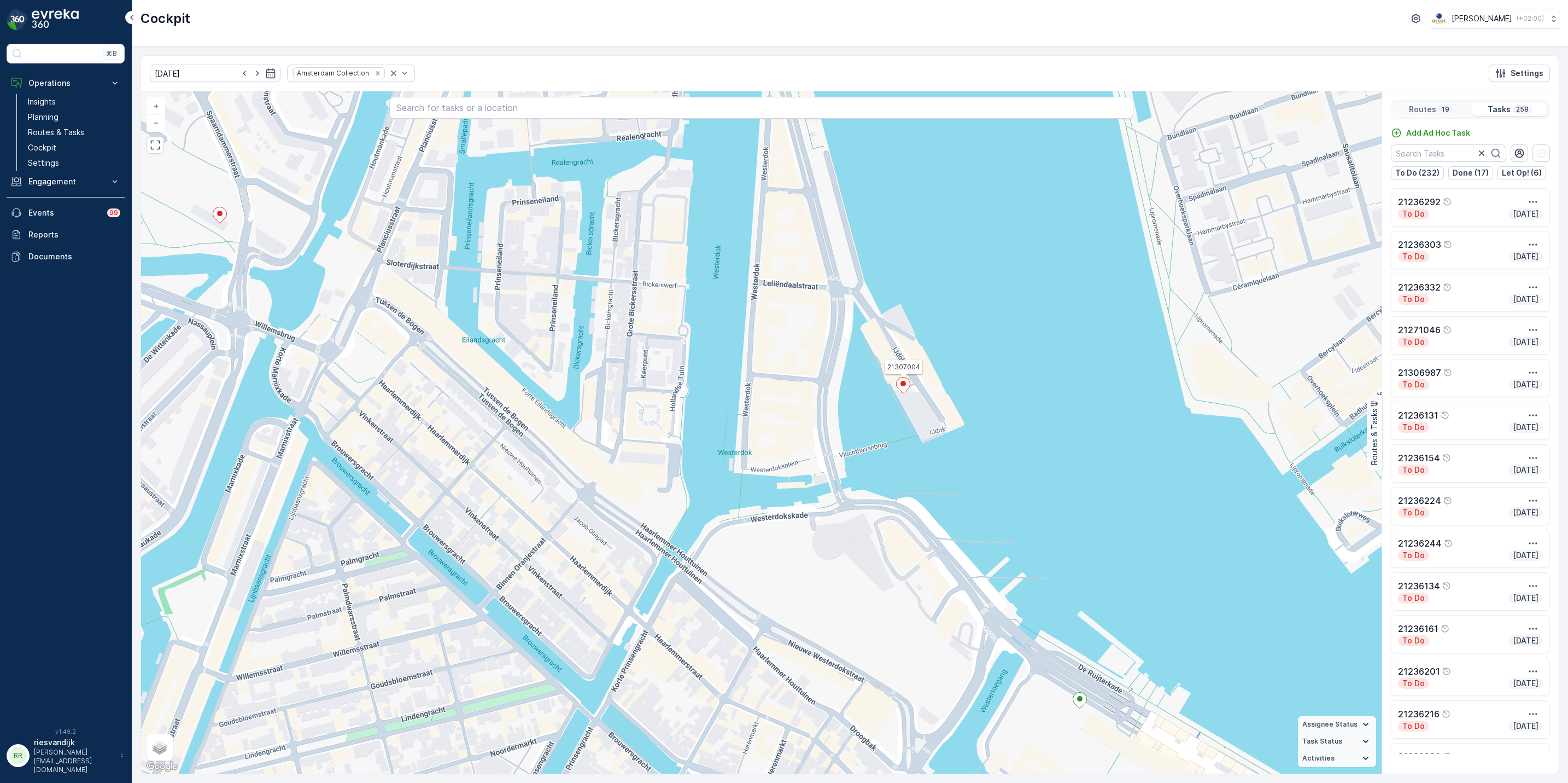
click at [906, 385] on ellipse at bounding box center [903, 383] width 5 height 5
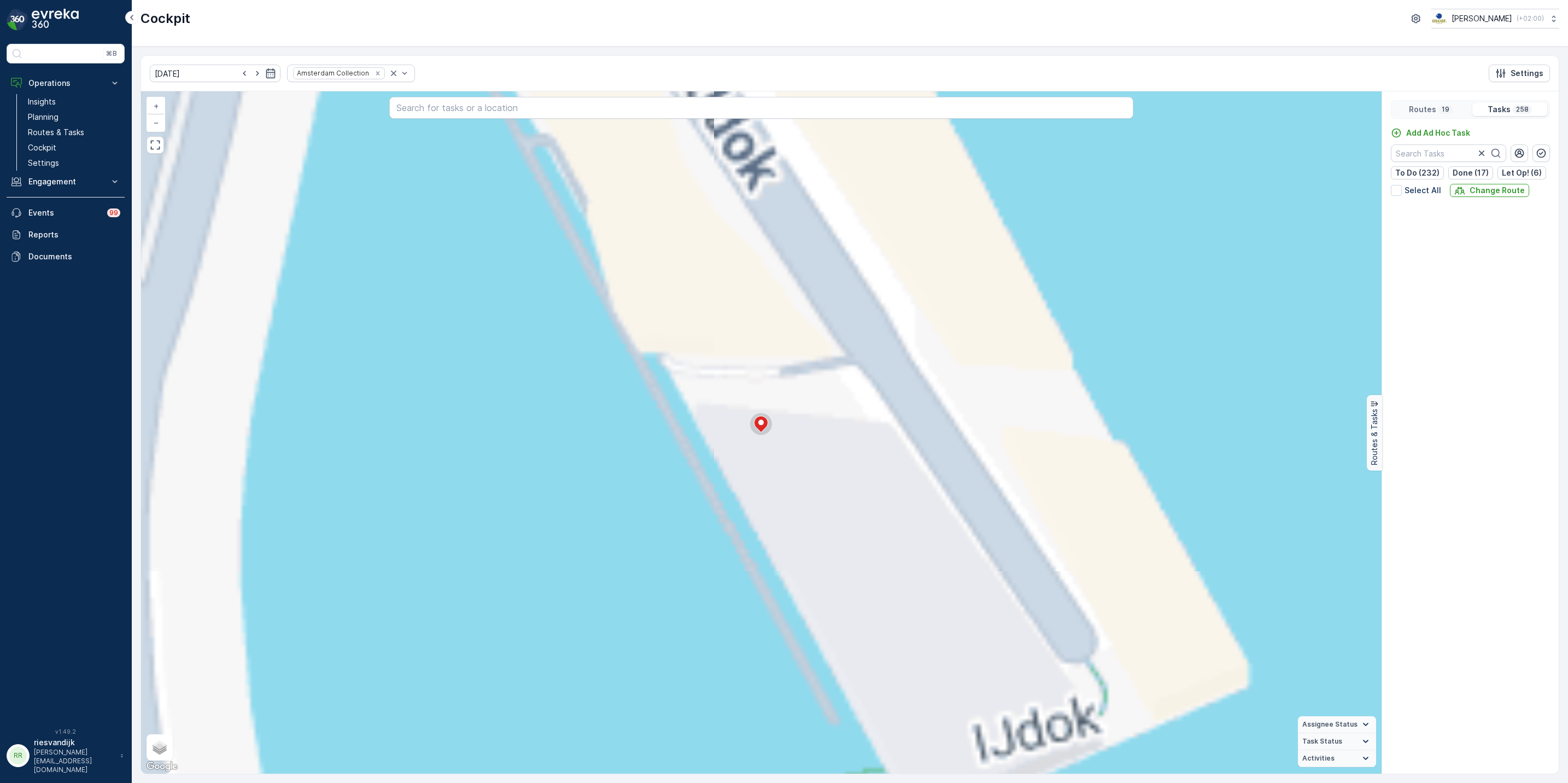
scroll to position [9843, 0]
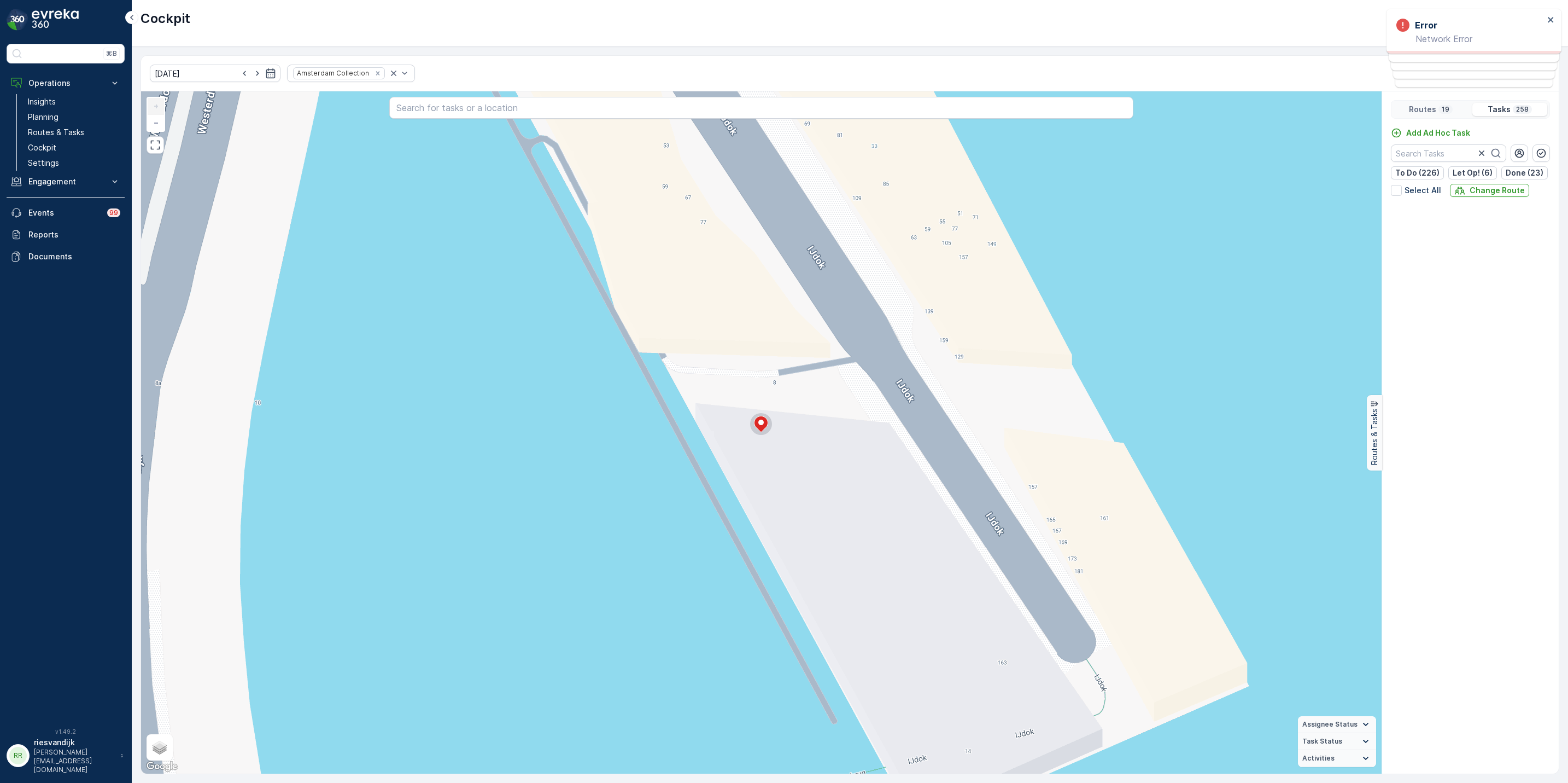
scroll to position [9843, 0]
